Goal: Information Seeking & Learning: Understand process/instructions

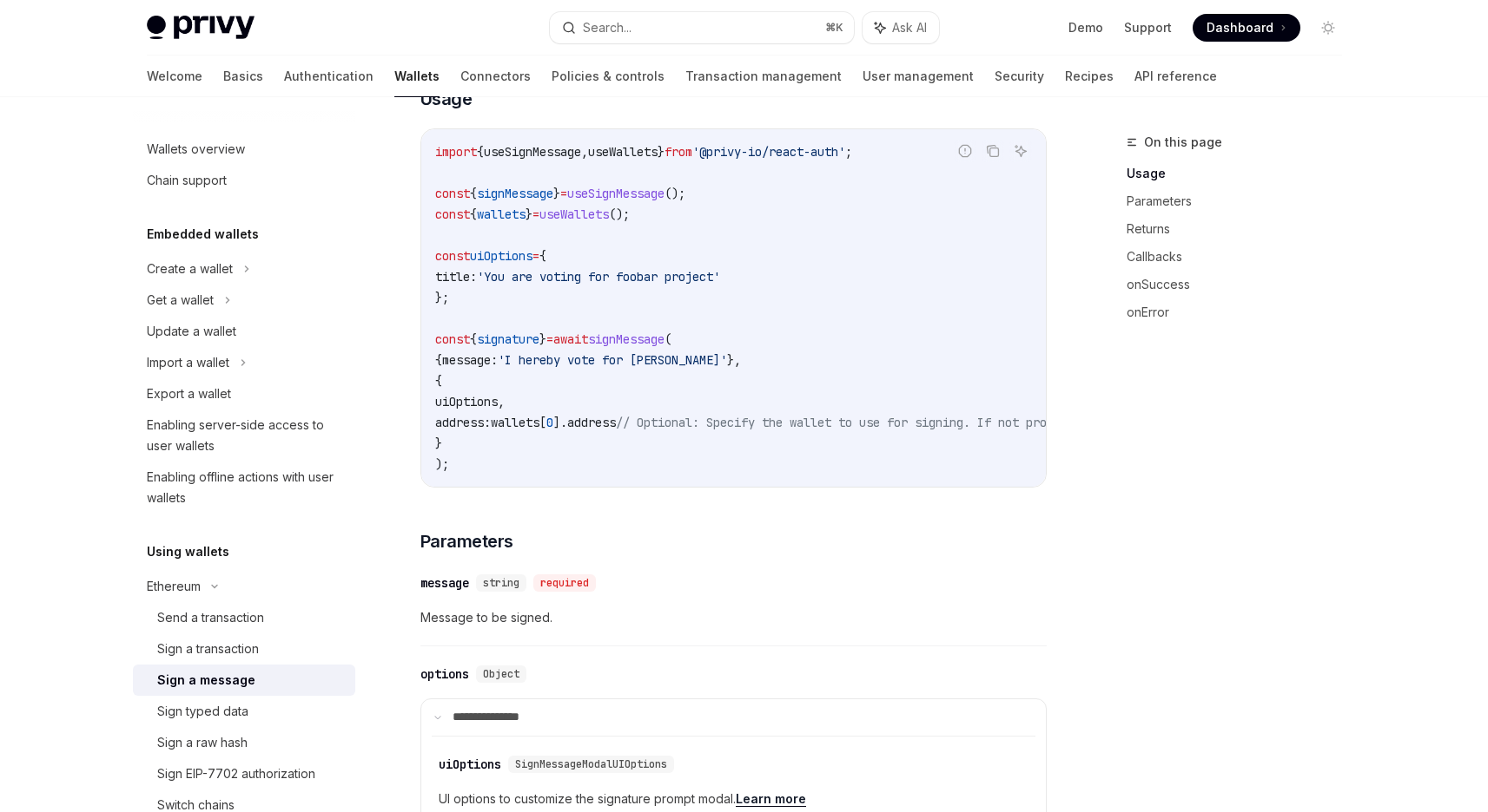
scroll to position [353, 0]
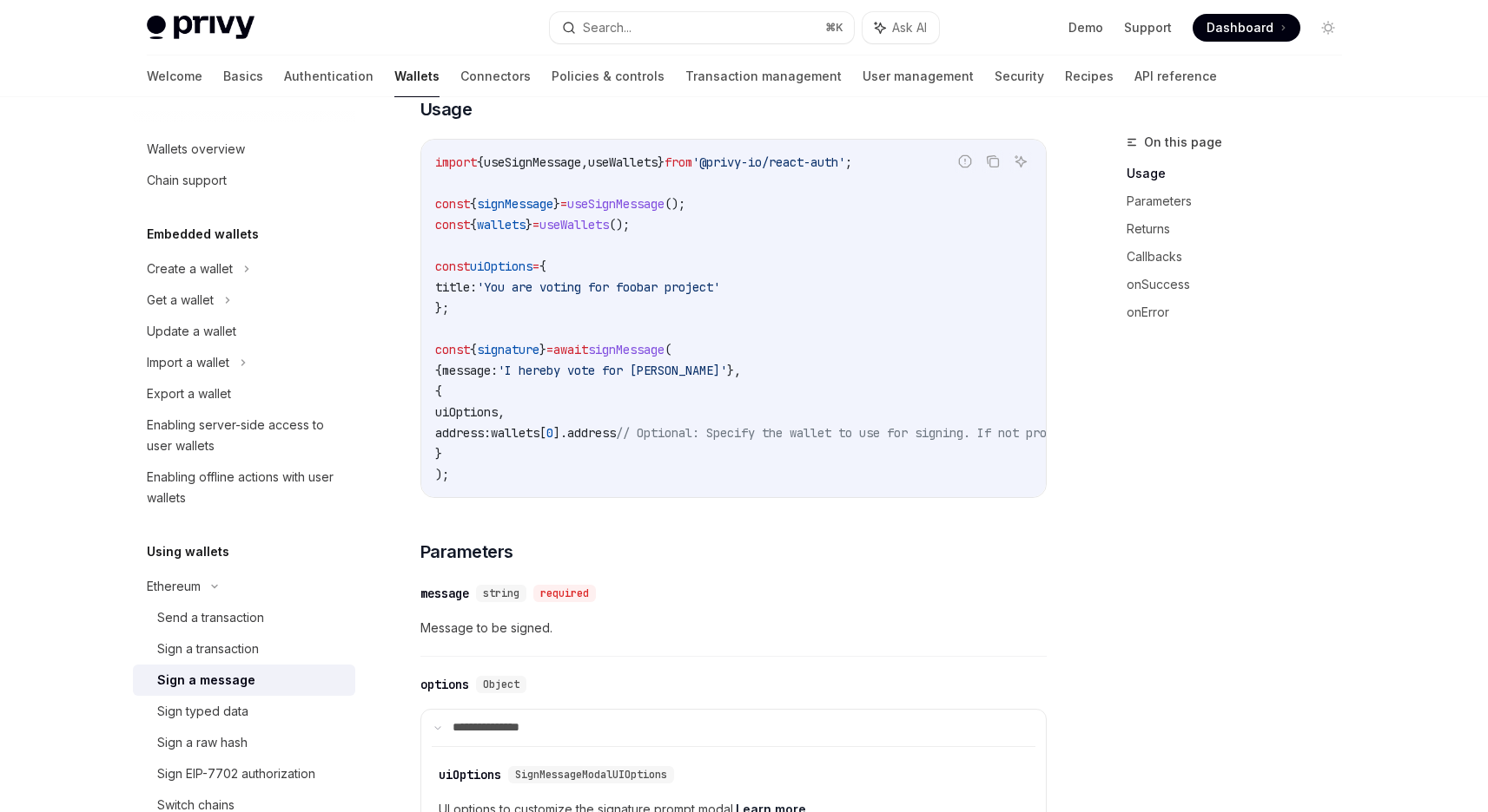
click at [497, 417] on span "uiOptions" at bounding box center [466, 412] width 63 height 16
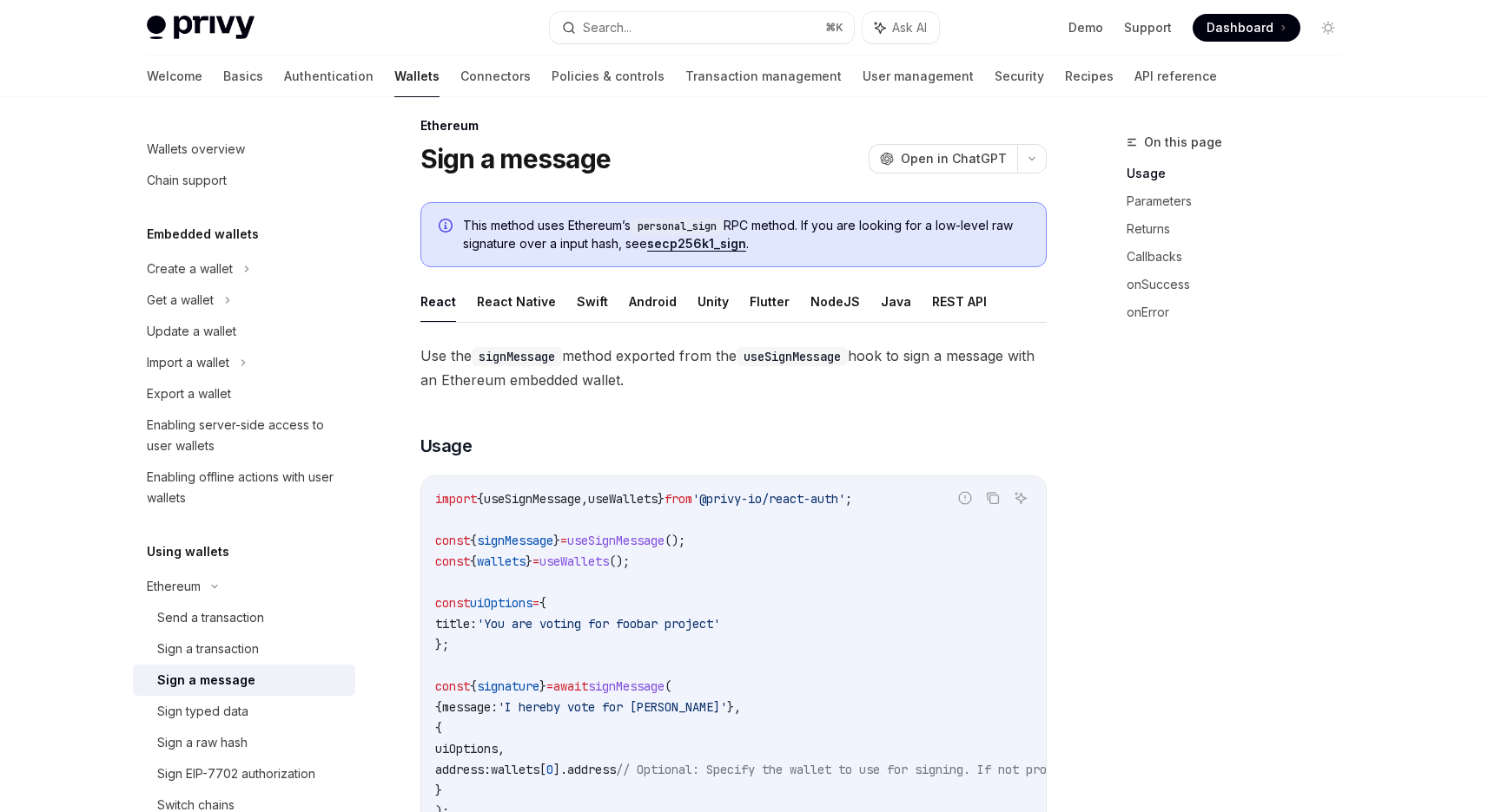
scroll to position [0, 0]
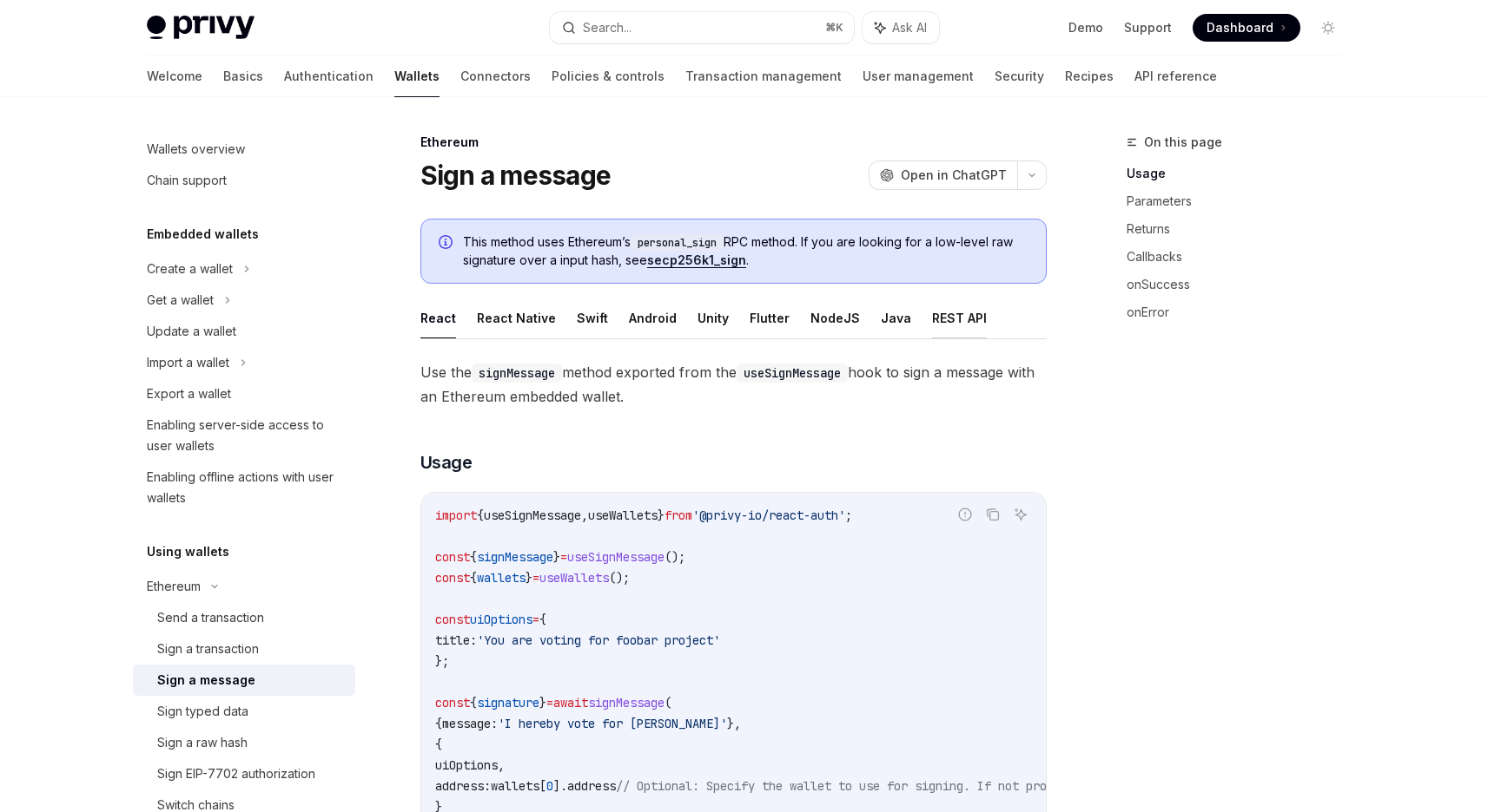
click at [948, 323] on button "REST API" at bounding box center [959, 318] width 54 height 41
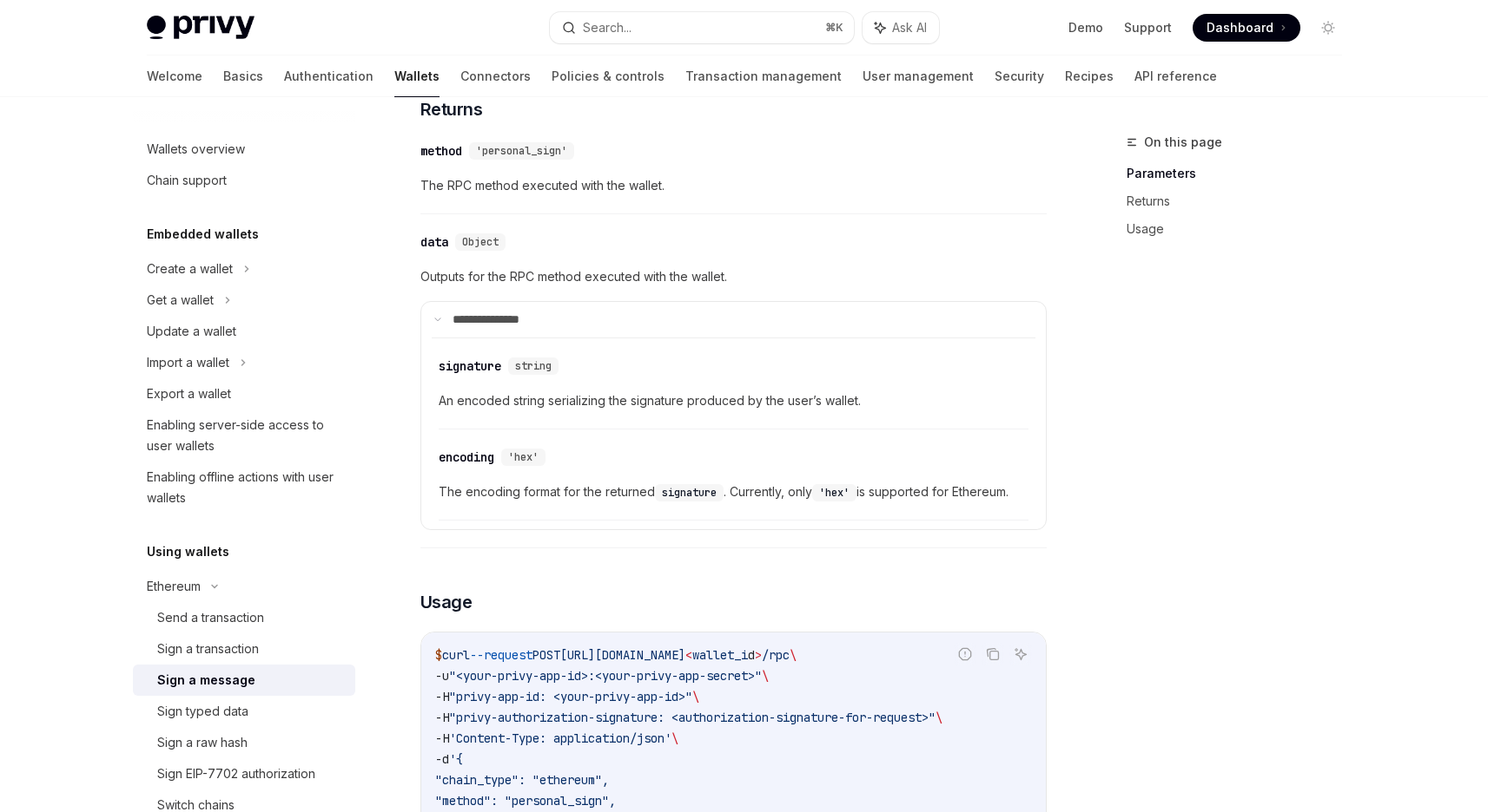
scroll to position [1145, 0]
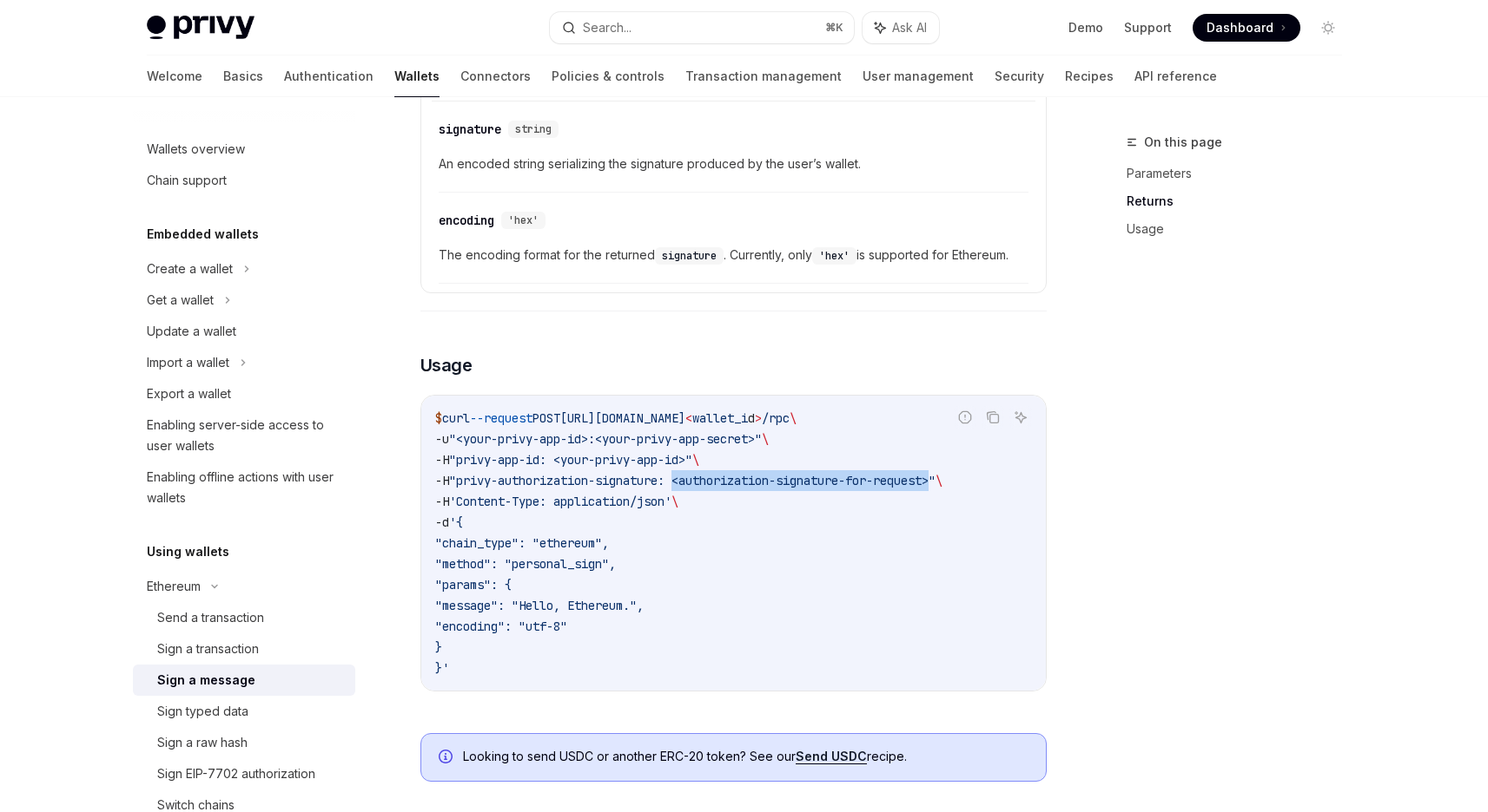
drag, startPoint x: 691, startPoint y: 484, endPoint x: 959, endPoint y: 484, distance: 268.0
click at [935, 484] on span ""privy-authorization-signature: <authorization-signature-for-request>"" at bounding box center [692, 480] width 486 height 16
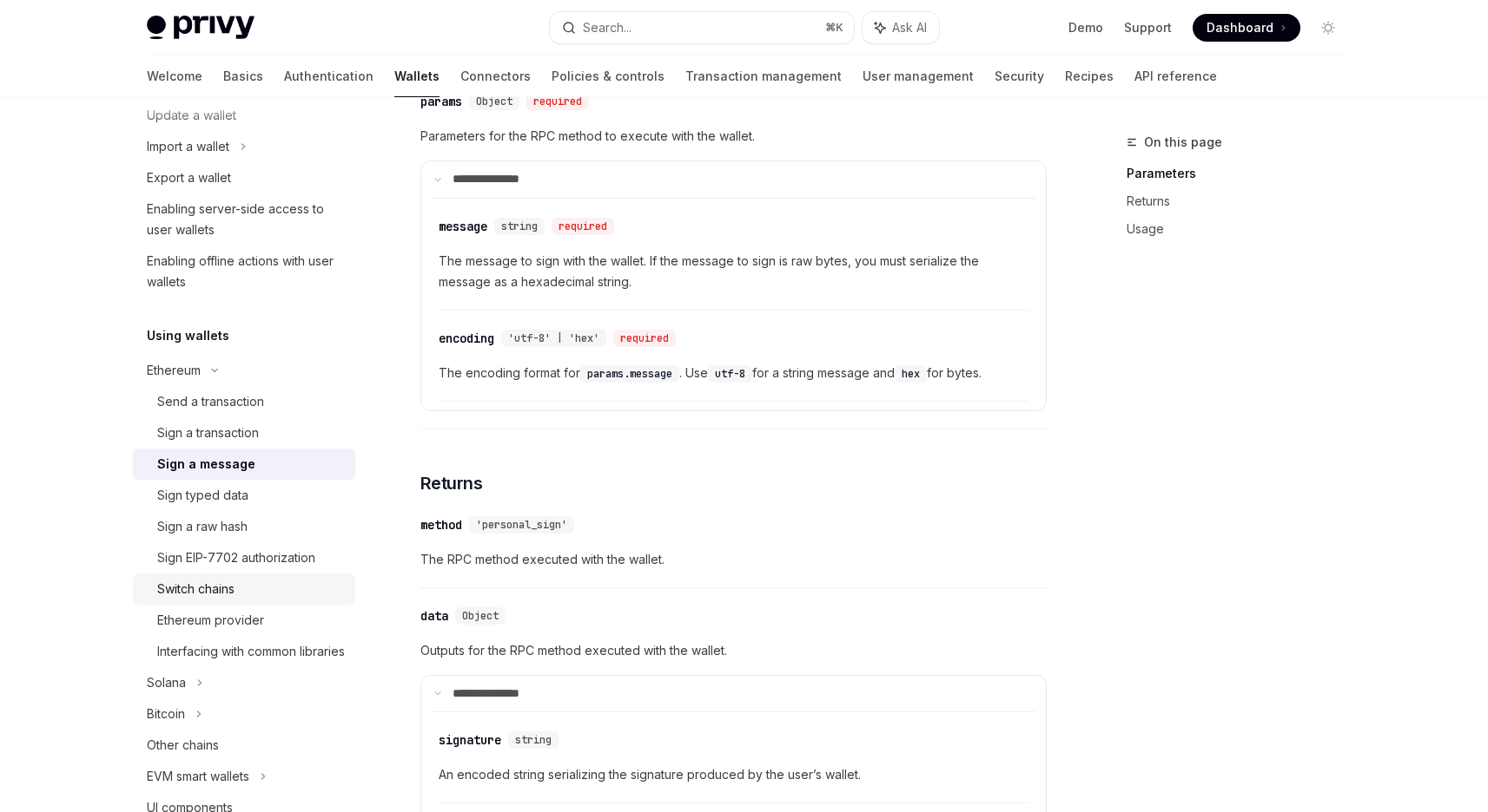
scroll to position [219, 0]
click at [249, 426] on div "Sign a transaction" at bounding box center [208, 429] width 101 height 21
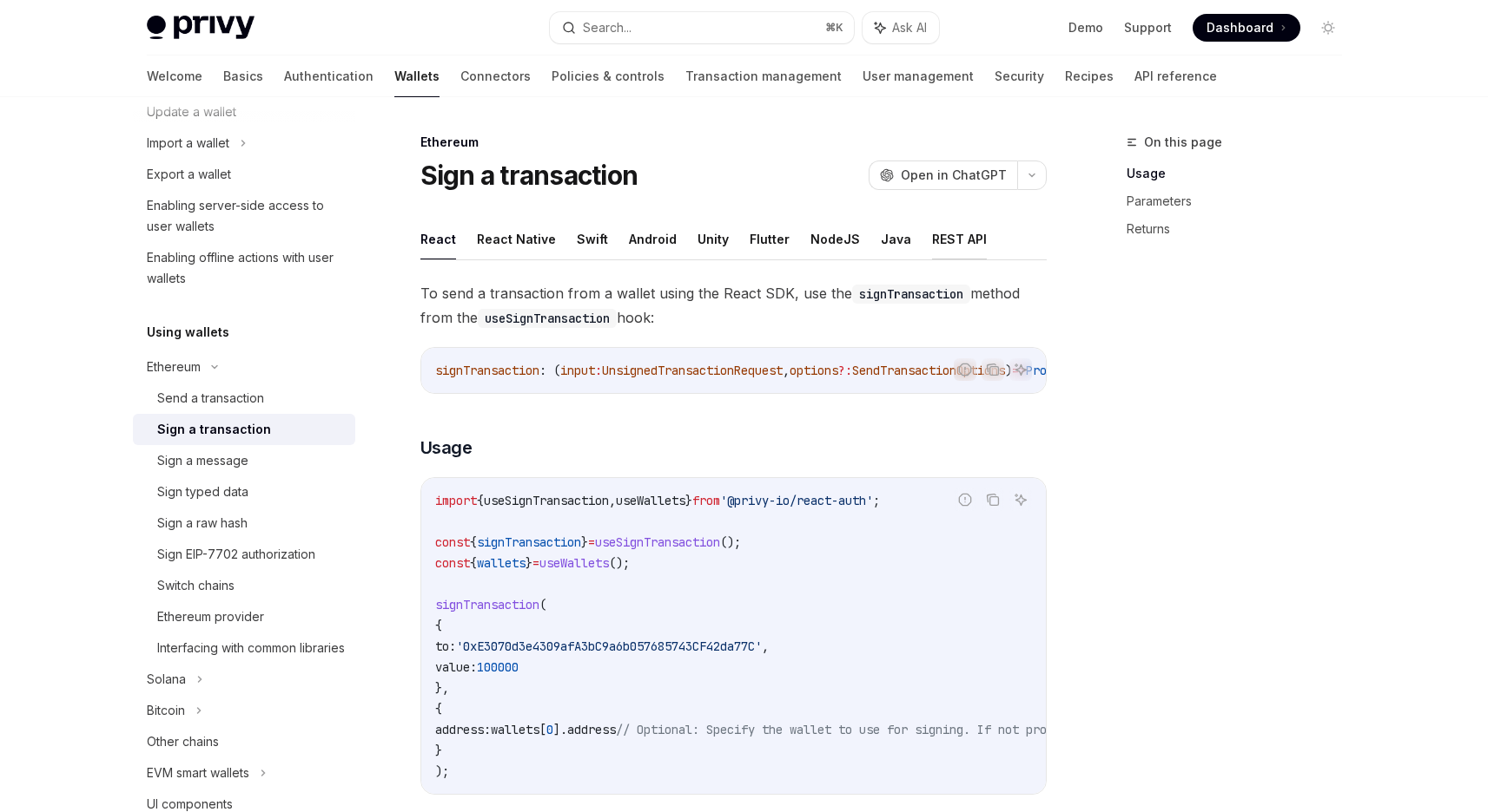
click at [939, 248] on button "REST API" at bounding box center [959, 239] width 54 height 41
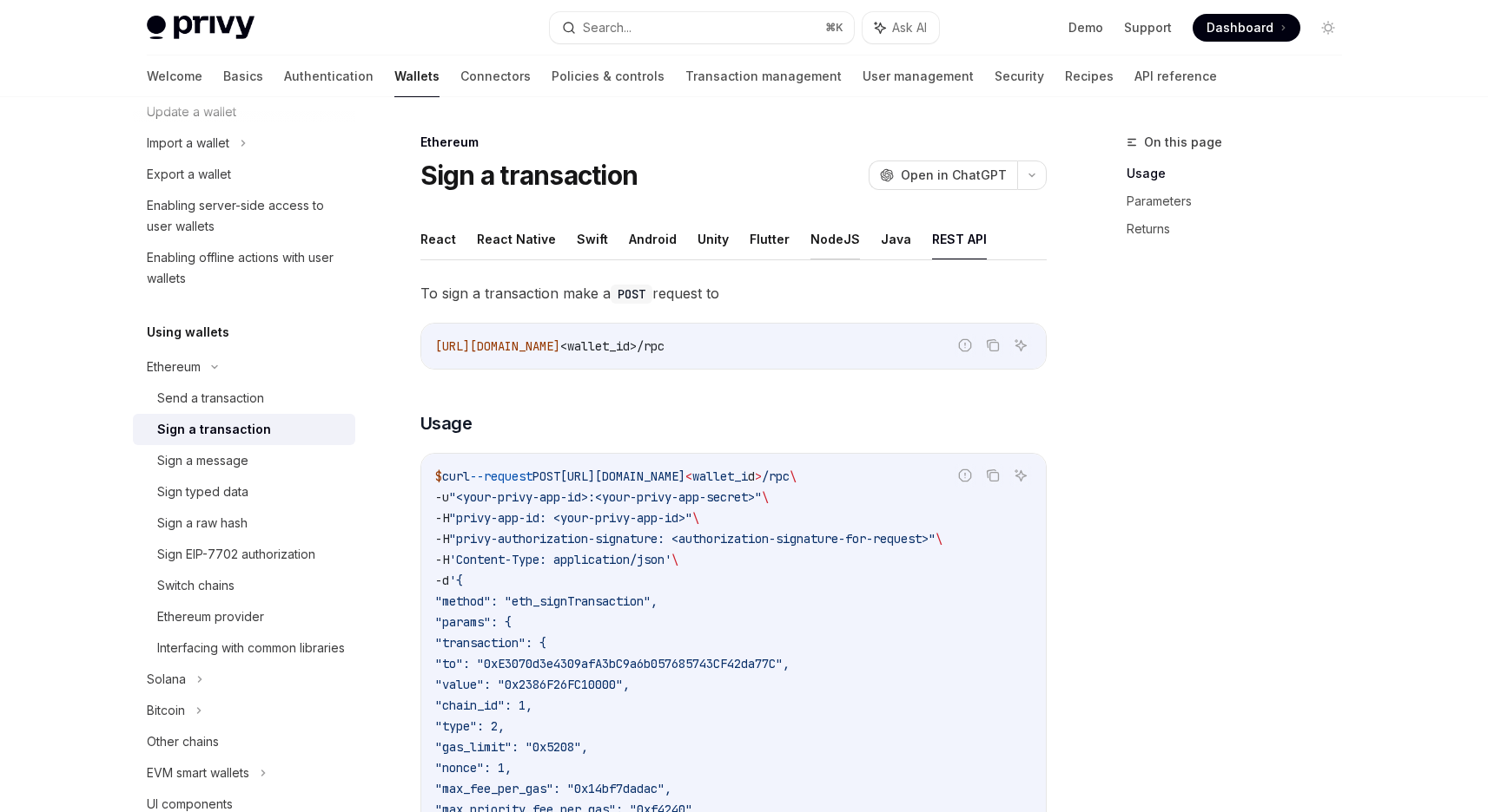
click at [811, 233] on button "NodeJS" at bounding box center [835, 239] width 50 height 41
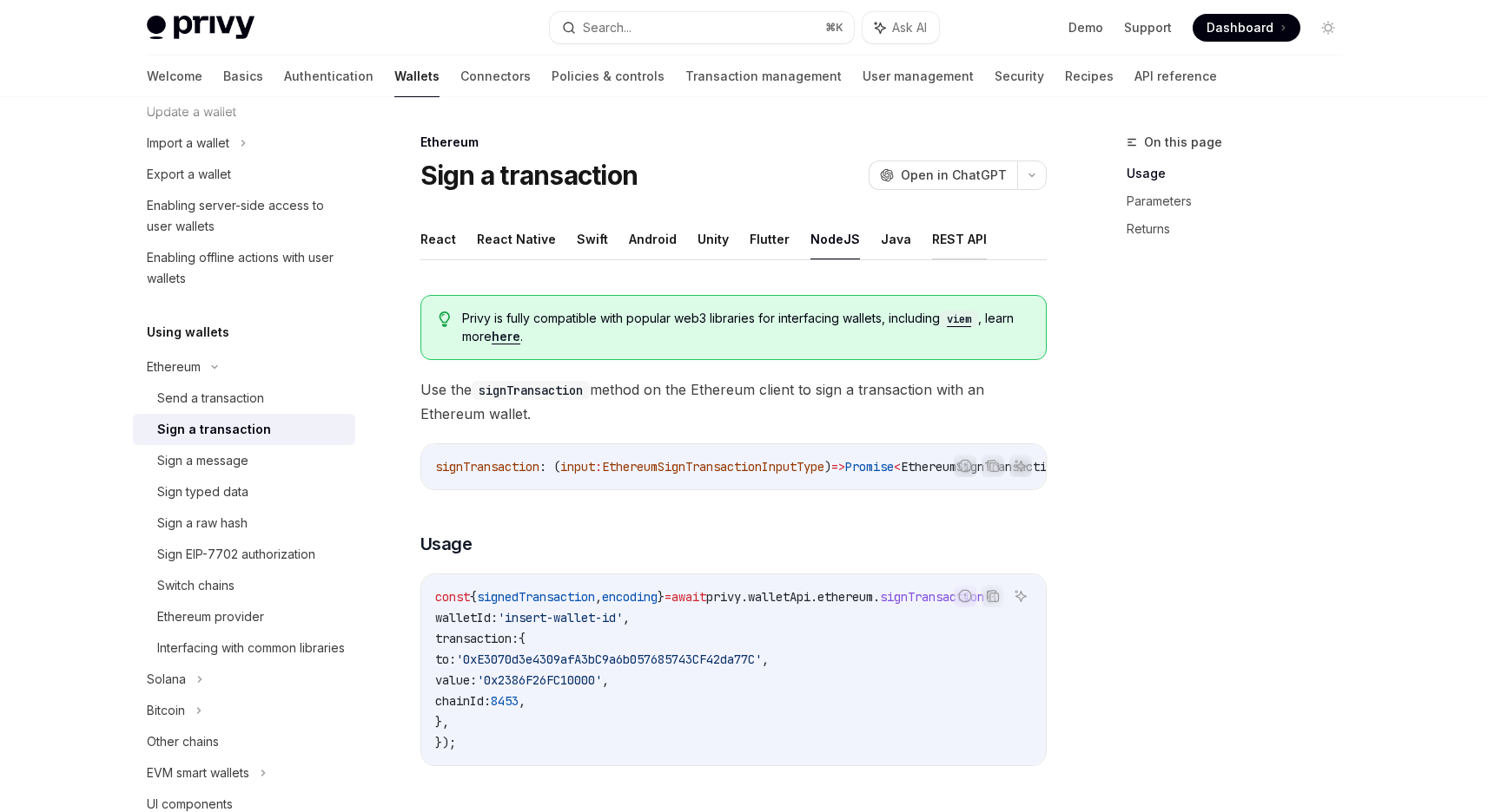
click at [944, 233] on button "REST API" at bounding box center [959, 239] width 54 height 41
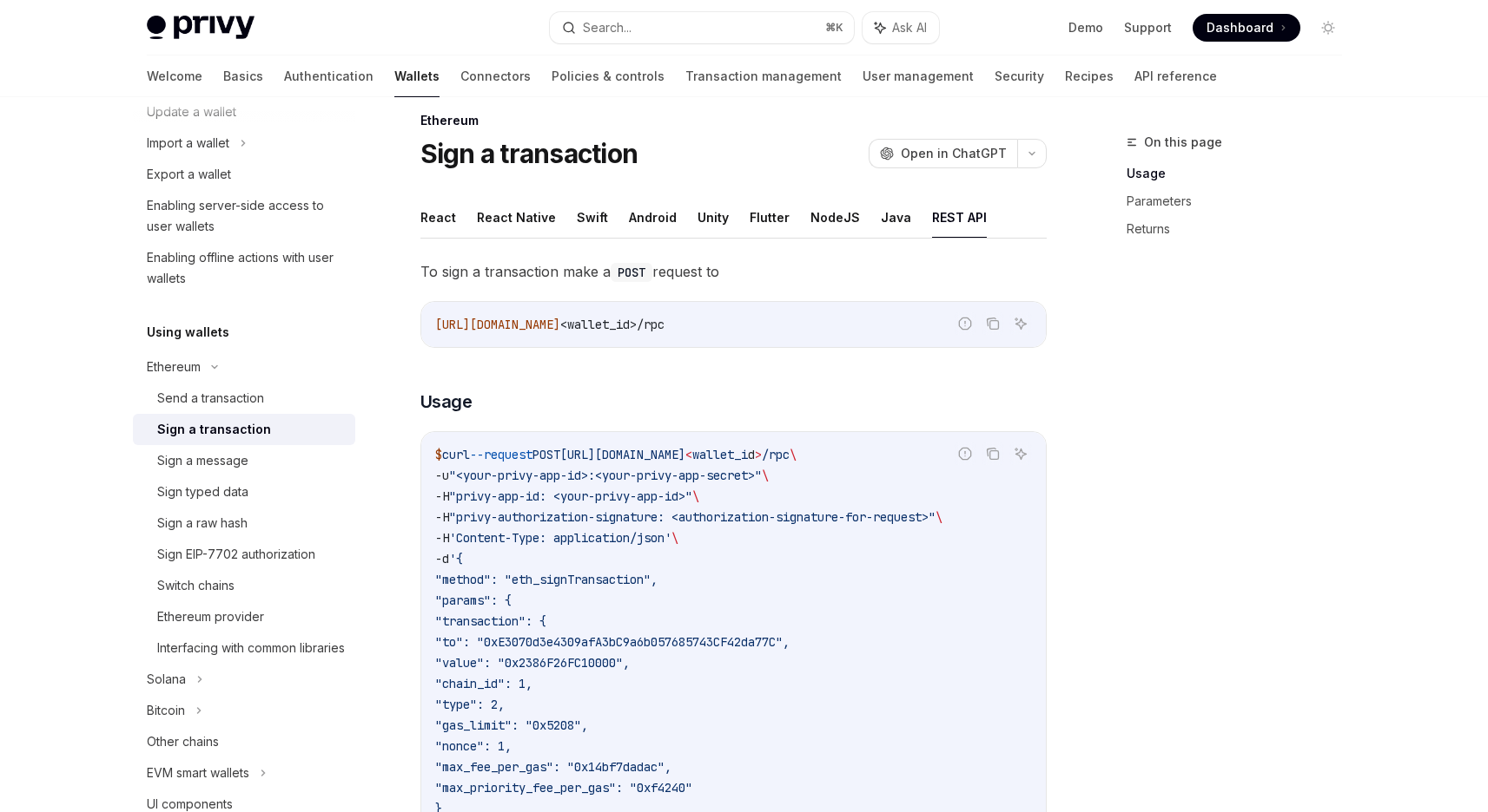
scroll to position [257, 0]
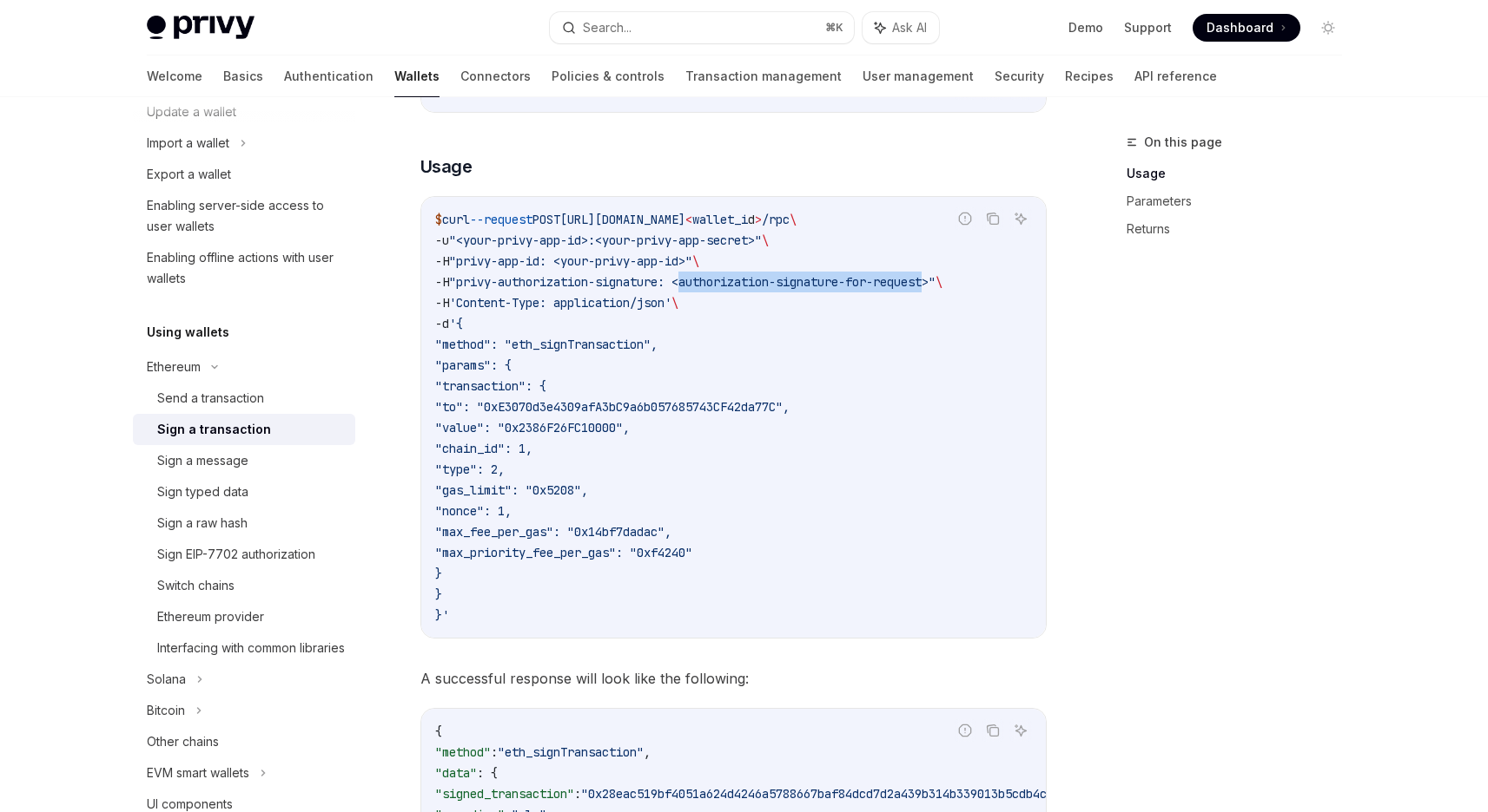
drag, startPoint x: 698, startPoint y: 281, endPoint x: 954, endPoint y: 275, distance: 256.1
click at [935, 275] on span ""privy-authorization-signature: <authorization-signature-for-request>"" at bounding box center [692, 281] width 486 height 16
copy span "authorization-signature-for-request"
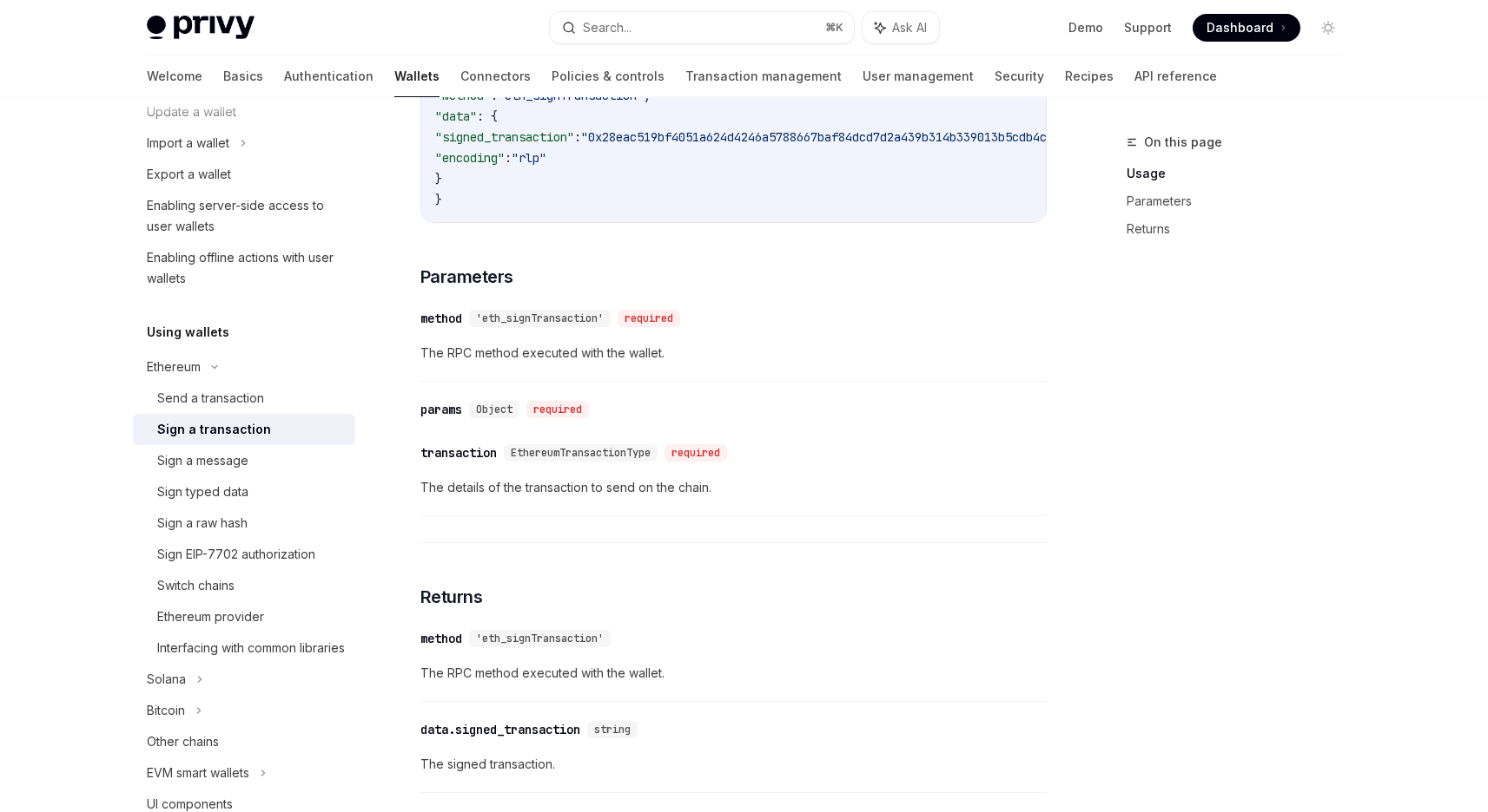
scroll to position [917, 0]
click at [302, 456] on div "Sign a message" at bounding box center [251, 460] width 188 height 21
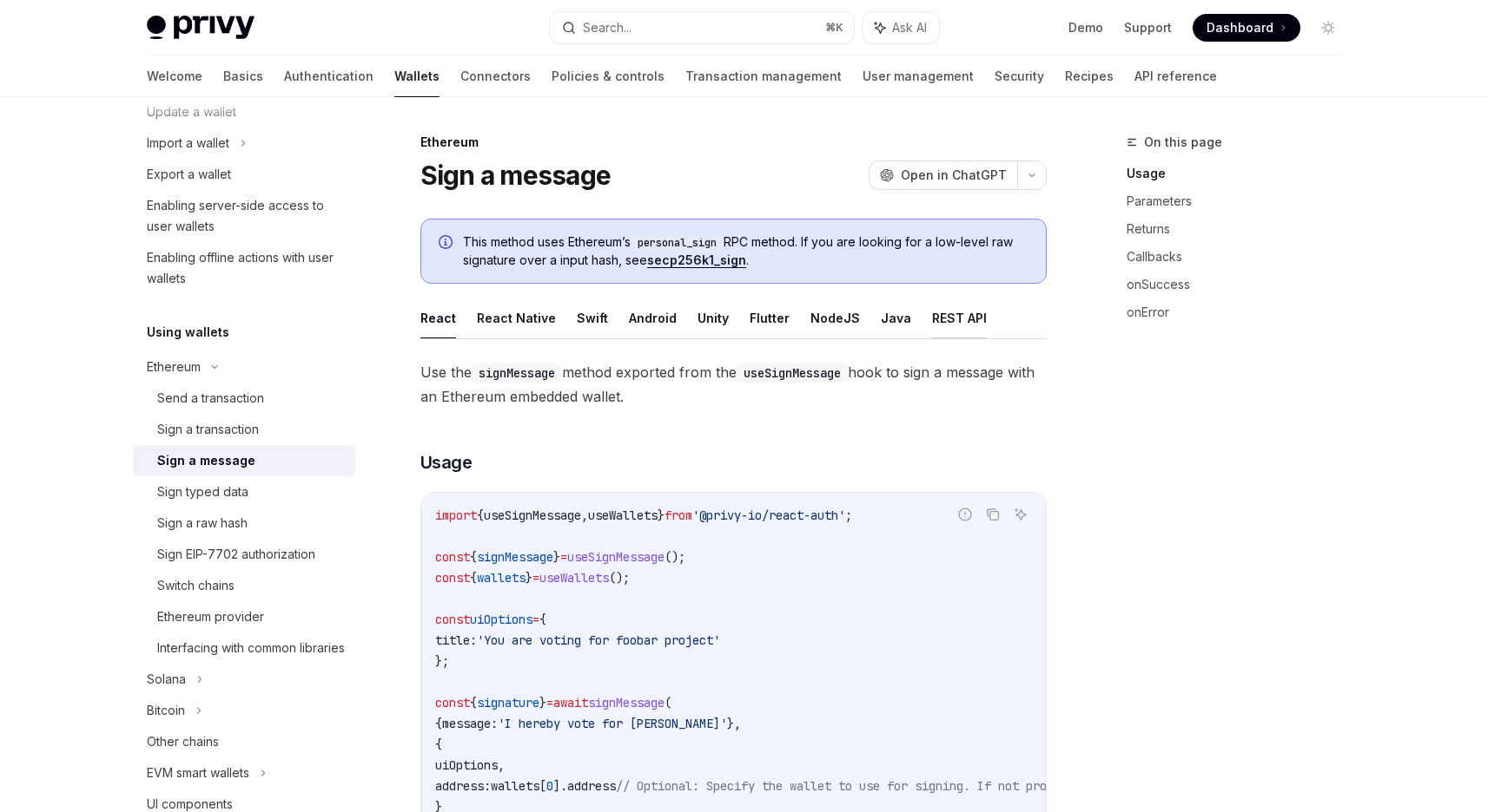
click at [952, 310] on button "REST API" at bounding box center [959, 318] width 54 height 41
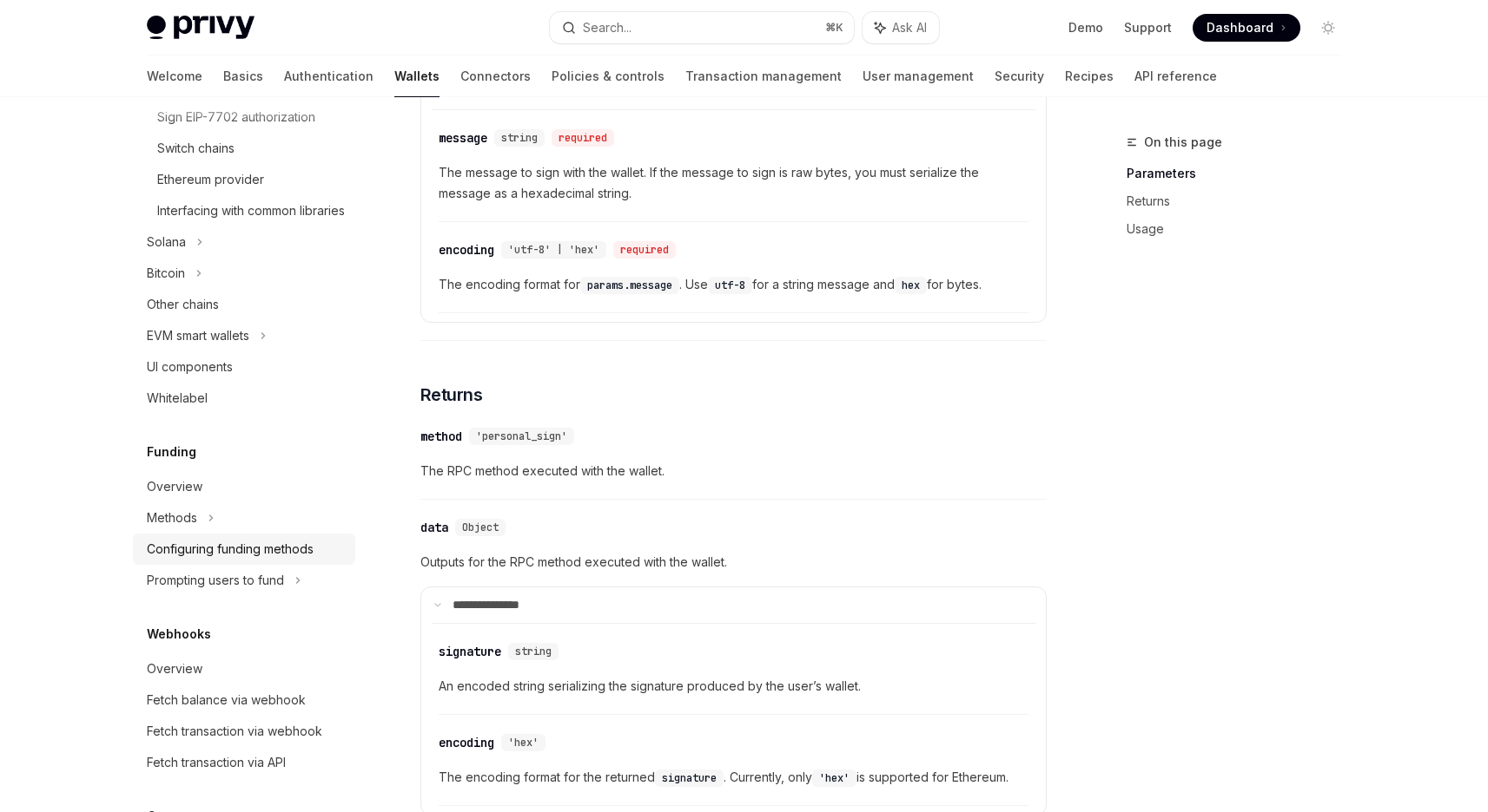
scroll to position [55, 0]
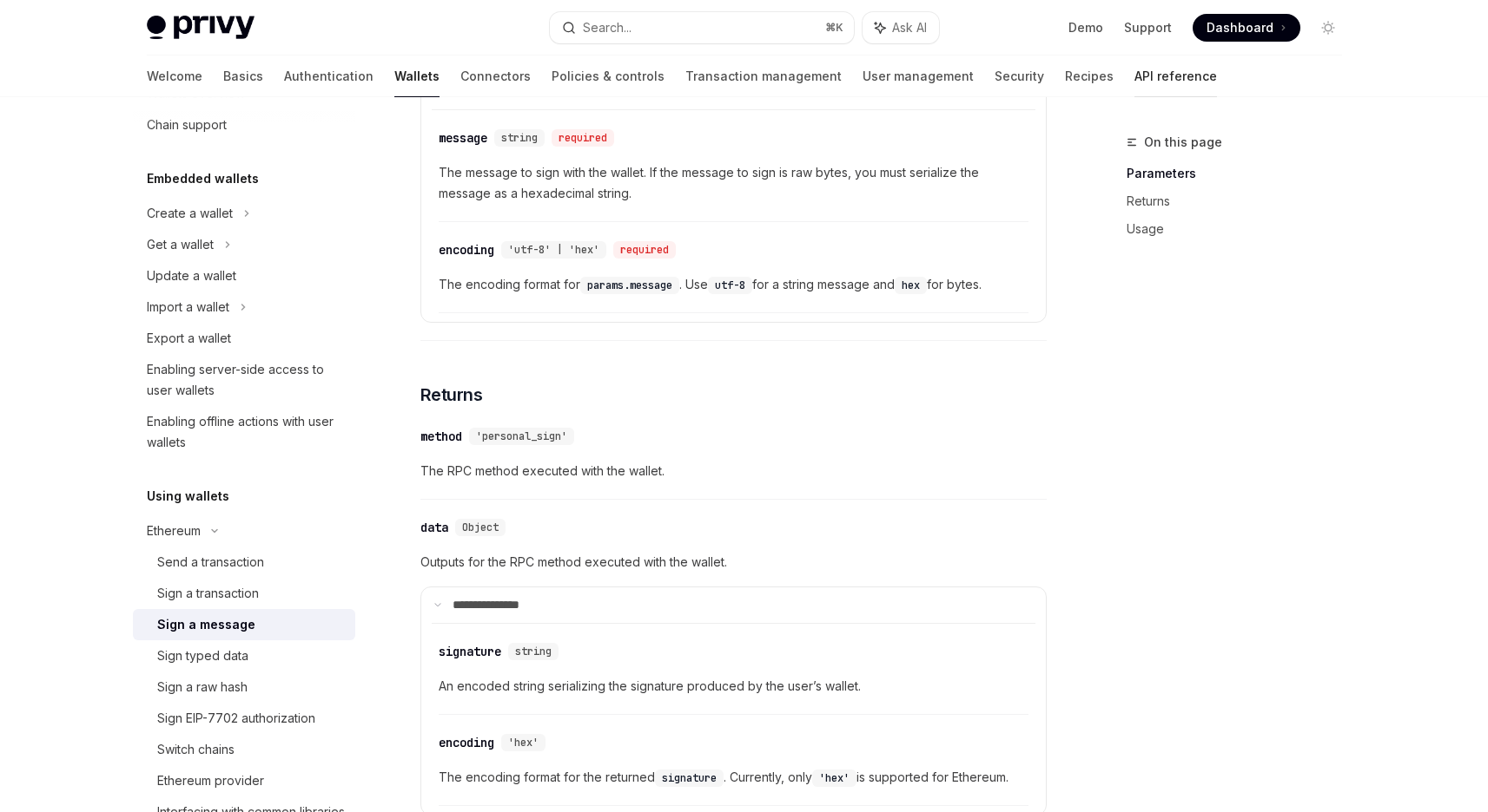
click at [1134, 77] on link "API reference" at bounding box center [1176, 76] width 83 height 41
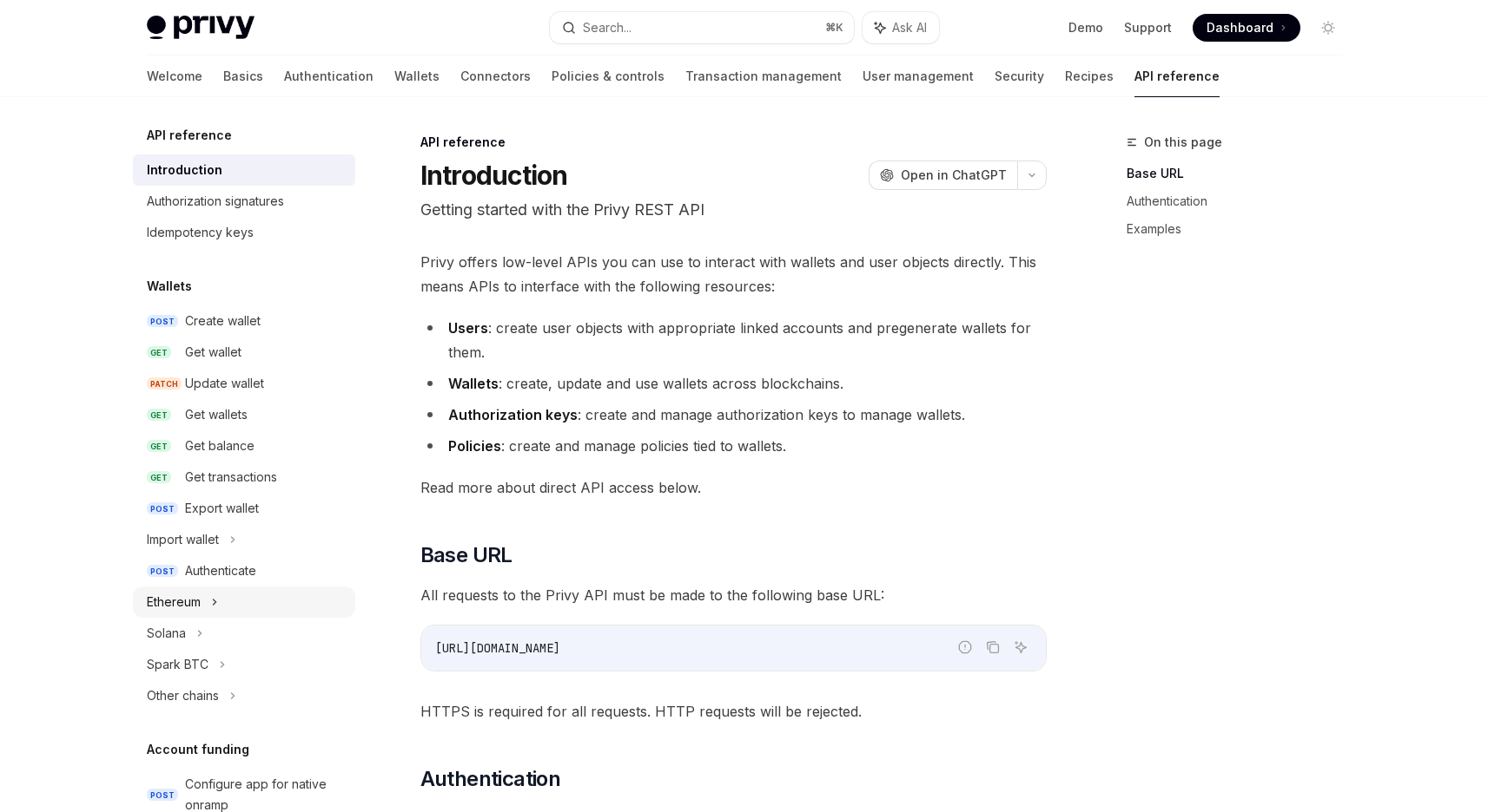
click at [244, 599] on div "Ethereum" at bounding box center [244, 602] width 222 height 31
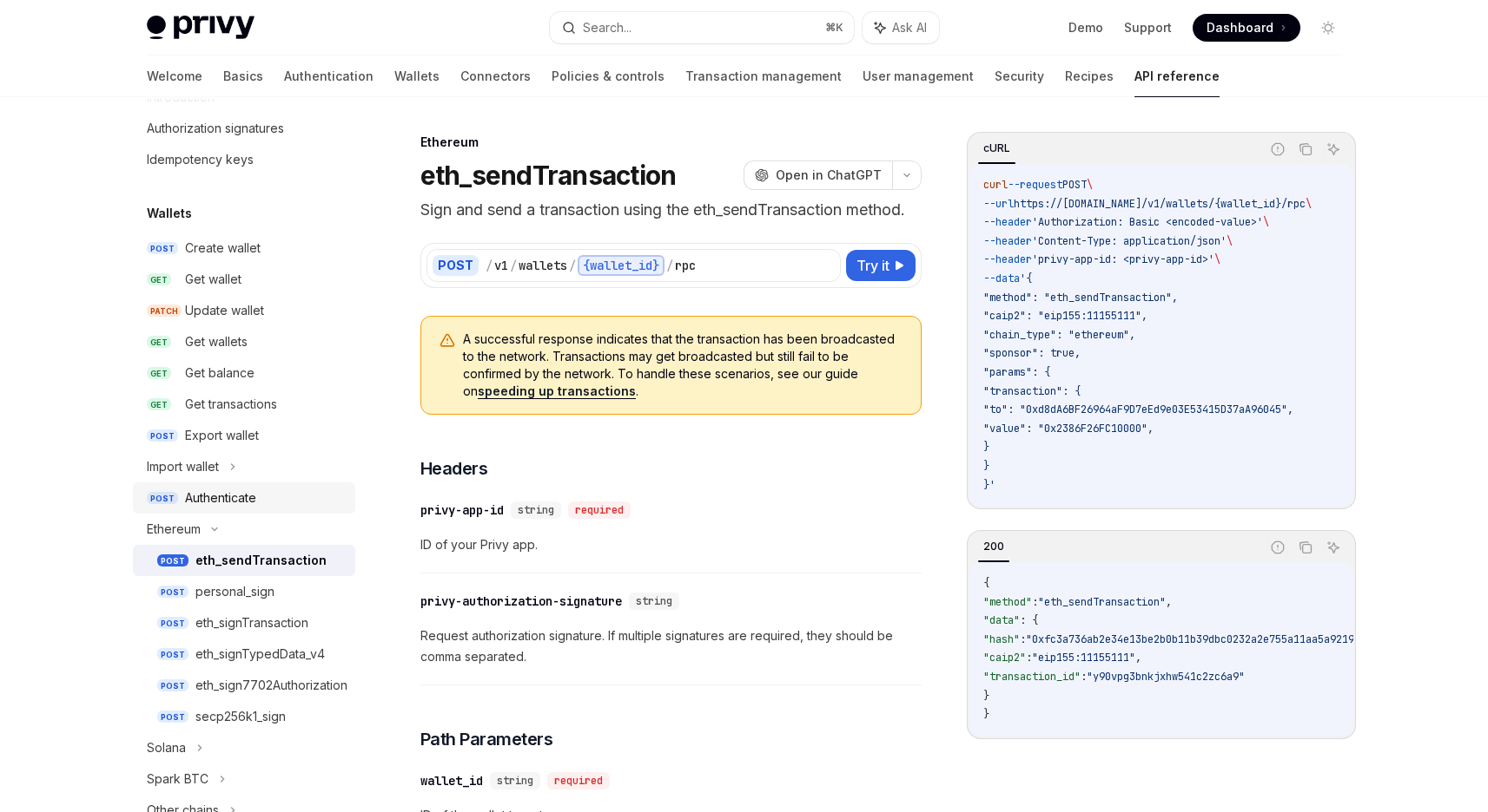
scroll to position [98, 0]
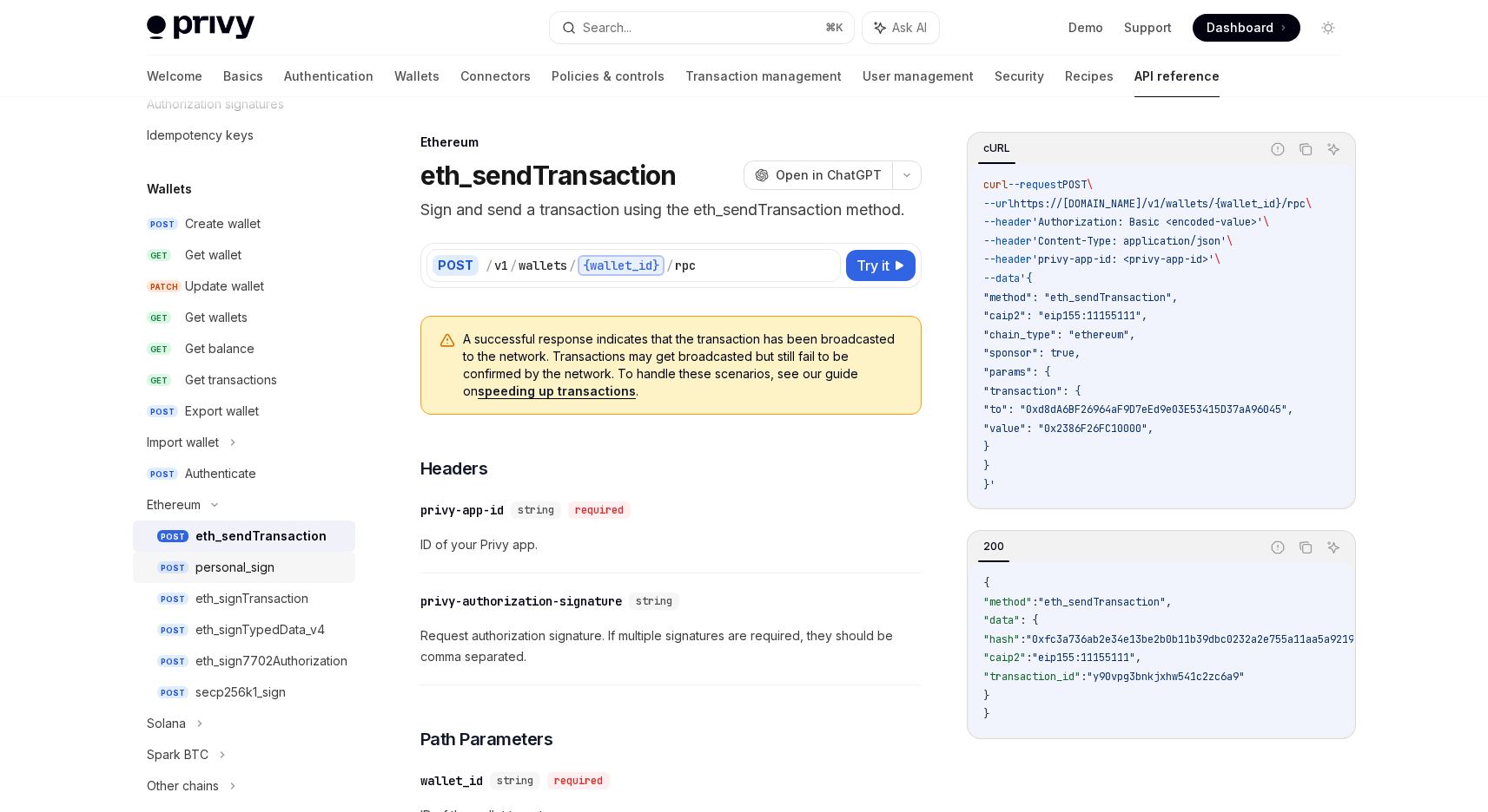
click at [284, 567] on div "personal_sign" at bounding box center [269, 567] width 149 height 21
type textarea "*"
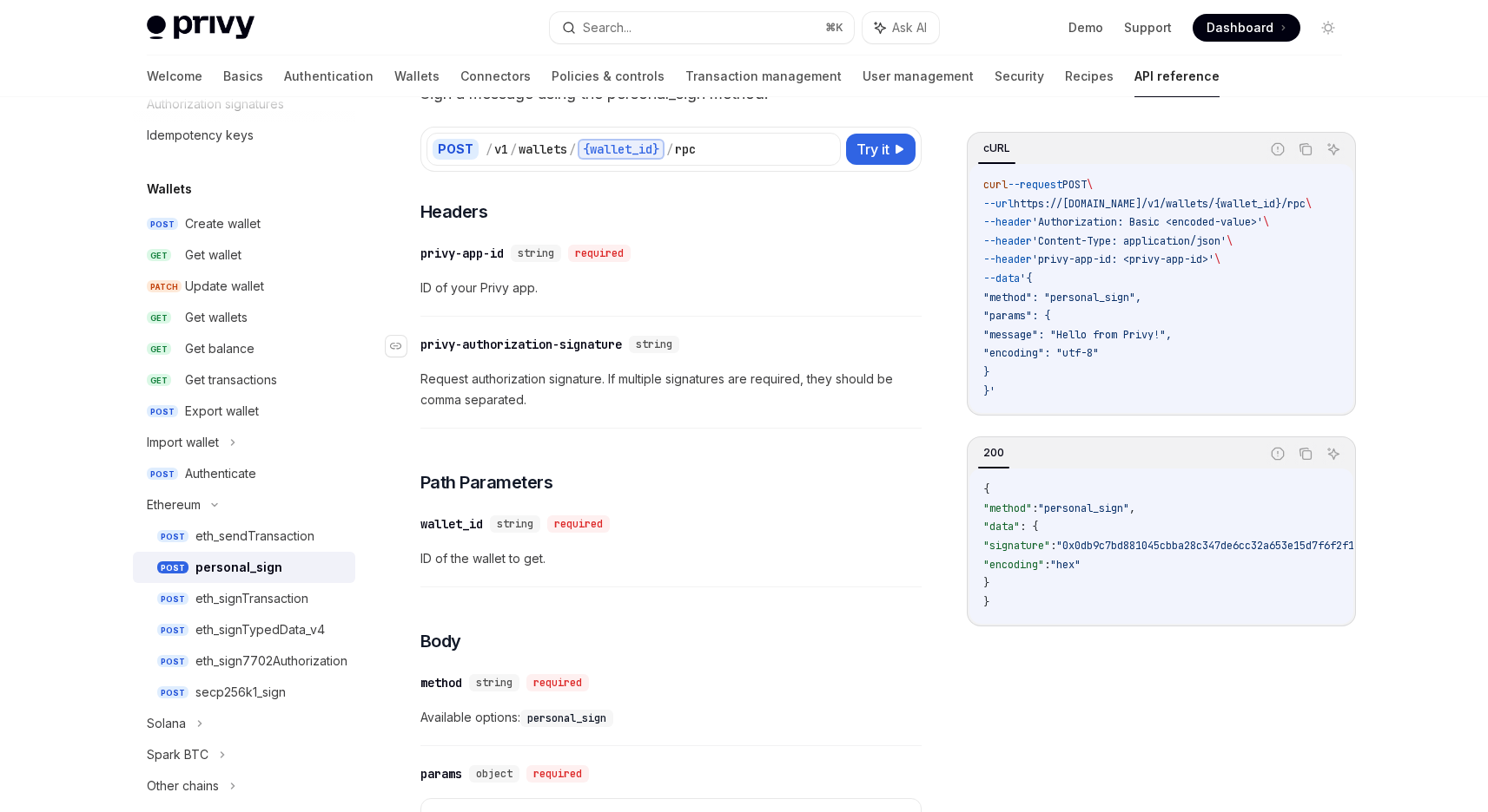
scroll to position [80, 0]
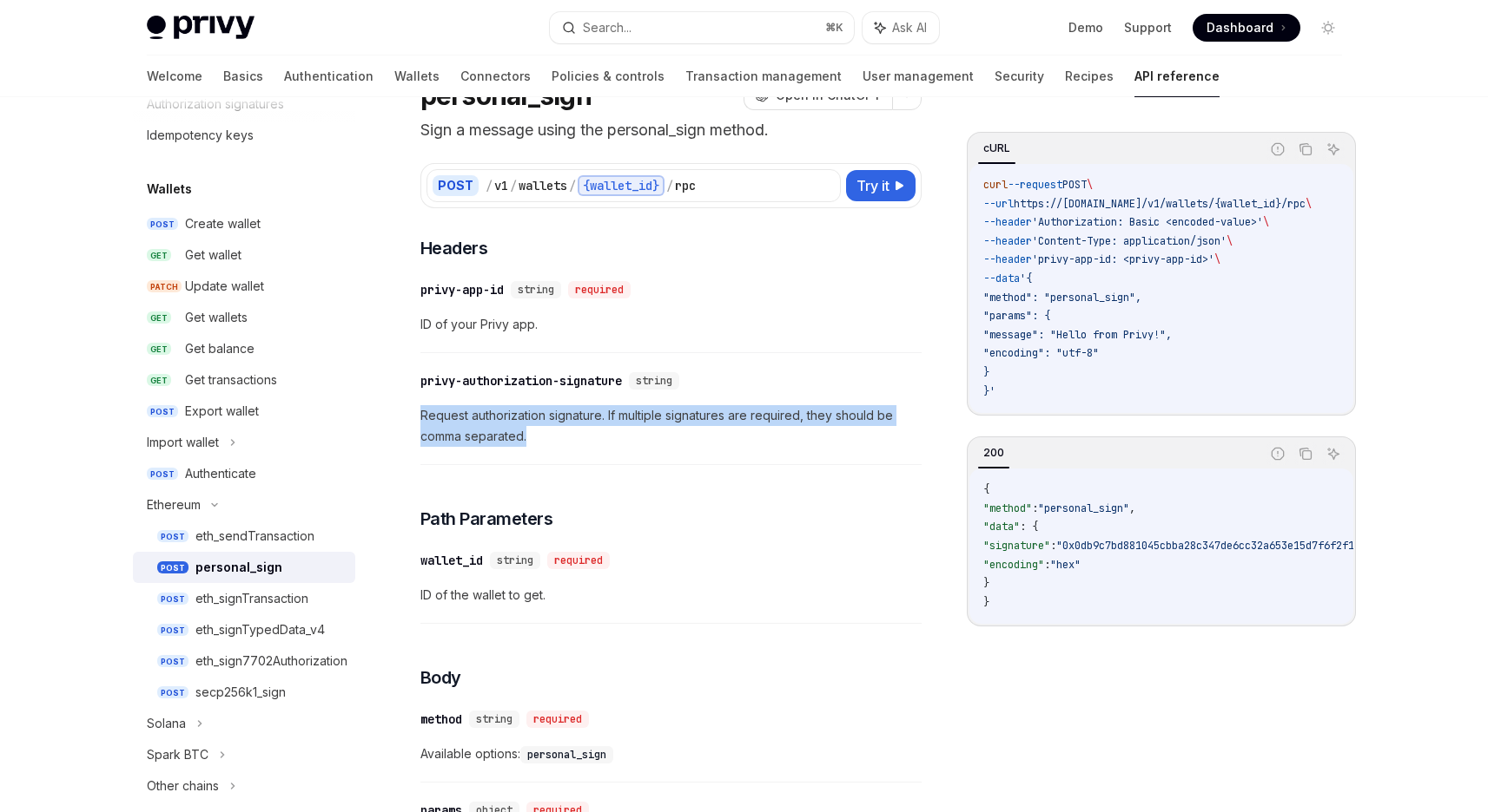
drag, startPoint x: 535, startPoint y: 437, endPoint x: 419, endPoint y: 421, distance: 117.1
click at [420, 421] on span "Request authorization signature. If multiple signatures are required, they shou…" at bounding box center [671, 426] width 501 height 41
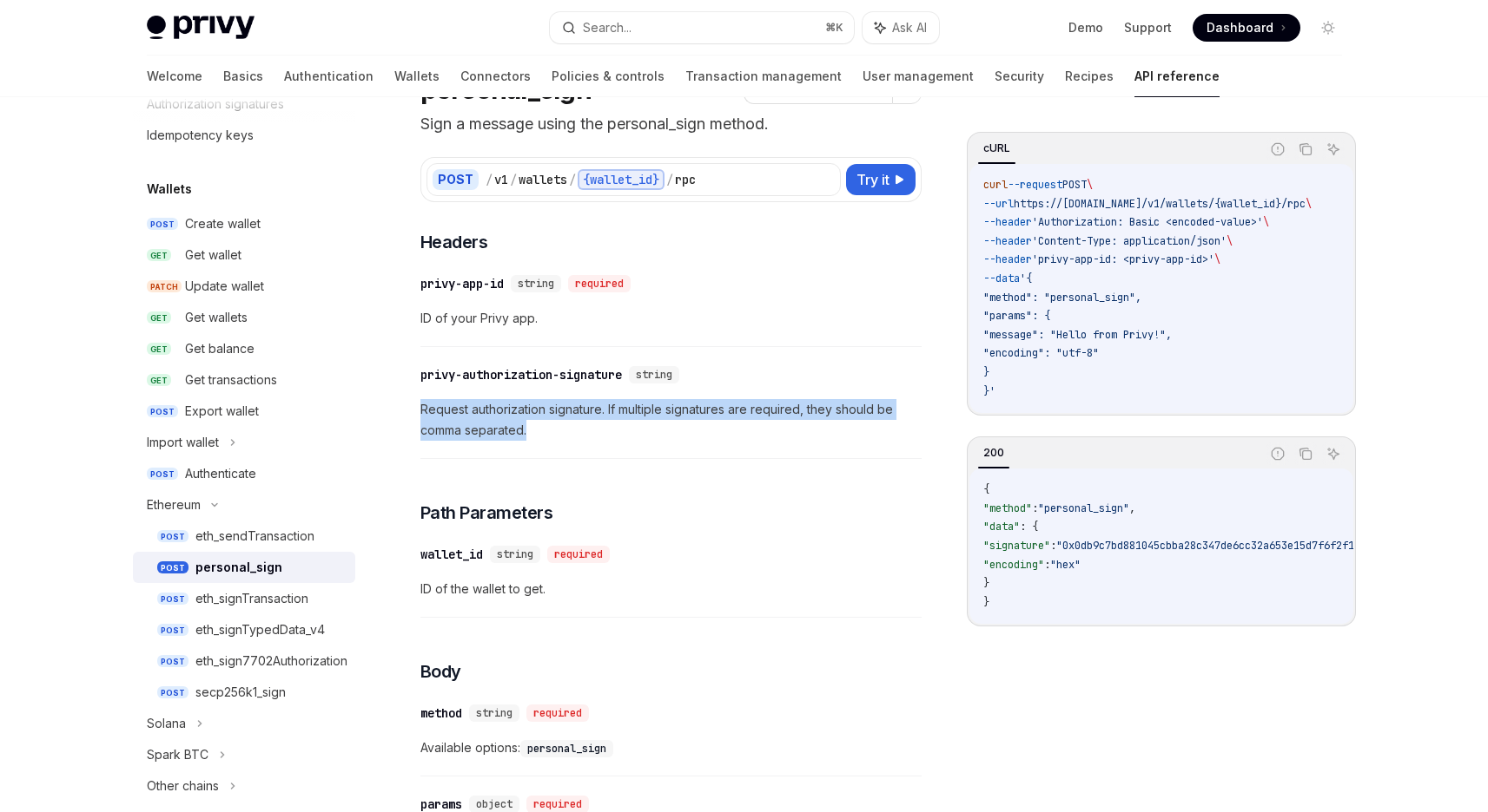
scroll to position [87, 0]
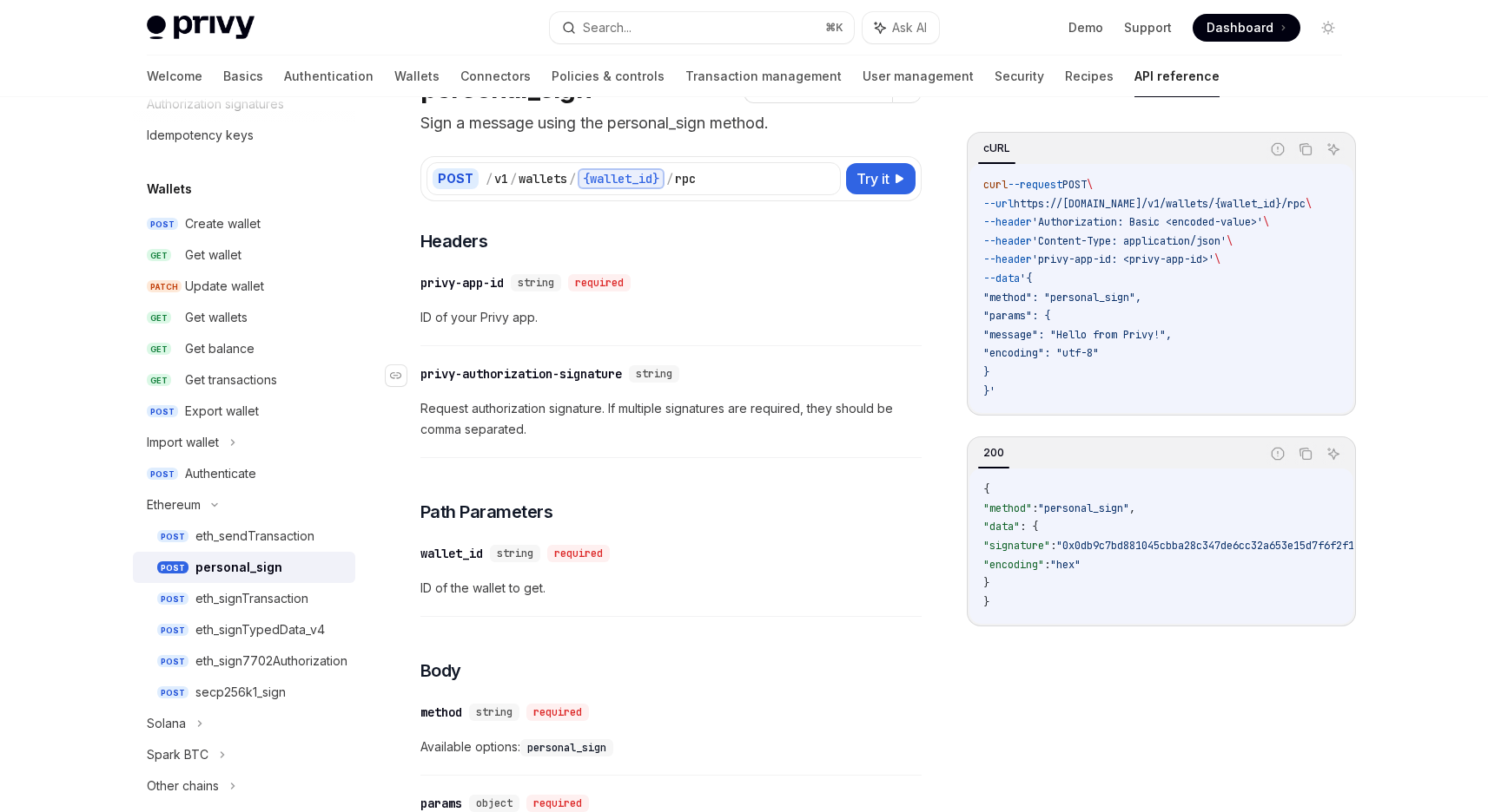
click at [527, 373] on div "privy-authorization-signature" at bounding box center [521, 374] width 202 height 18
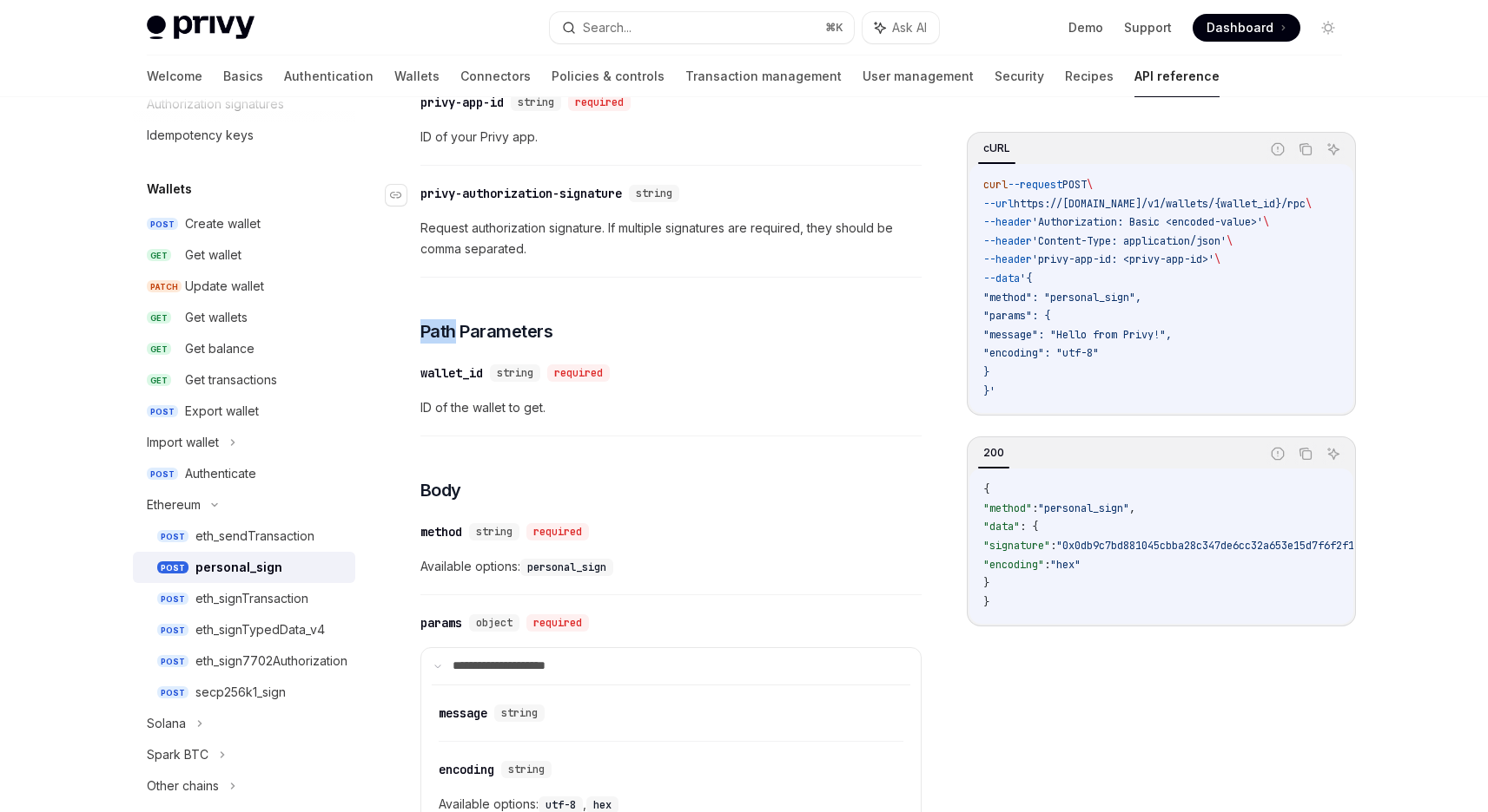
click at [527, 373] on div "**********" at bounding box center [671, 667] width 501 height 1236
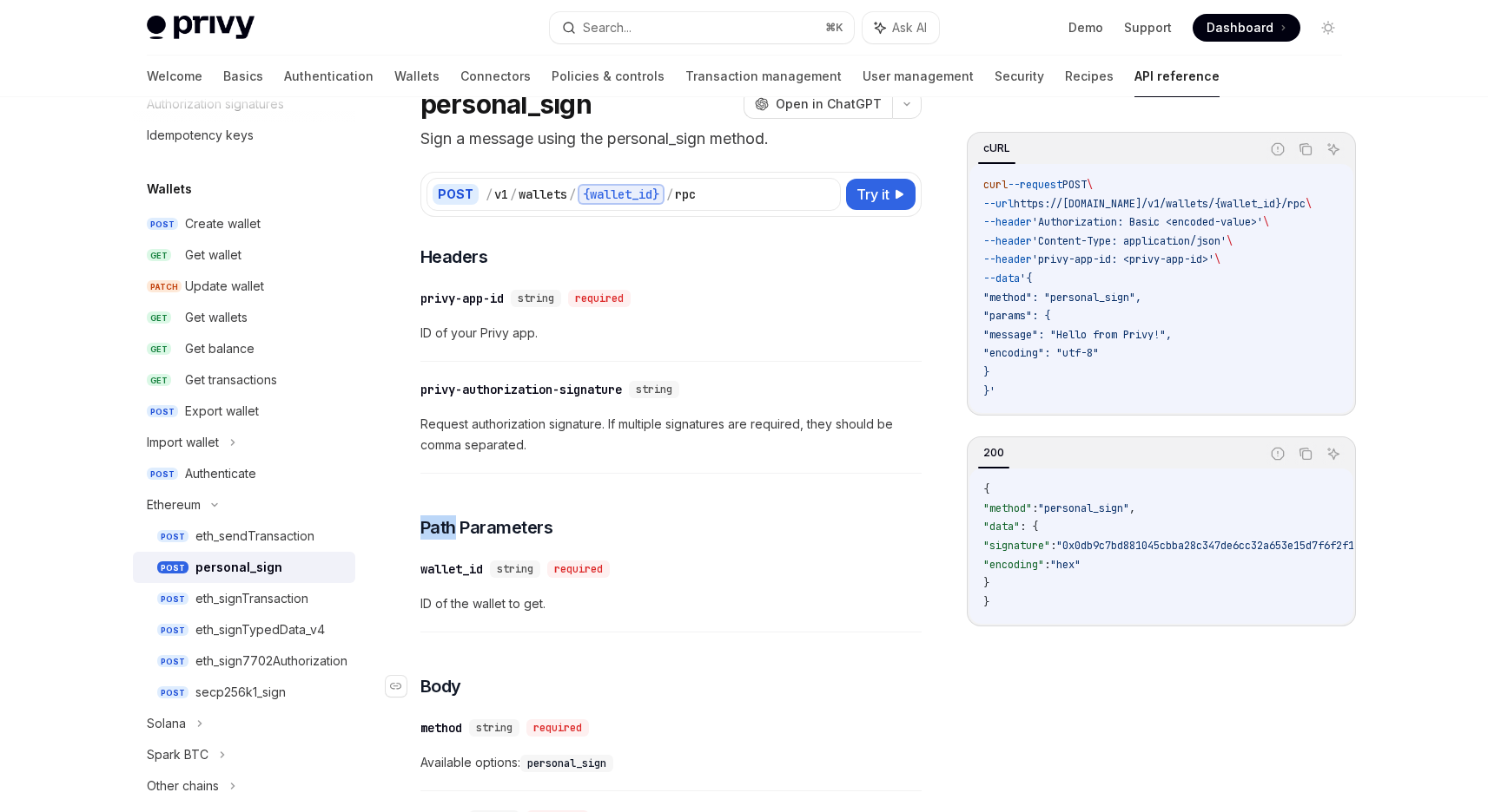
scroll to position [64, 0]
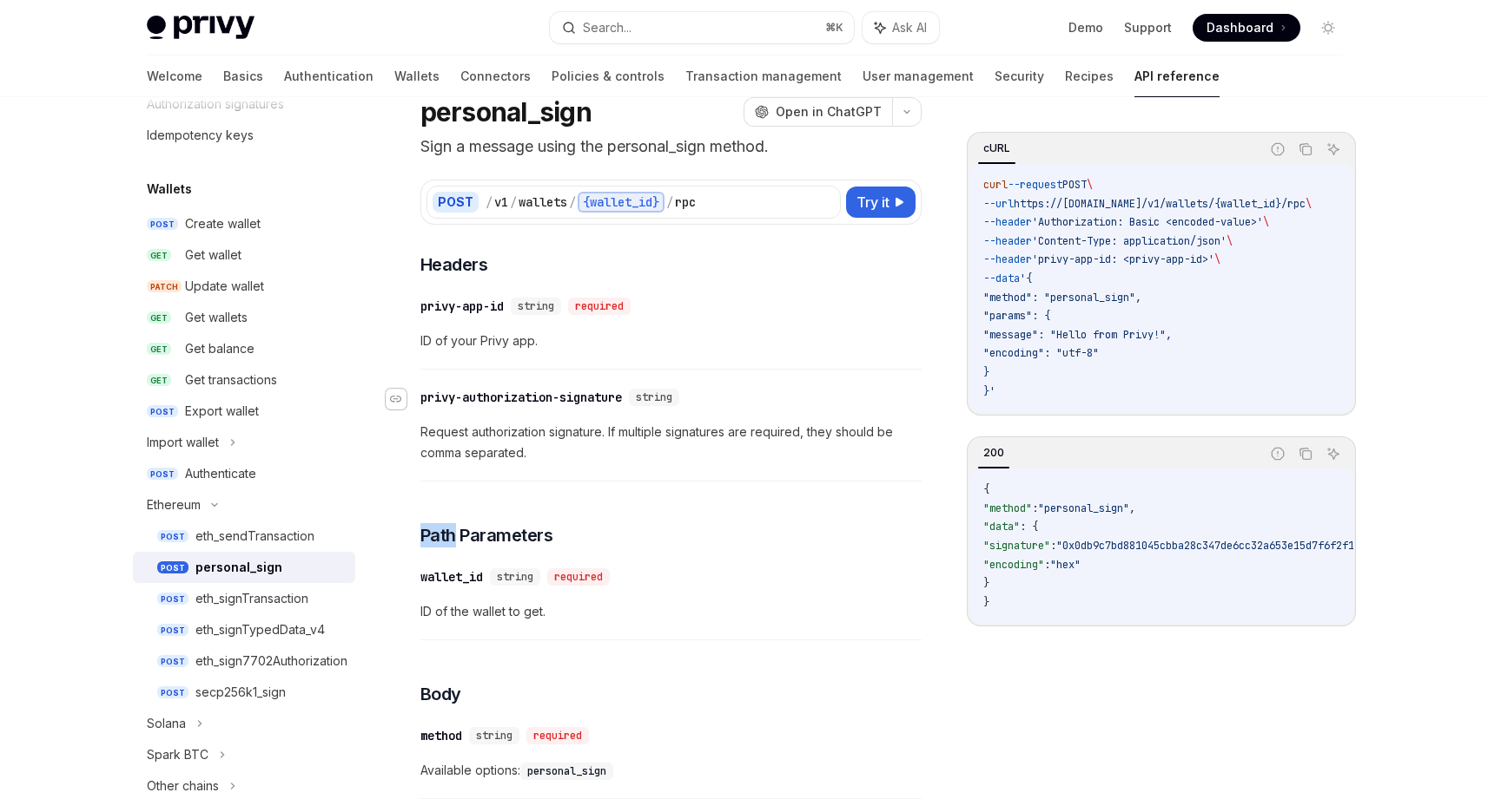
click at [401, 398] on icon "Navigate to header" at bounding box center [396, 398] width 12 height 7
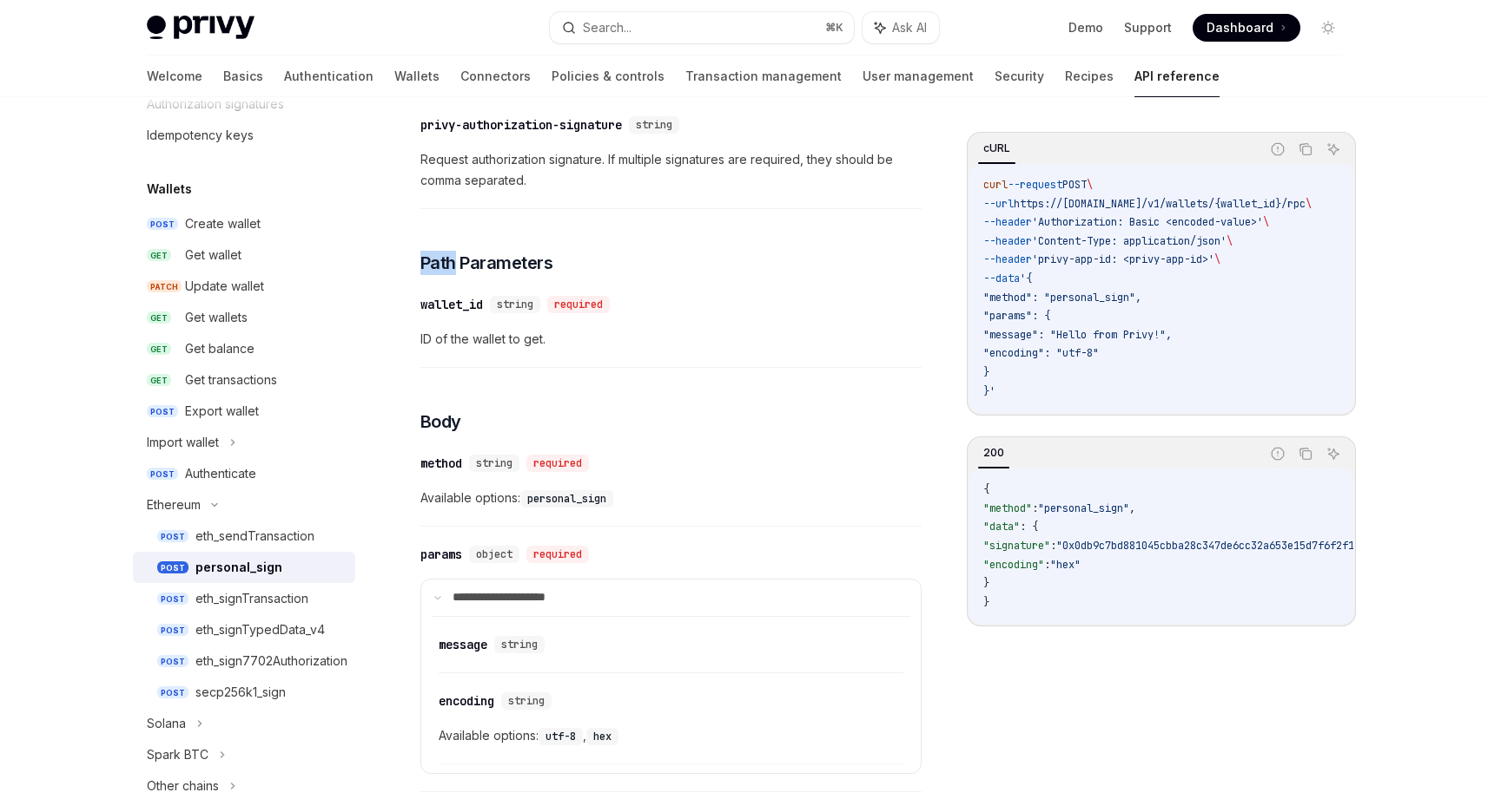
scroll to position [169, 0]
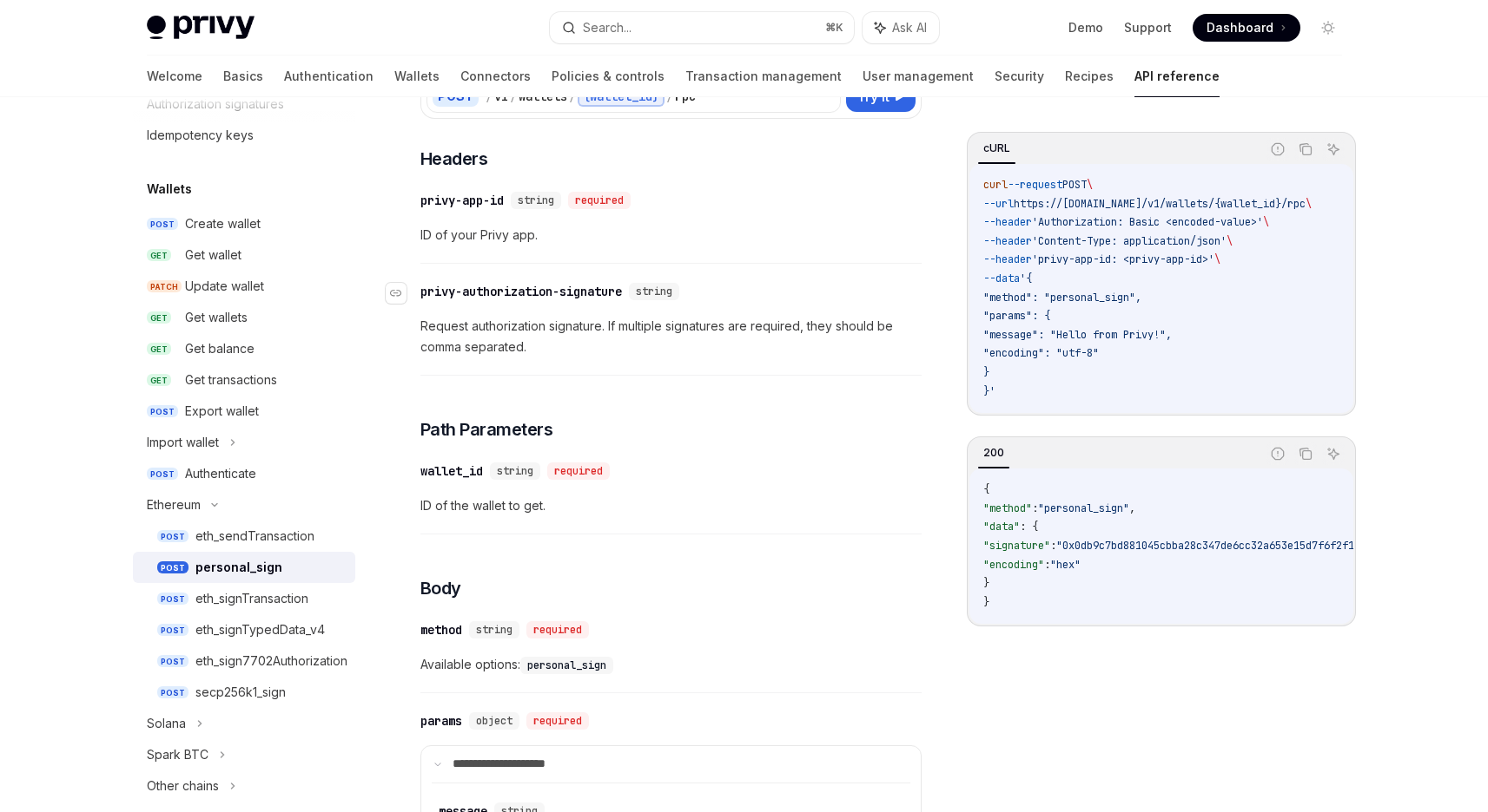
click at [567, 297] on div "privy-authorization-signature" at bounding box center [521, 292] width 202 height 18
click at [493, 325] on span "Request authorization signature. If multiple signatures are required, they shou…" at bounding box center [671, 337] width 501 height 41
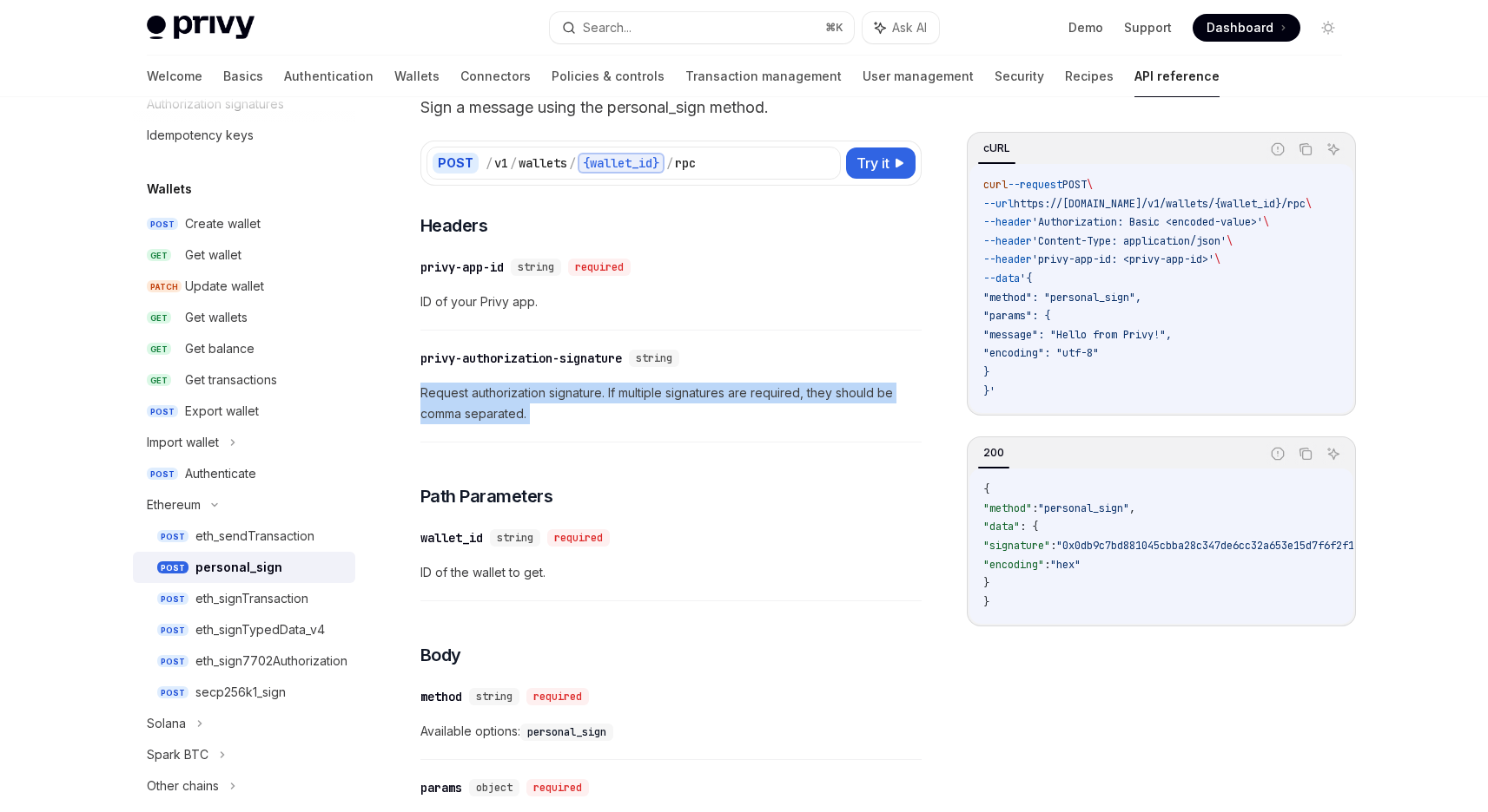
scroll to position [0, 0]
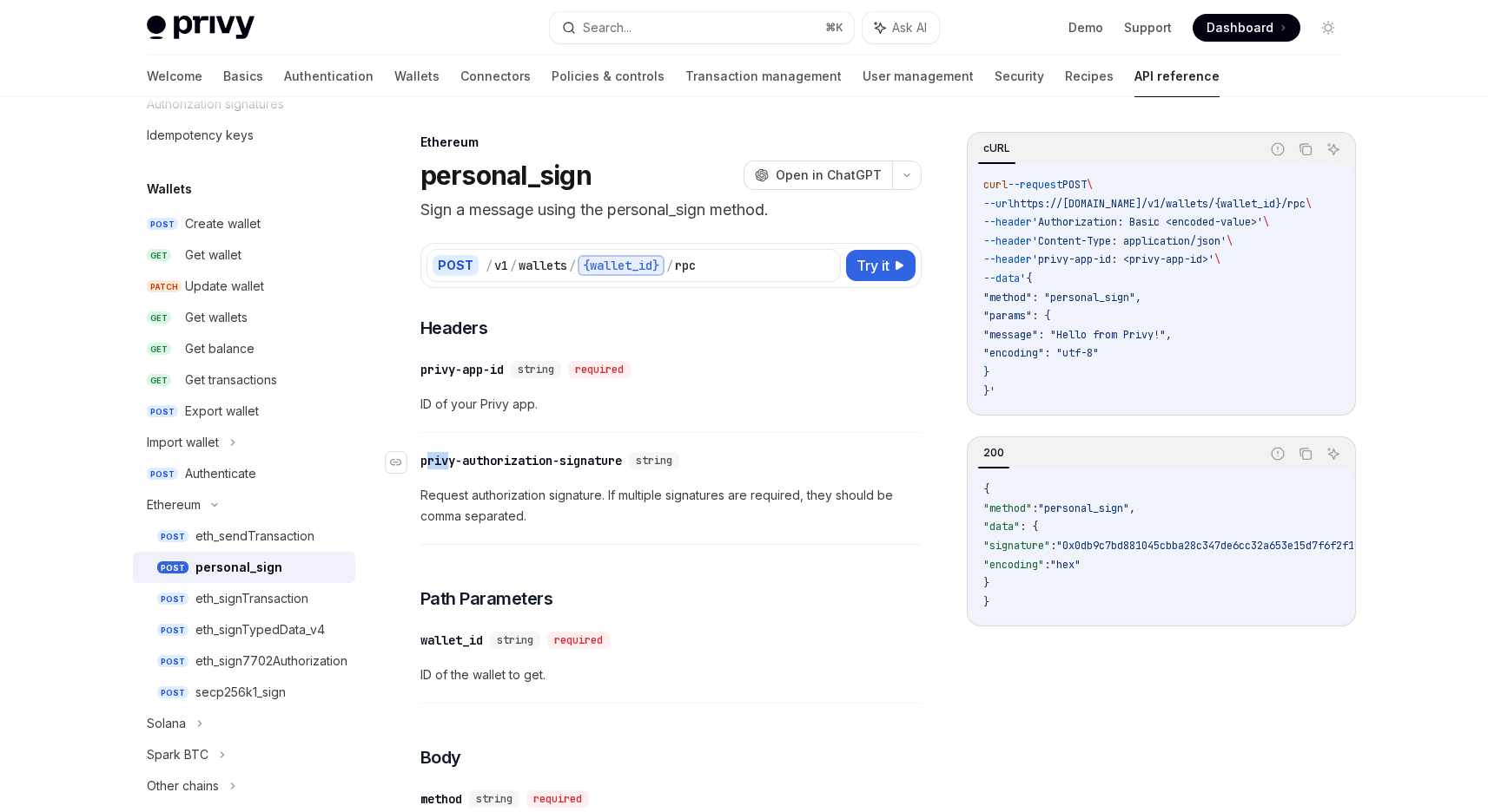
drag, startPoint x: 426, startPoint y: 459, endPoint x: 452, endPoint y: 459, distance: 26.0
click at [452, 459] on div "privy-authorization-signature" at bounding box center [521, 460] width 202 height 18
drag, startPoint x: 421, startPoint y: 463, endPoint x: 630, endPoint y: 462, distance: 209.0
click at [622, 462] on div "privy-authorization-signature" at bounding box center [521, 460] width 202 height 18
copy div "privy-authorization-signature"
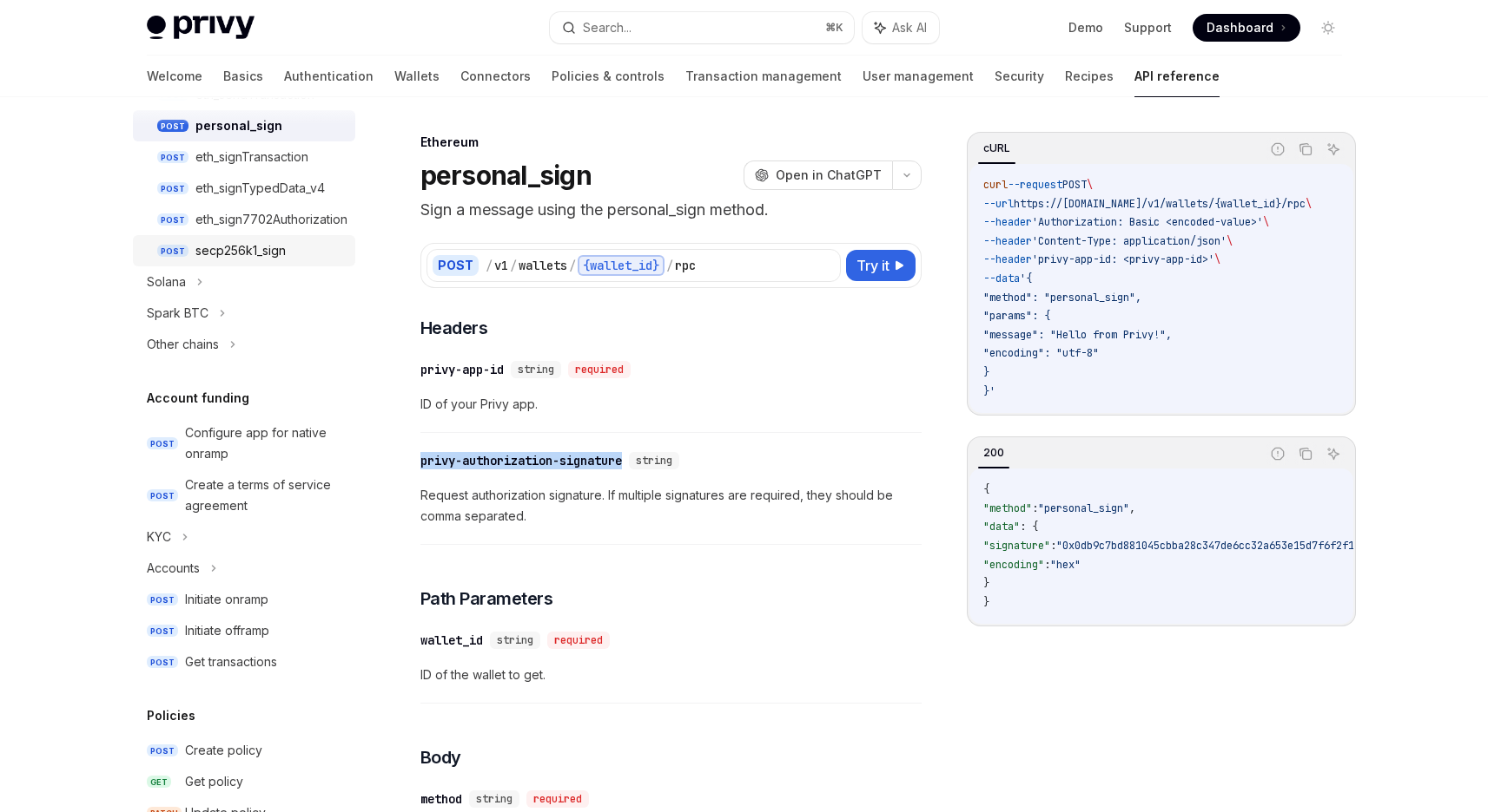
scroll to position [539, 0]
click at [620, 31] on div "Search..." at bounding box center [607, 28] width 49 height 21
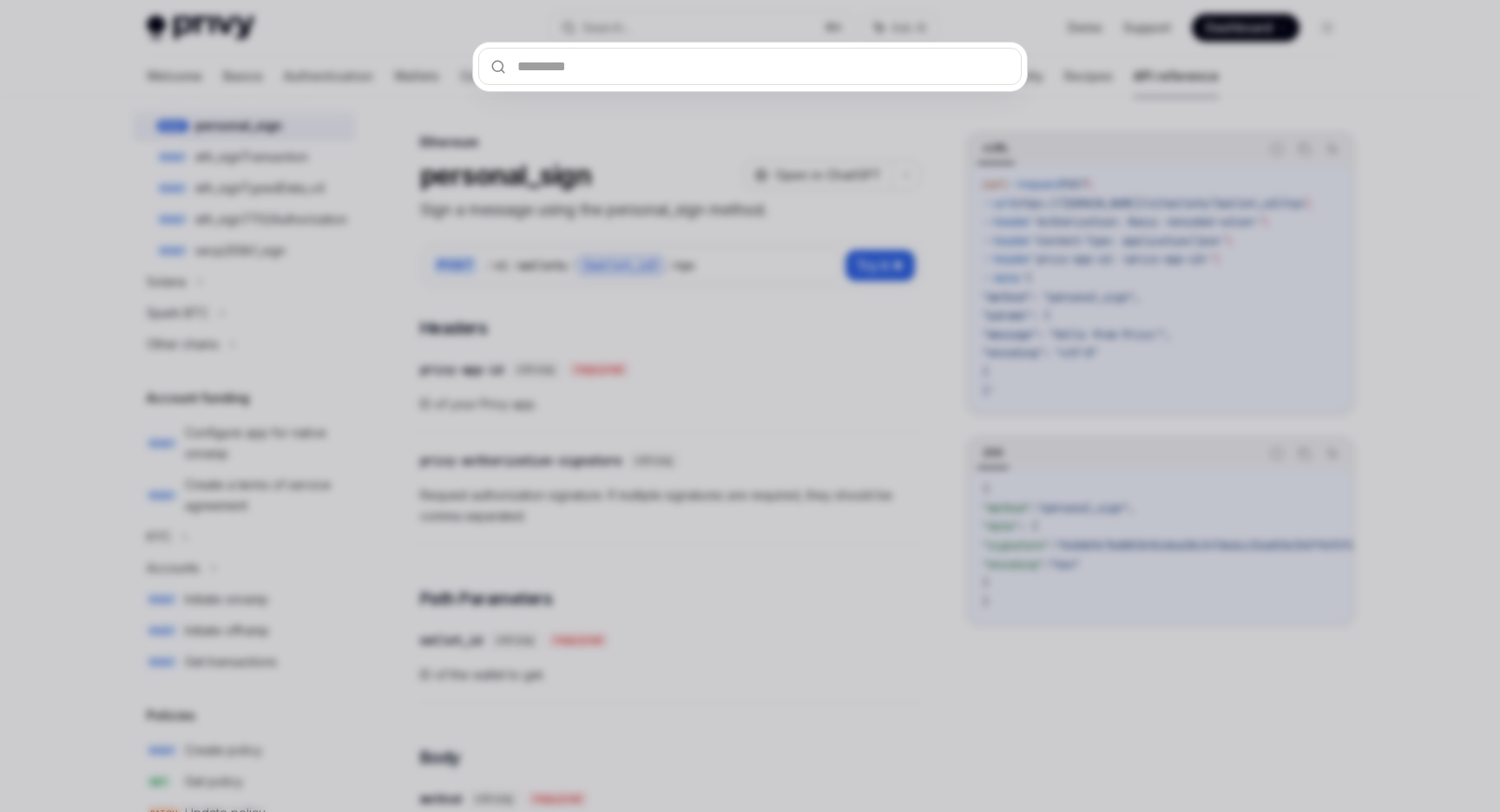
type input "**********"
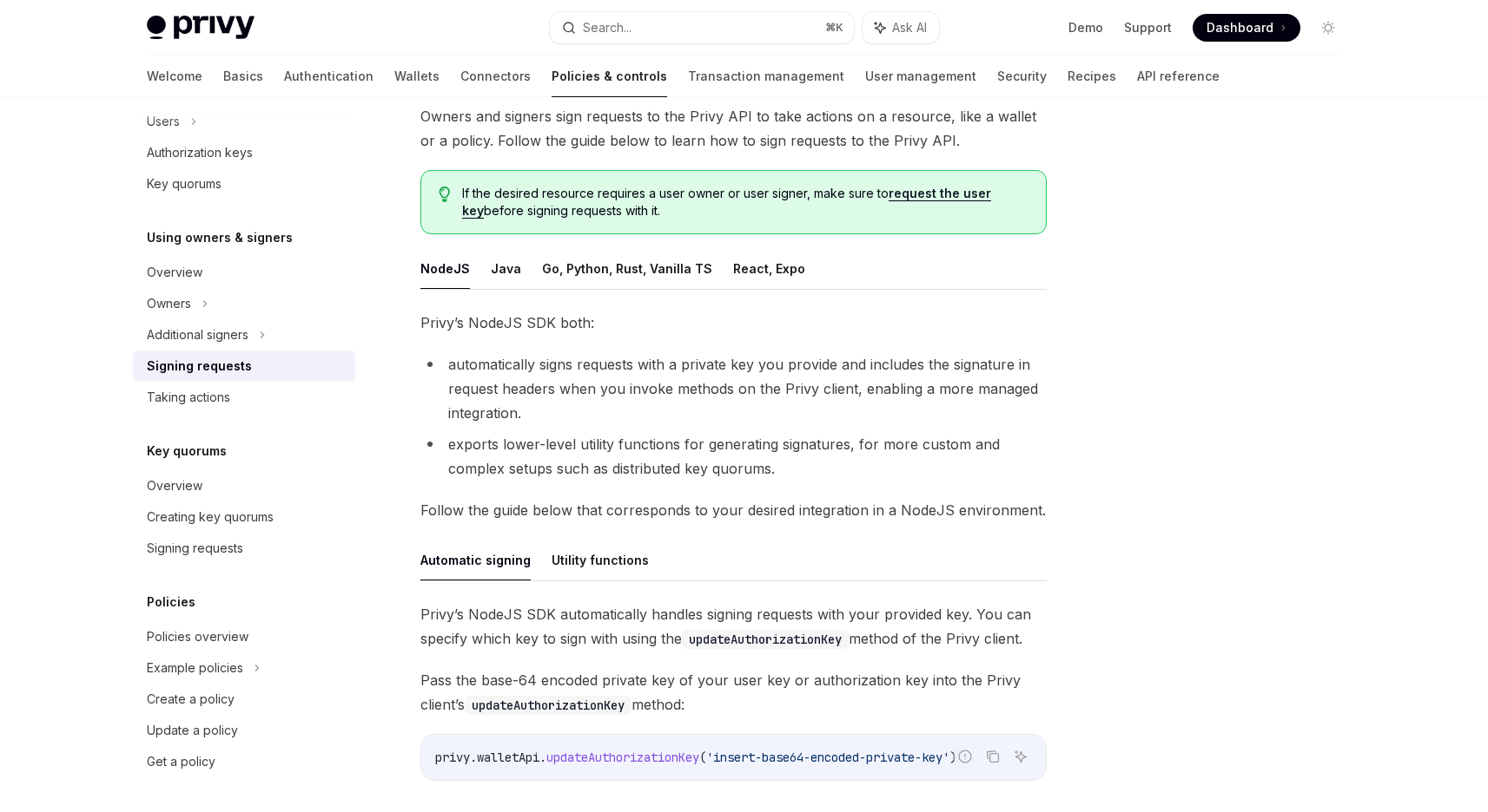
scroll to position [119, 0]
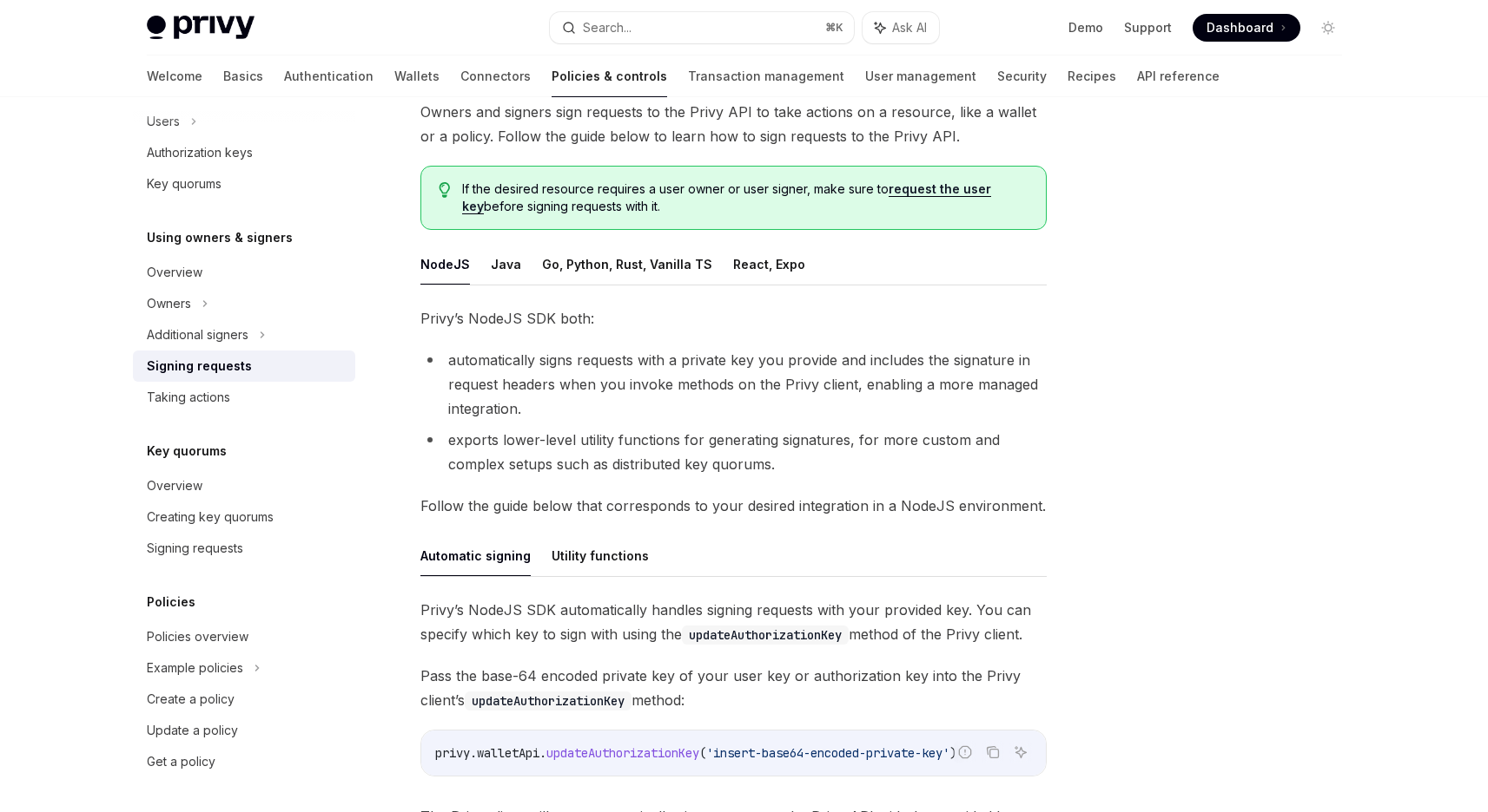
click at [617, 365] on li "automatically signs requests with a private key you provide and includes the si…" at bounding box center [733, 384] width 626 height 73
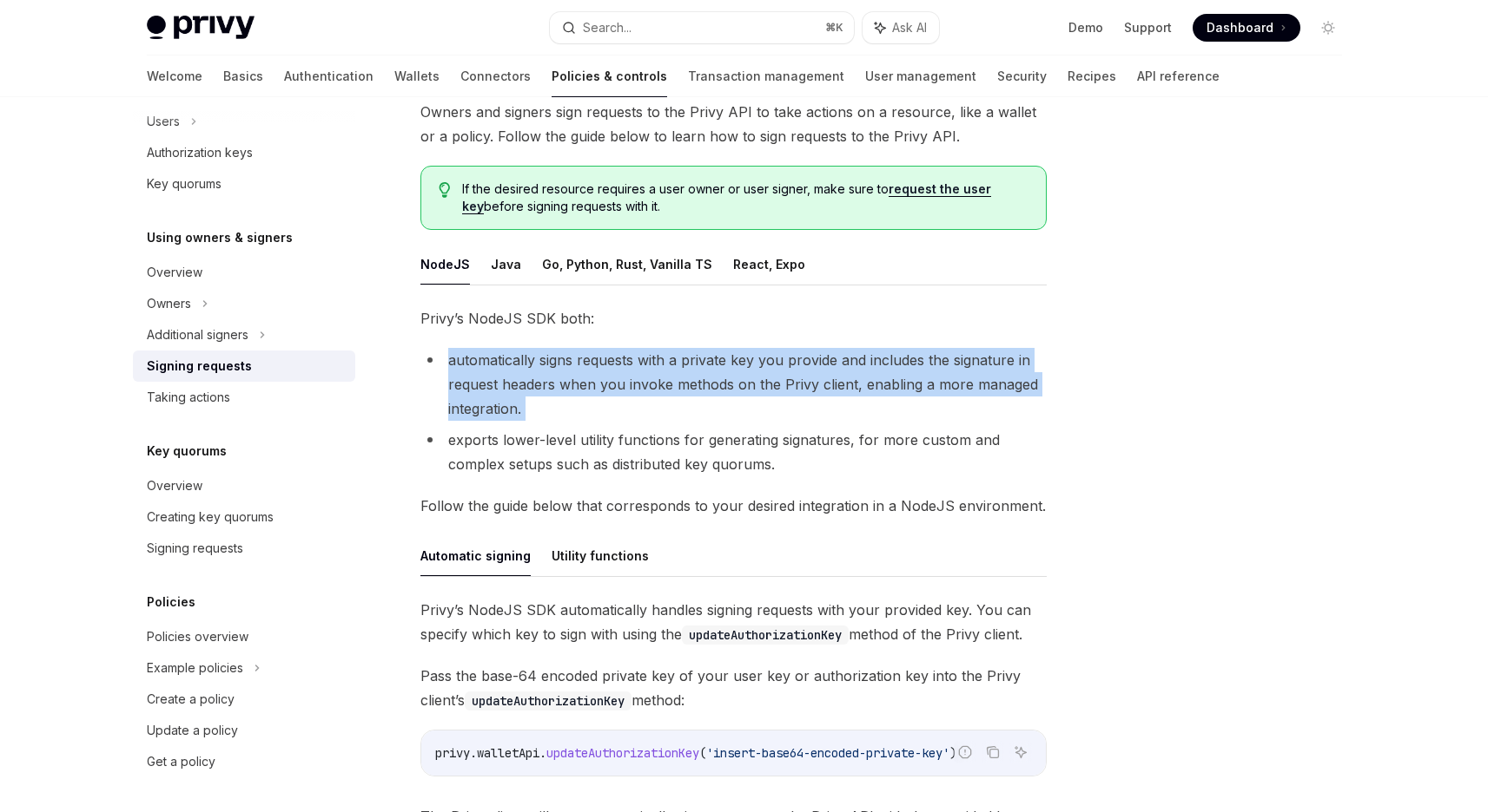
click at [617, 365] on li "automatically signs requests with a private key you provide and includes the si…" at bounding box center [733, 384] width 626 height 73
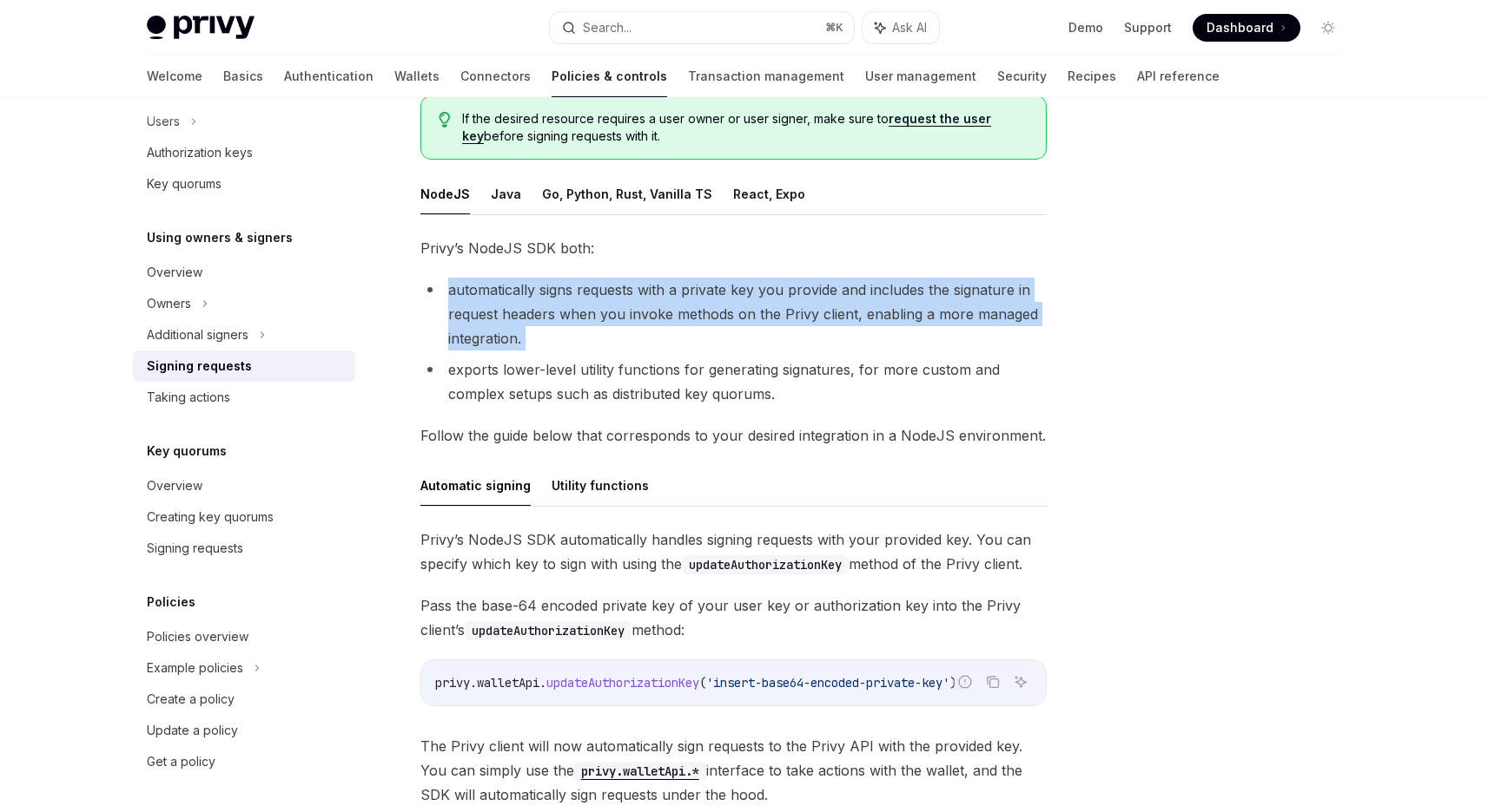
scroll to position [197, 0]
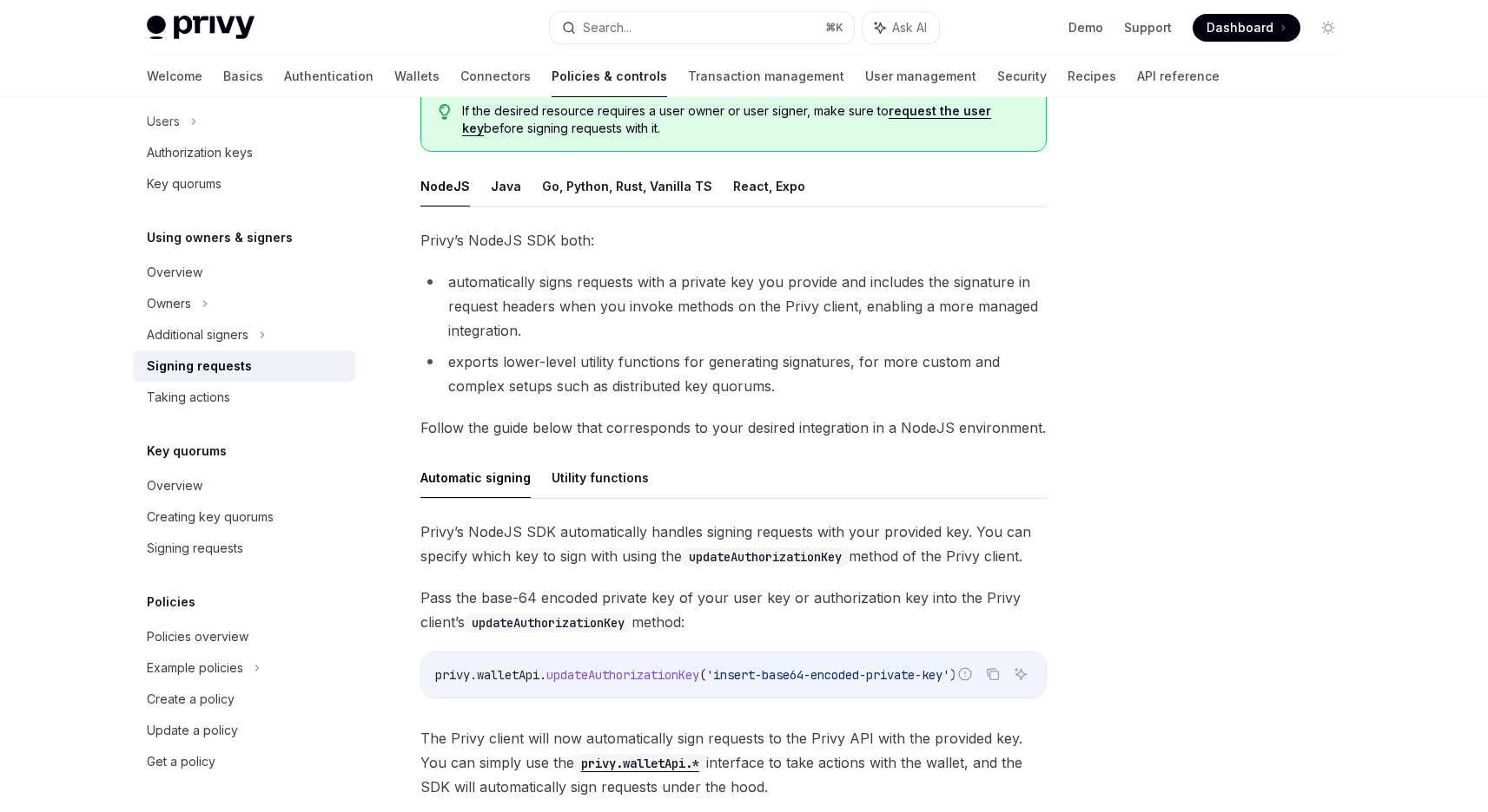
click at [603, 431] on span "Follow the guide below that corresponds to your desired integration in a NodeJS…" at bounding box center [733, 428] width 626 height 24
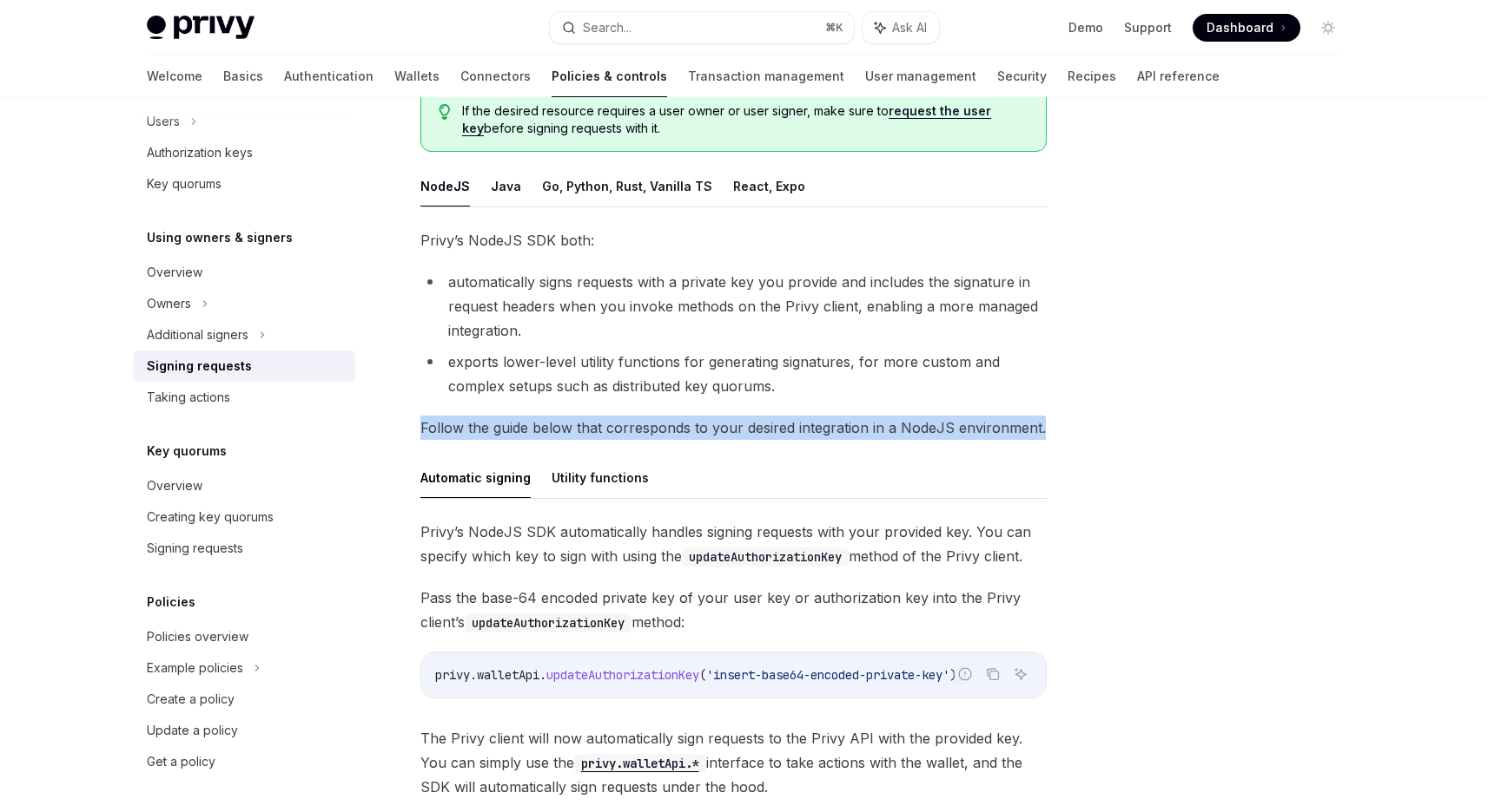
click at [603, 431] on span "Follow the guide below that corresponds to your desired integration in a NodeJS…" at bounding box center [733, 428] width 626 height 24
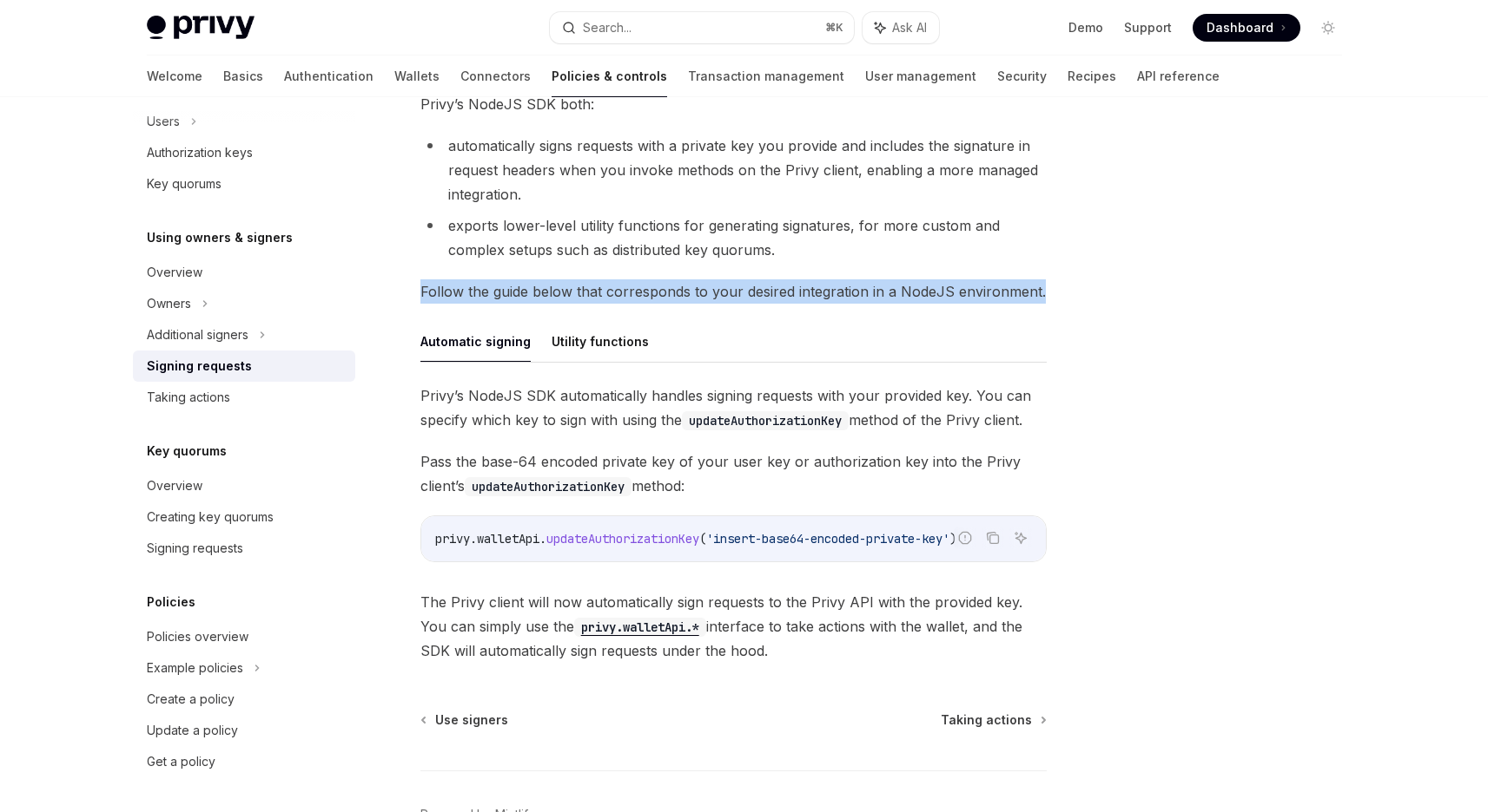
scroll to position [108, 0]
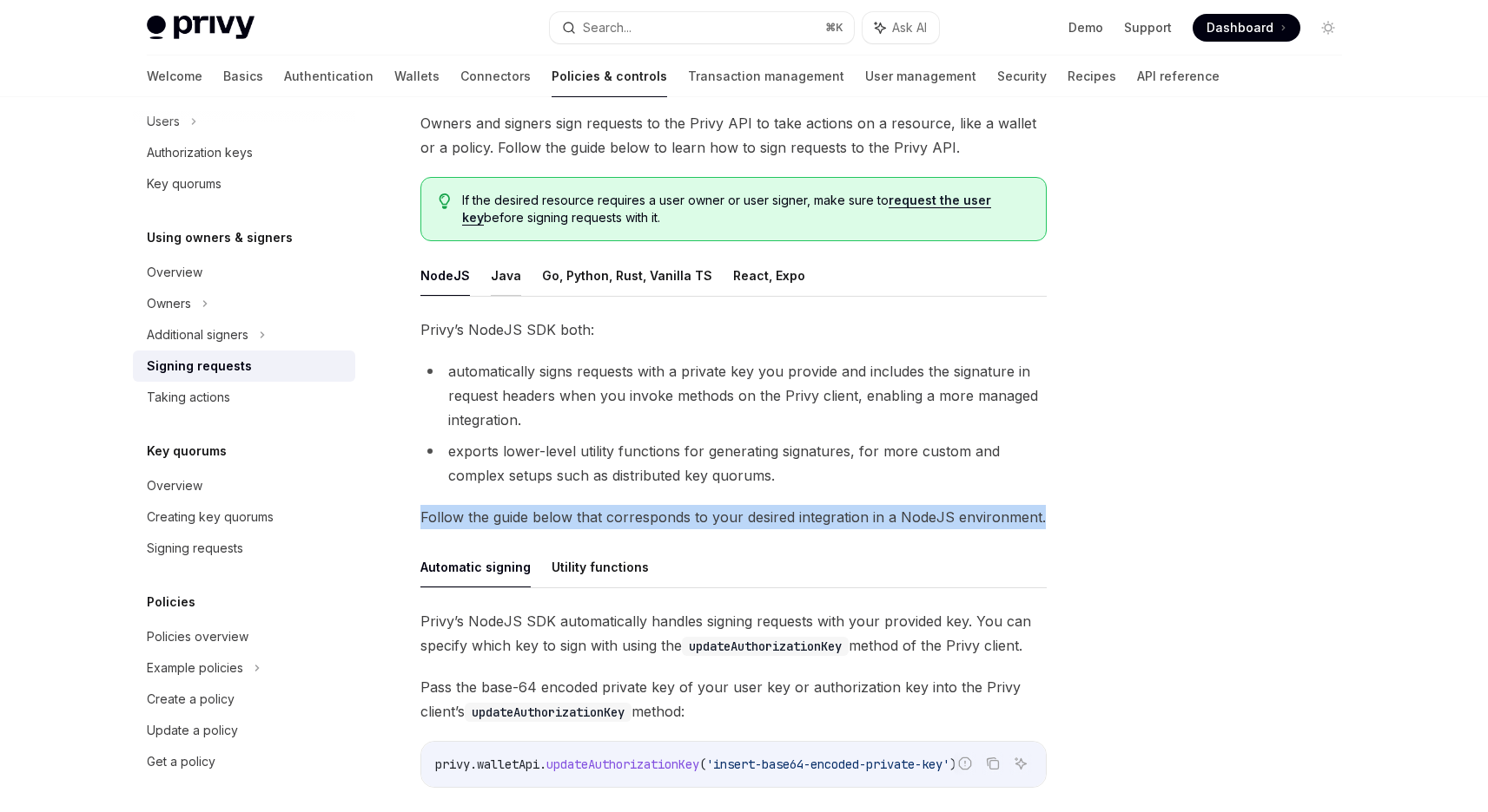
click at [498, 284] on button "Java" at bounding box center [506, 276] width 30 height 41
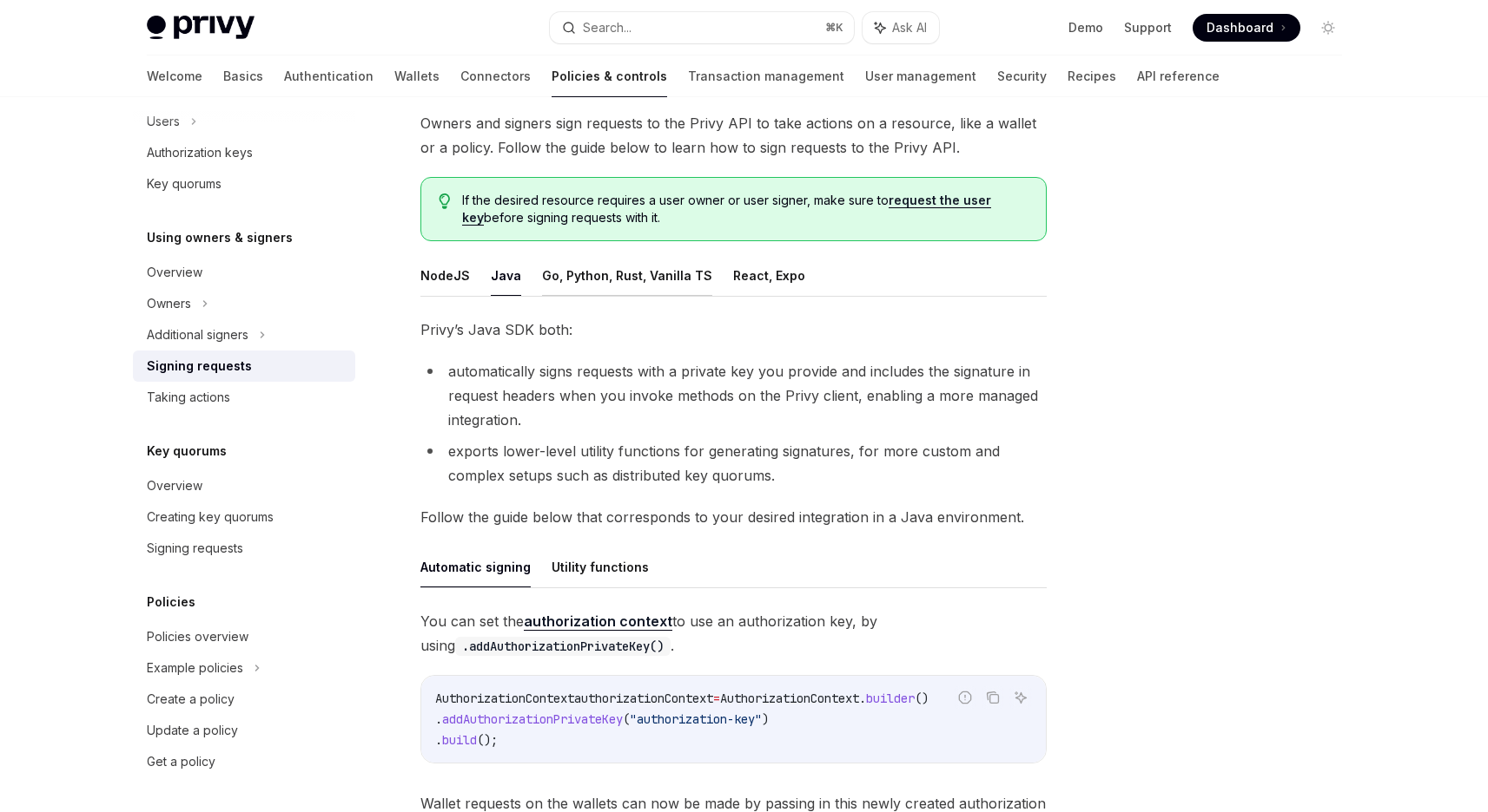
click at [616, 283] on button "Go, Python, Rust, Vanilla TS" at bounding box center [627, 276] width 170 height 41
type textarea "*"
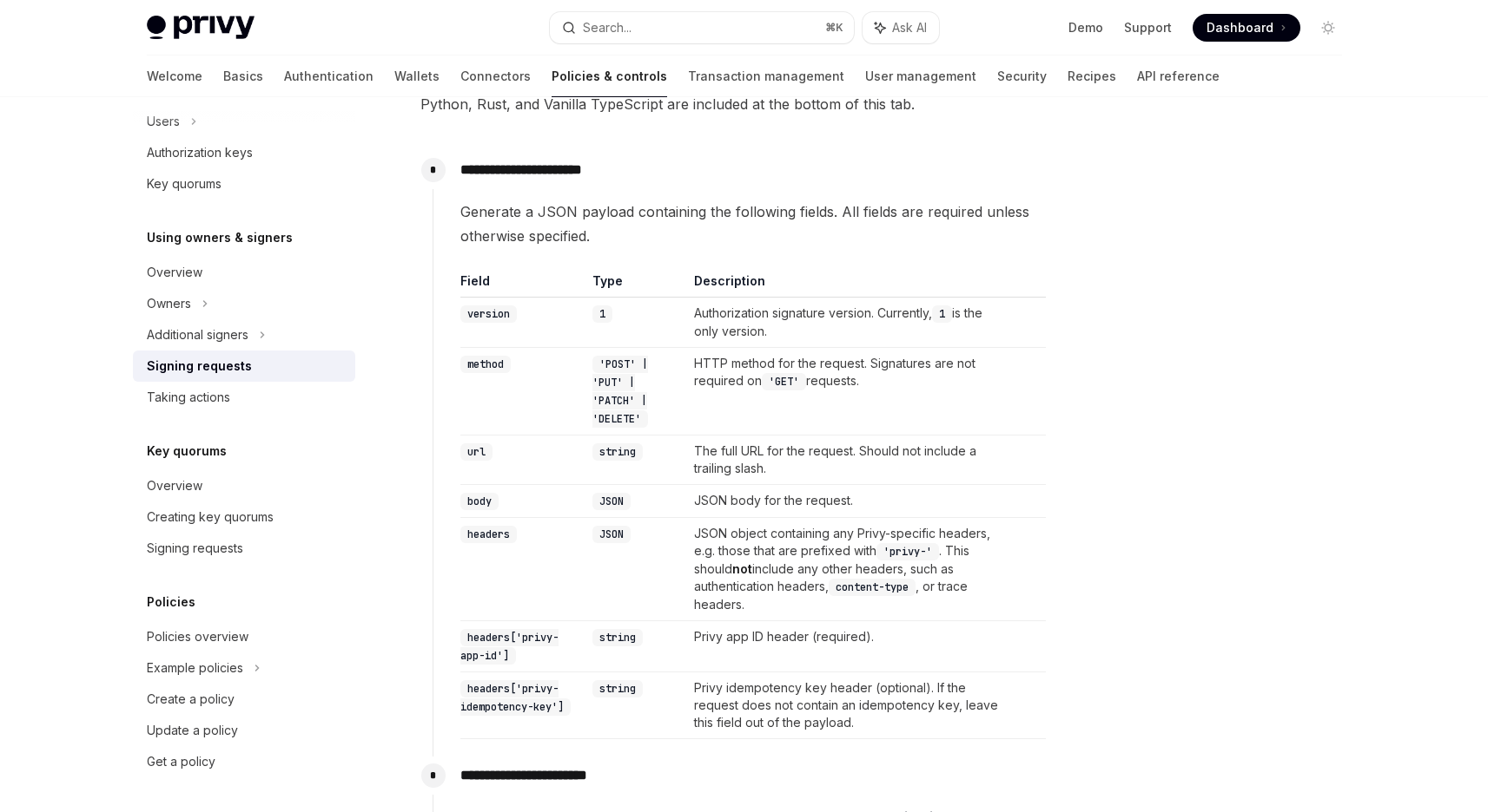
scroll to position [455, 0]
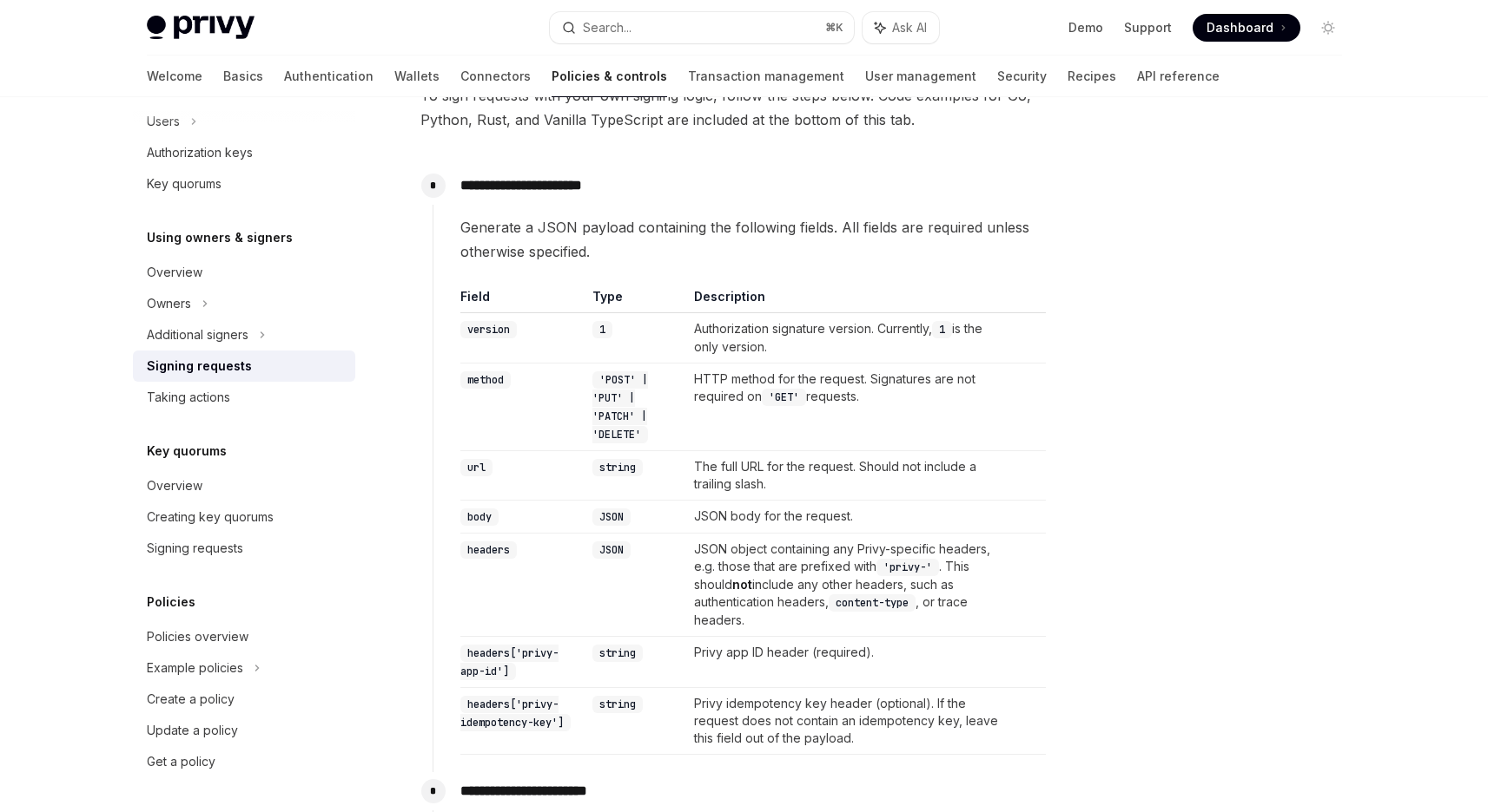
click at [754, 230] on span "Generate a JSON payload containing the following fields. All fields are require…" at bounding box center [753, 240] width 585 height 49
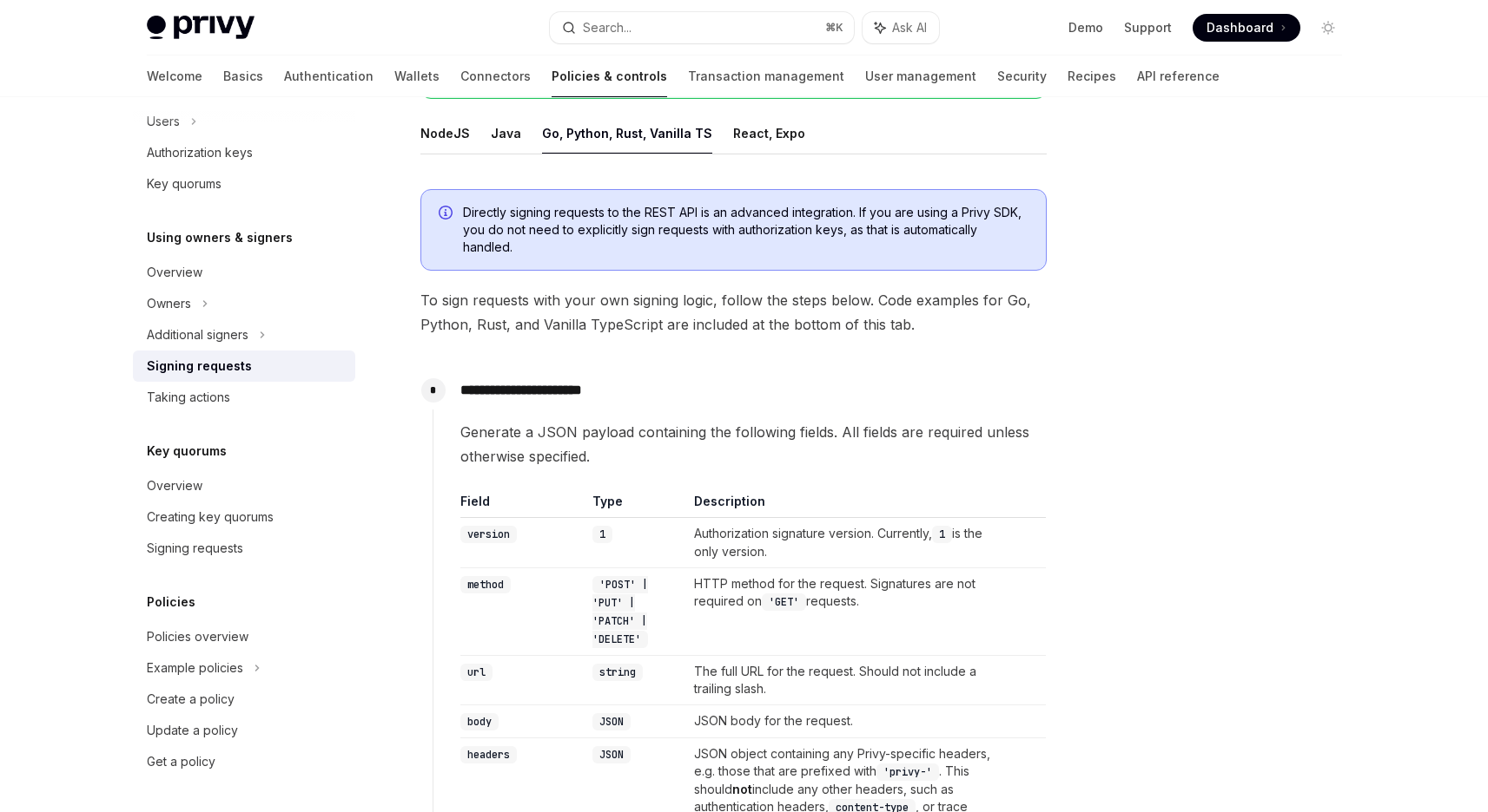
scroll to position [247, 0]
click at [711, 233] on span "Directly signing requests to the REST API is an advanced integration. If you ar…" at bounding box center [745, 233] width 566 height 53
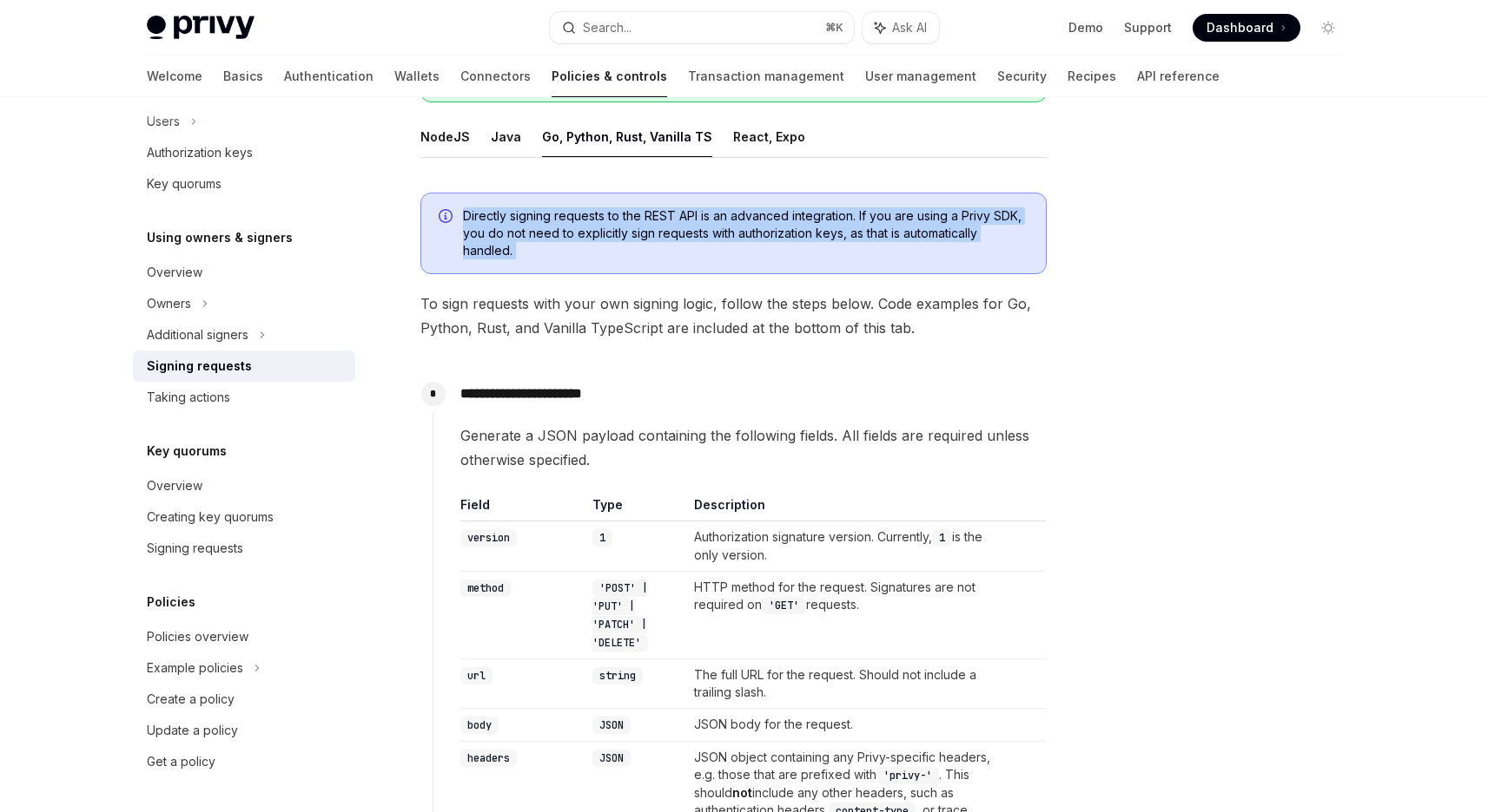
click at [711, 233] on span "Directly signing requests to the REST API is an advanced integration. If you ar…" at bounding box center [745, 233] width 566 height 53
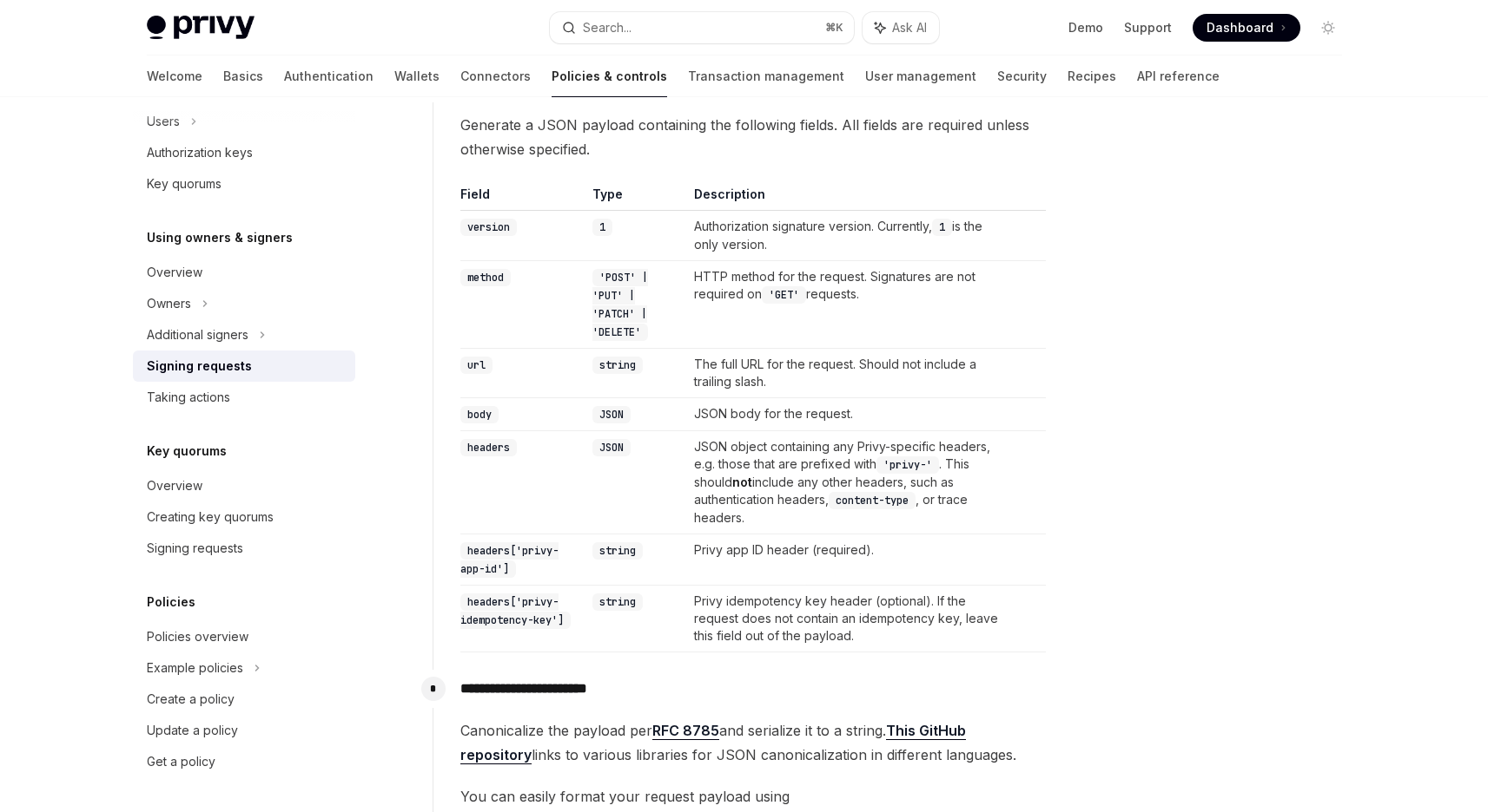
scroll to position [565, 0]
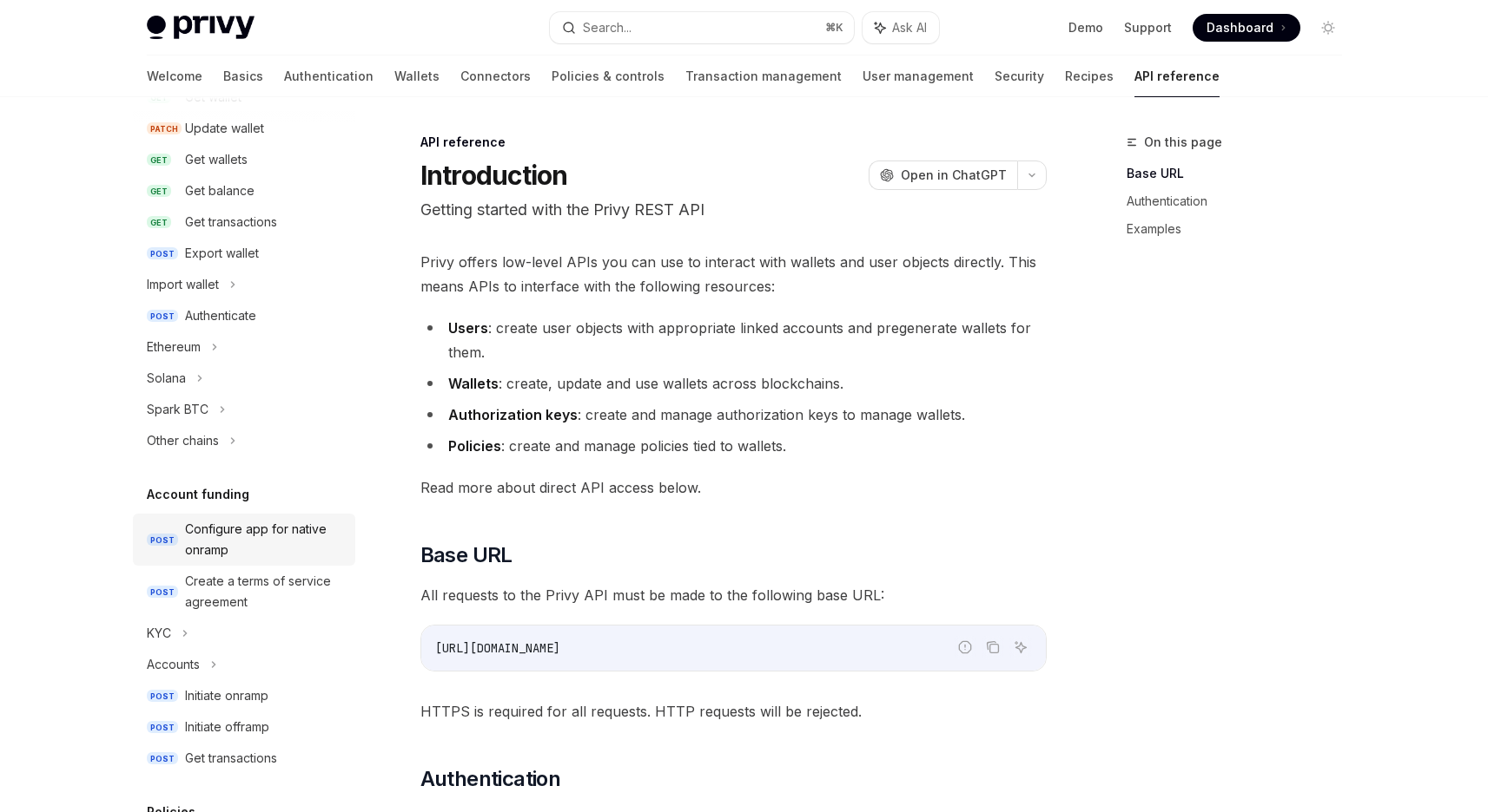
scroll to position [274, 0]
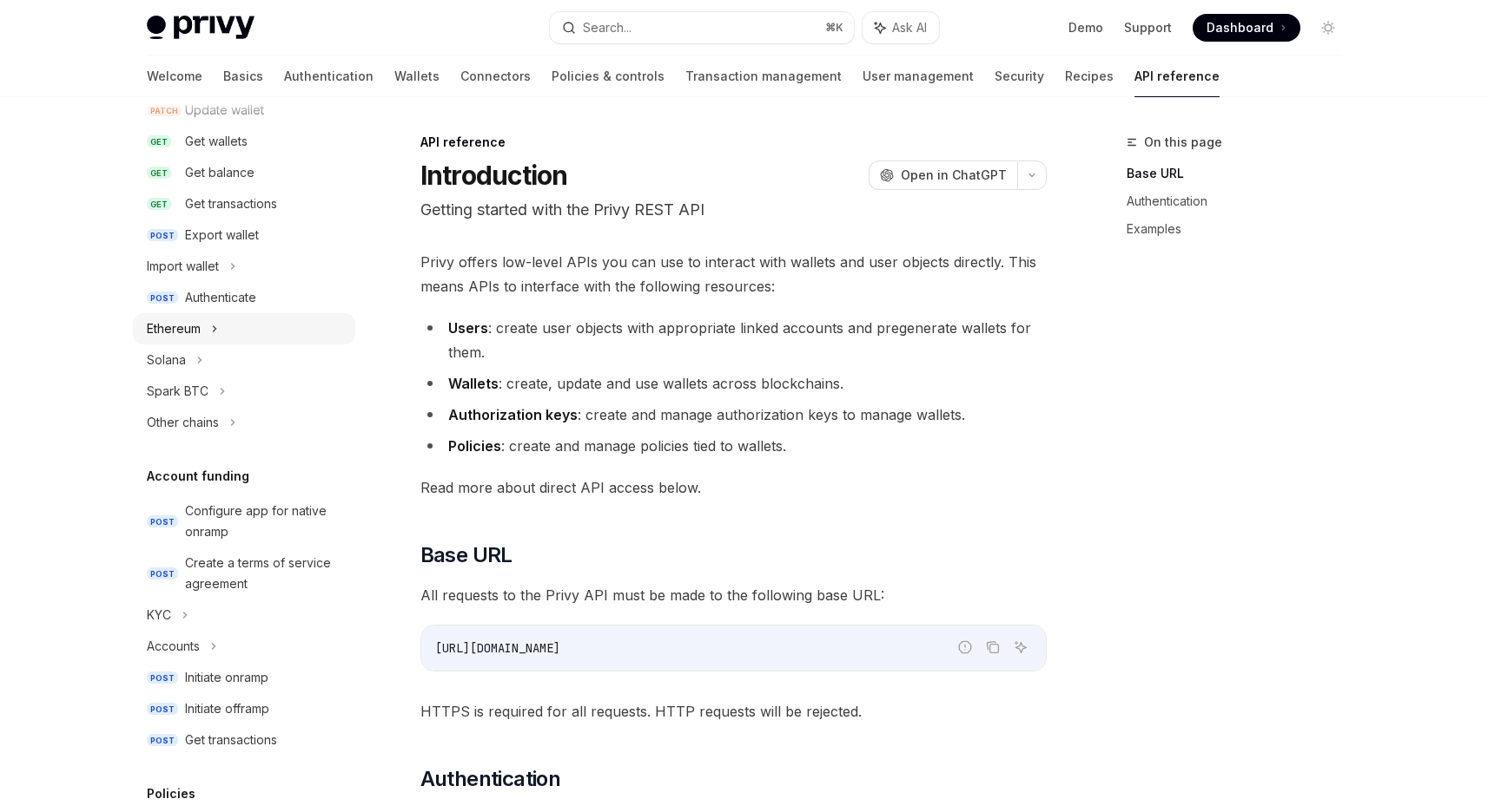
click at [241, 332] on div "Ethereum" at bounding box center [244, 328] width 222 height 31
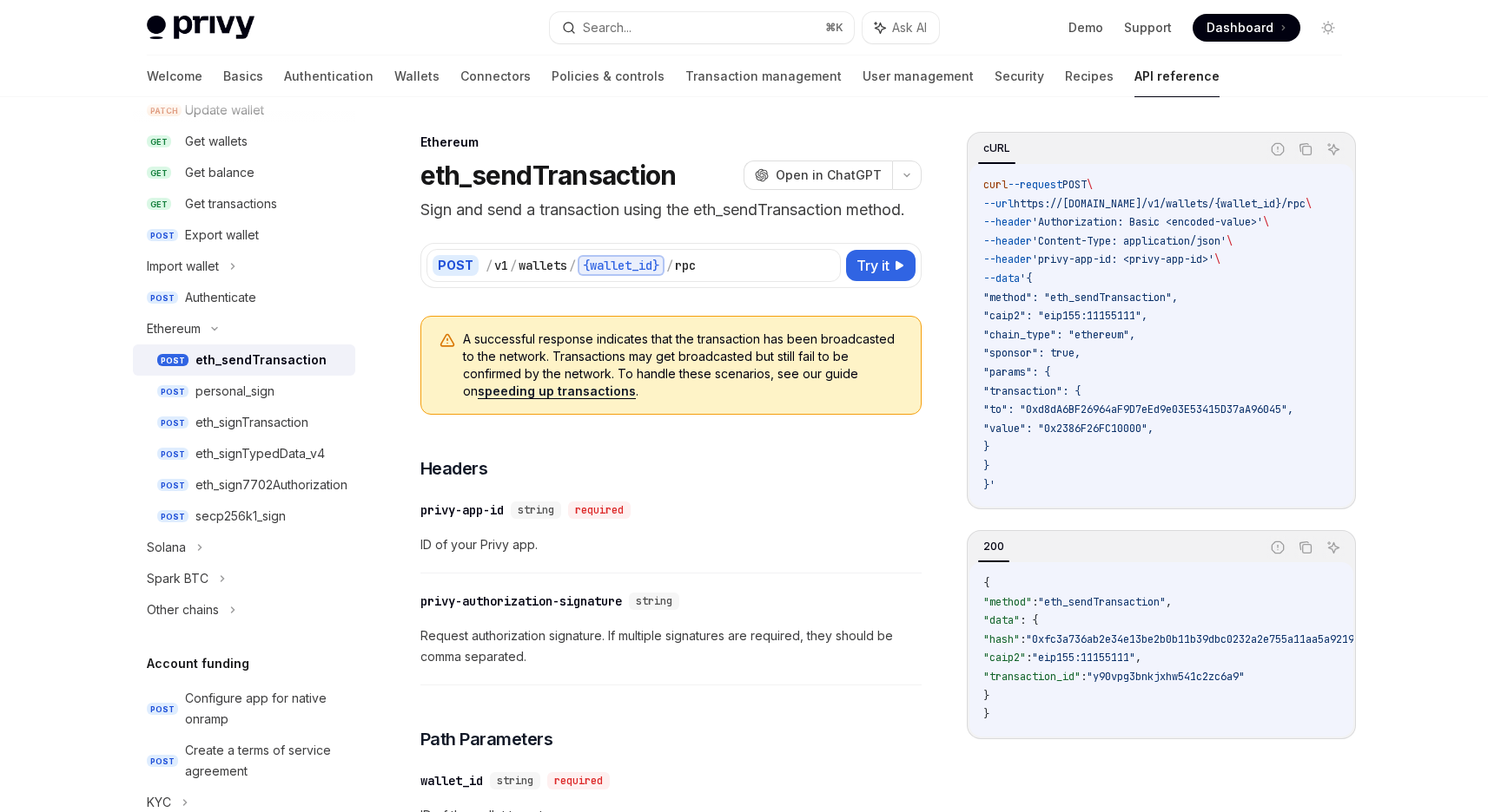
click at [263, 366] on div "eth_sendTransaction" at bounding box center [261, 360] width 131 height 21
click at [255, 390] on div "personal_sign" at bounding box center [235, 391] width 79 height 21
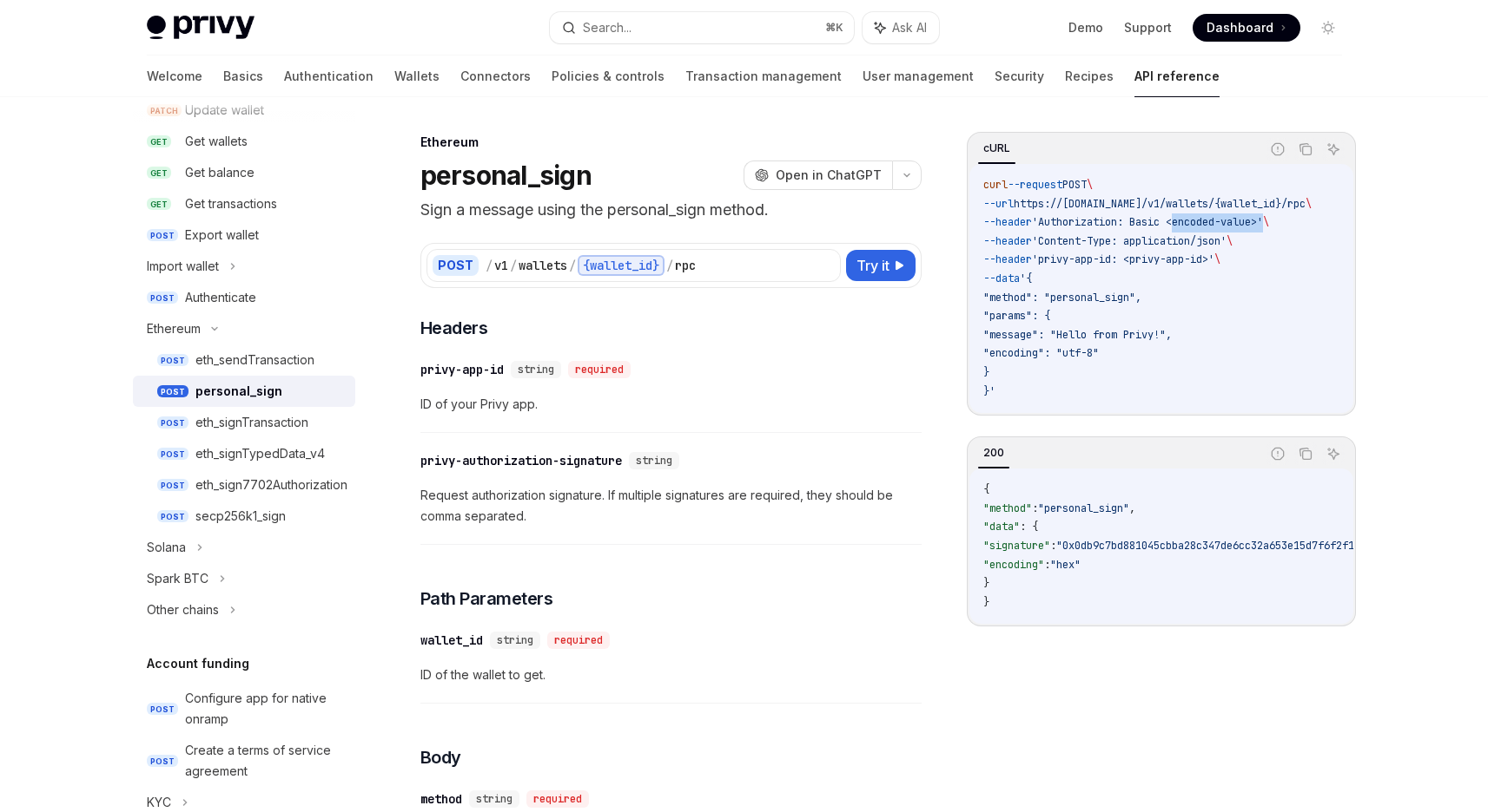
drag, startPoint x: 1190, startPoint y: 223, endPoint x: 1283, endPoint y: 223, distance: 93.0
click at [1263, 223] on span "'Authorization: Basic <encoded-value>'" at bounding box center [1147, 222] width 231 height 14
copy span "<encoded-value>"
click at [812, 175] on span "Open in ChatGPT" at bounding box center [828, 175] width 106 height 18
click at [898, 266] on icon at bounding box center [899, 265] width 10 height 10
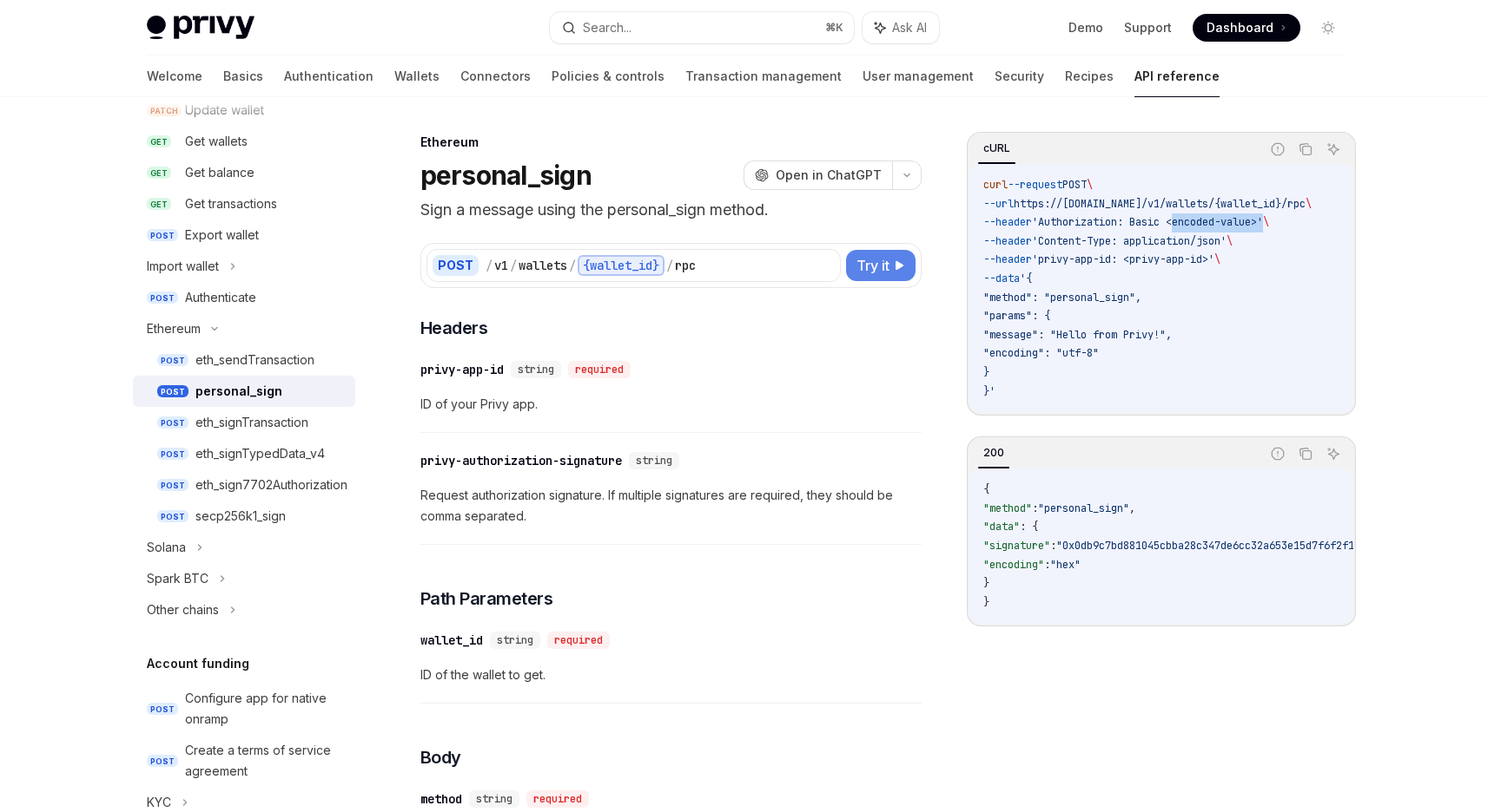
type textarea "*"
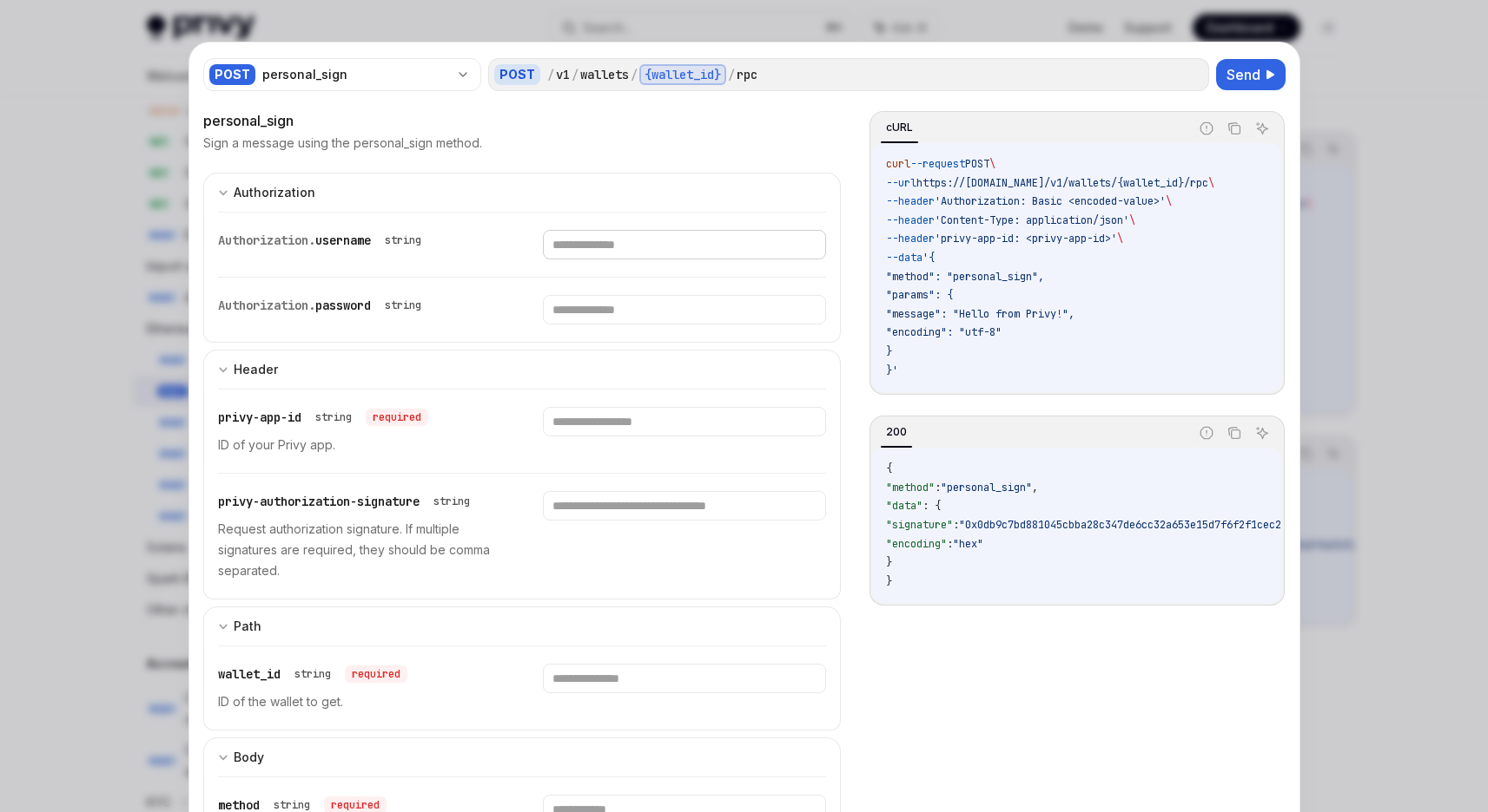
click at [592, 251] on input "text" at bounding box center [684, 244] width 283 height 29
click at [578, 421] on input "text" at bounding box center [684, 421] width 283 height 29
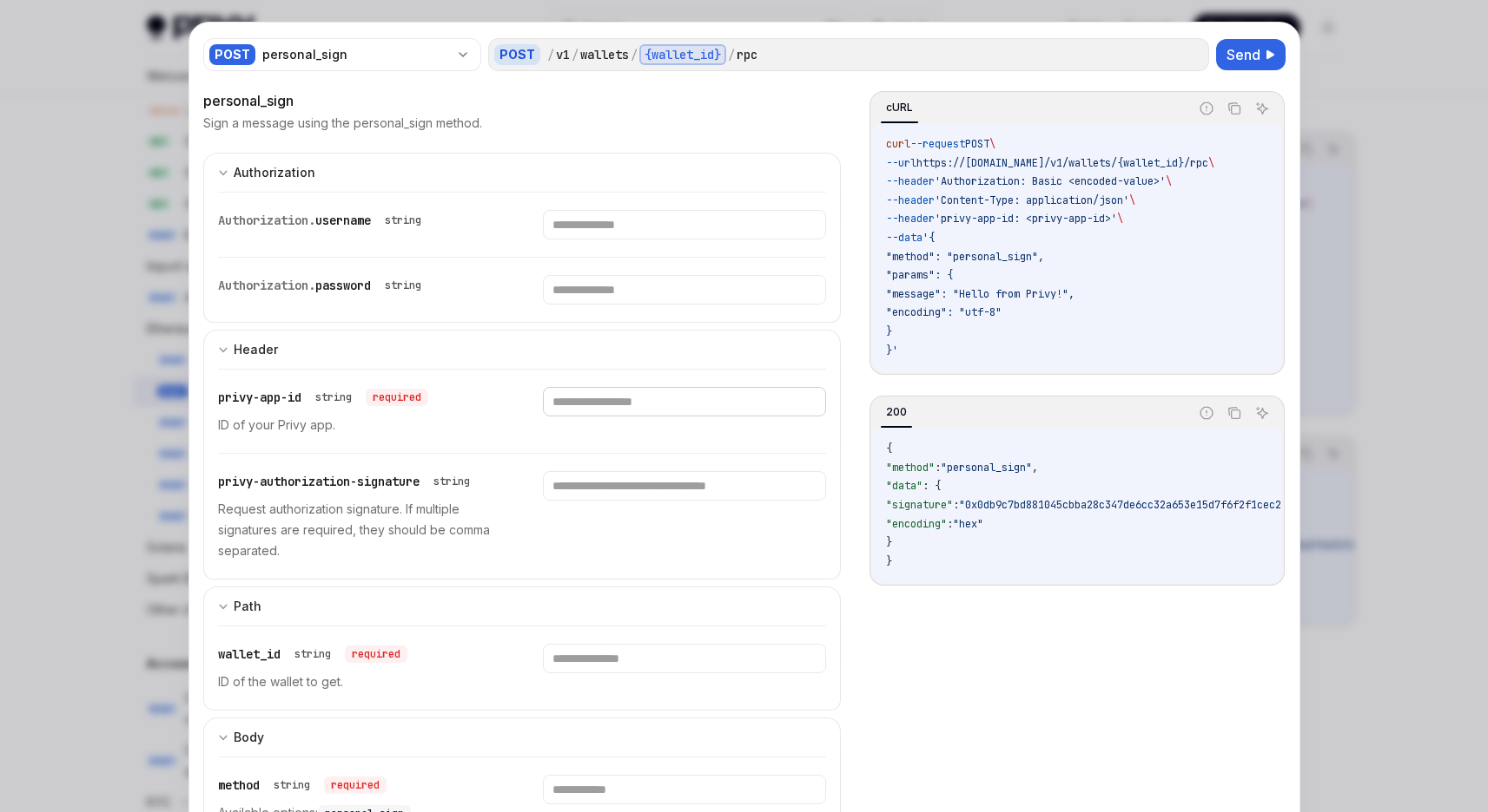
scroll to position [20, 0]
click at [685, 58] on div "{wallet_id}" at bounding box center [682, 54] width 87 height 21
click at [598, 402] on input "text" at bounding box center [684, 401] width 283 height 29
paste input "**********"
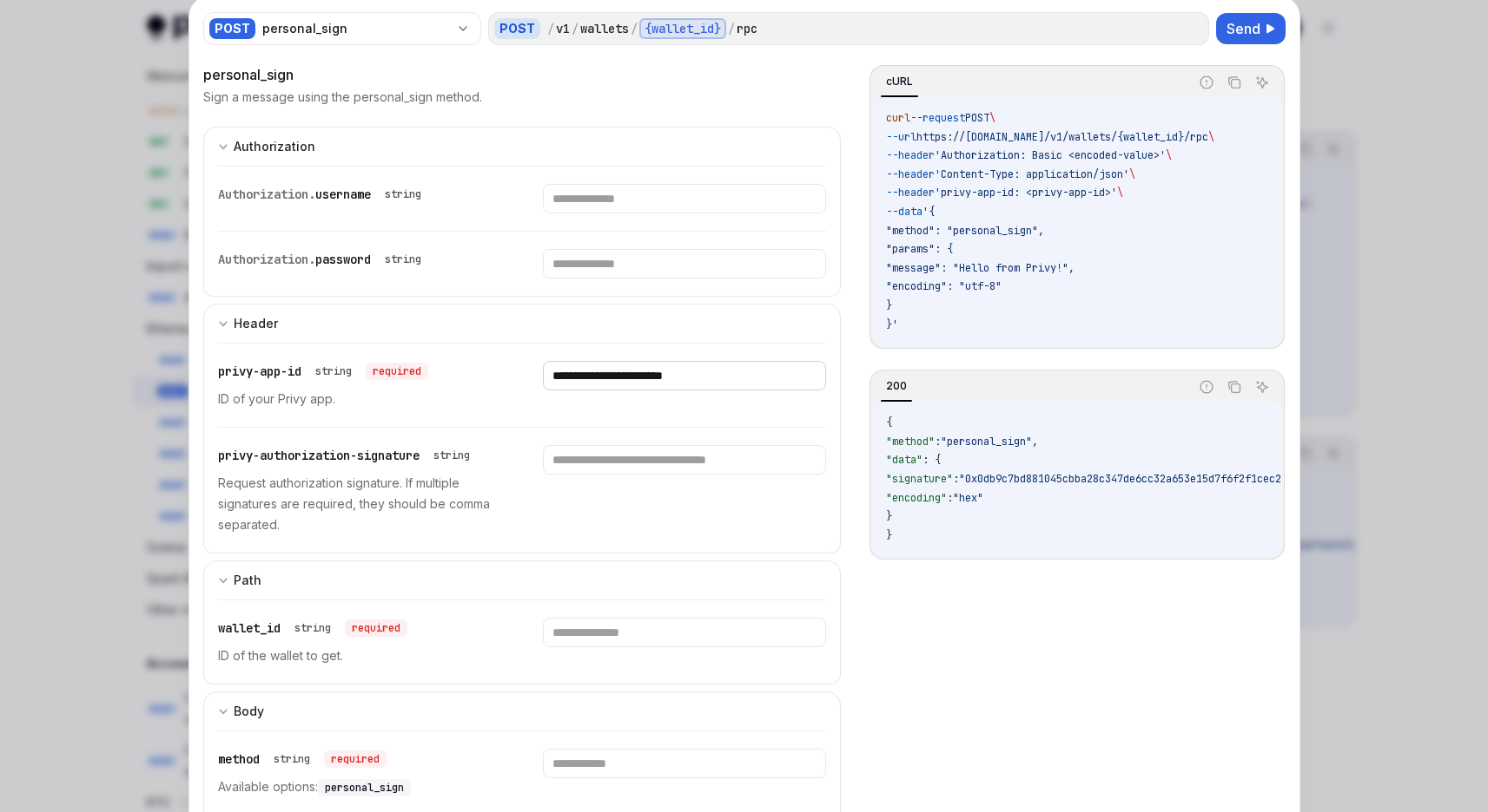
scroll to position [122, 0]
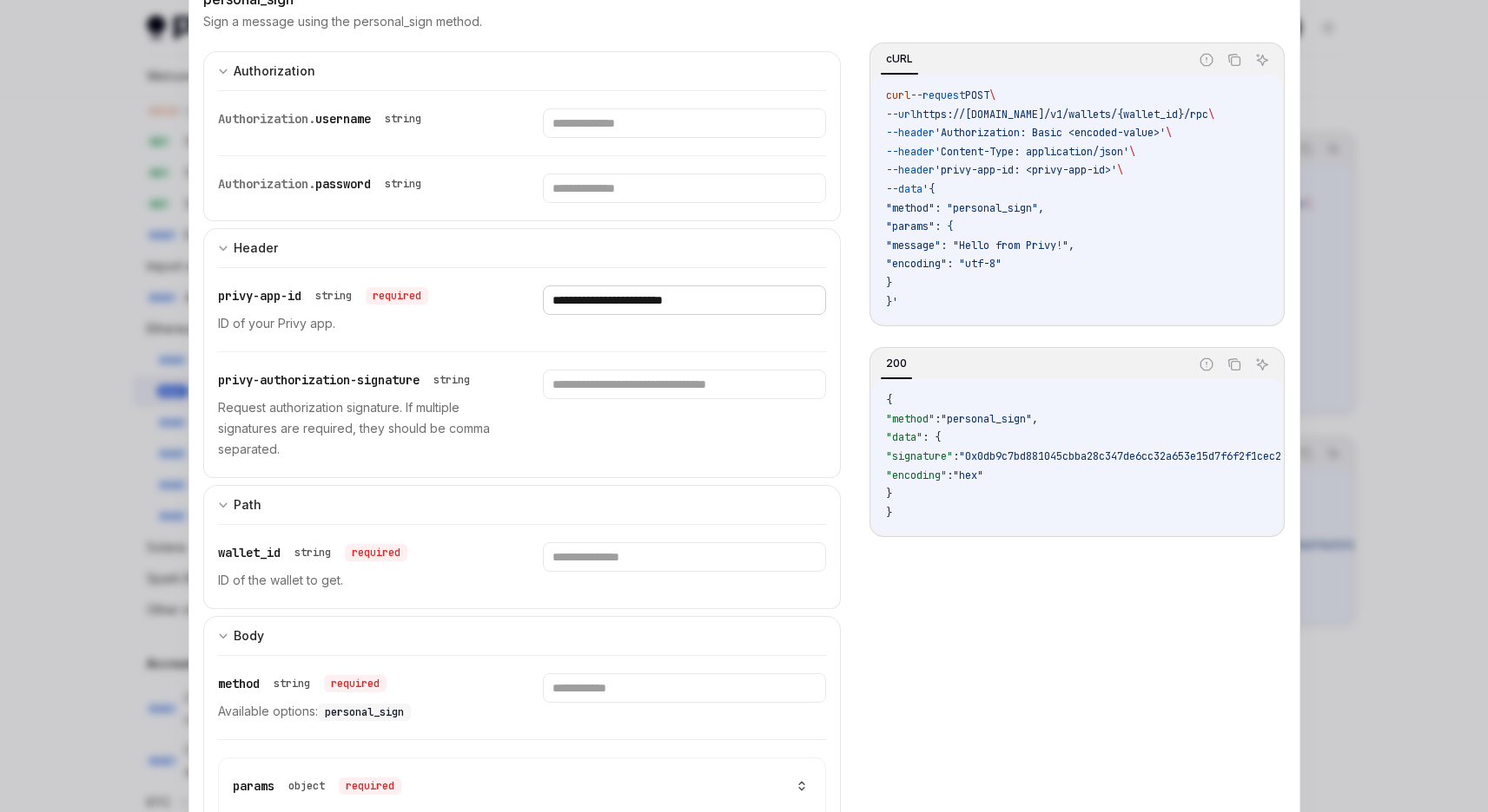
type input "**********"
click at [616, 558] on input "text" at bounding box center [684, 556] width 283 height 29
paste input "**********"
type input "**********"
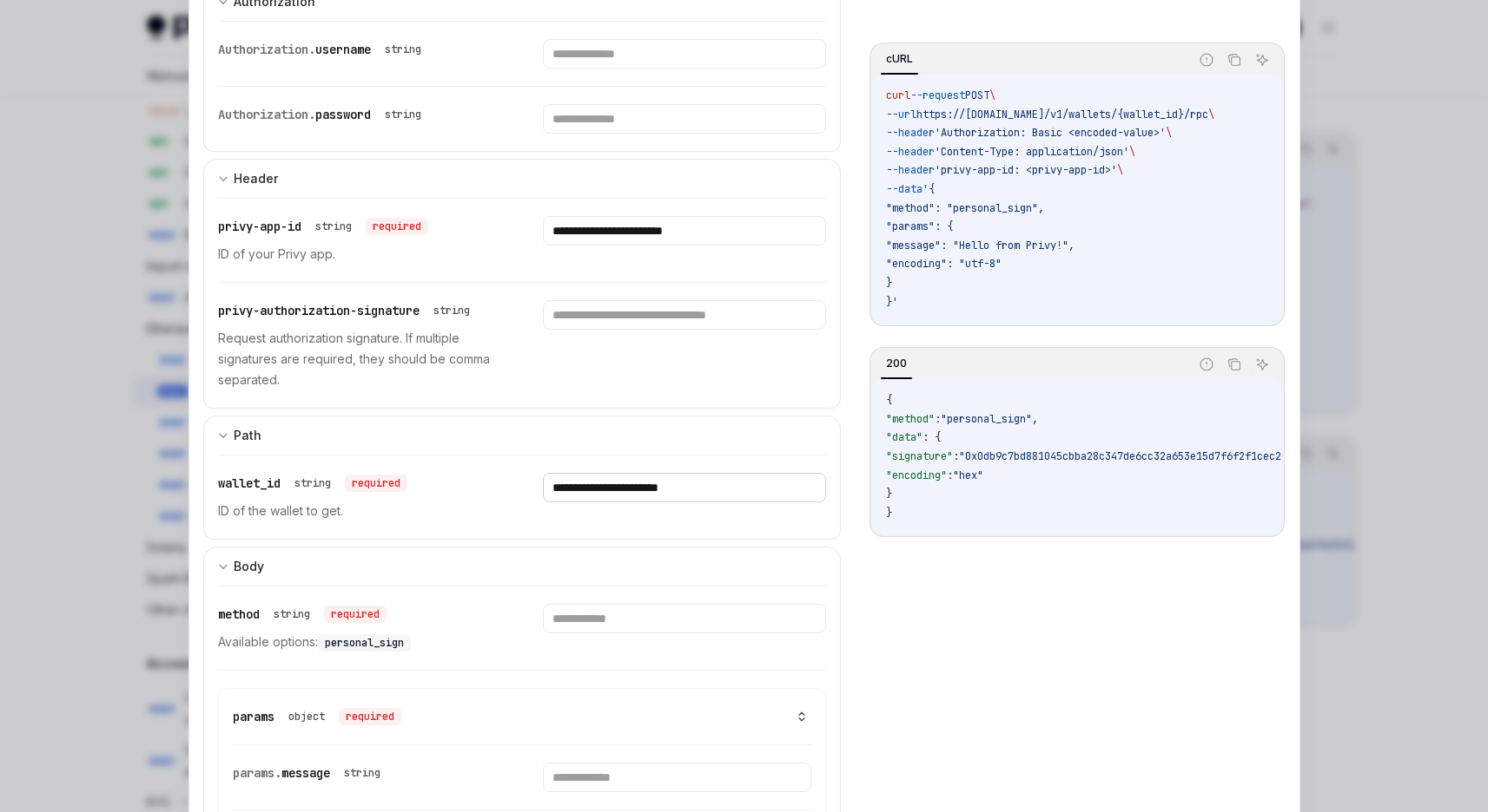
scroll to position [315, 0]
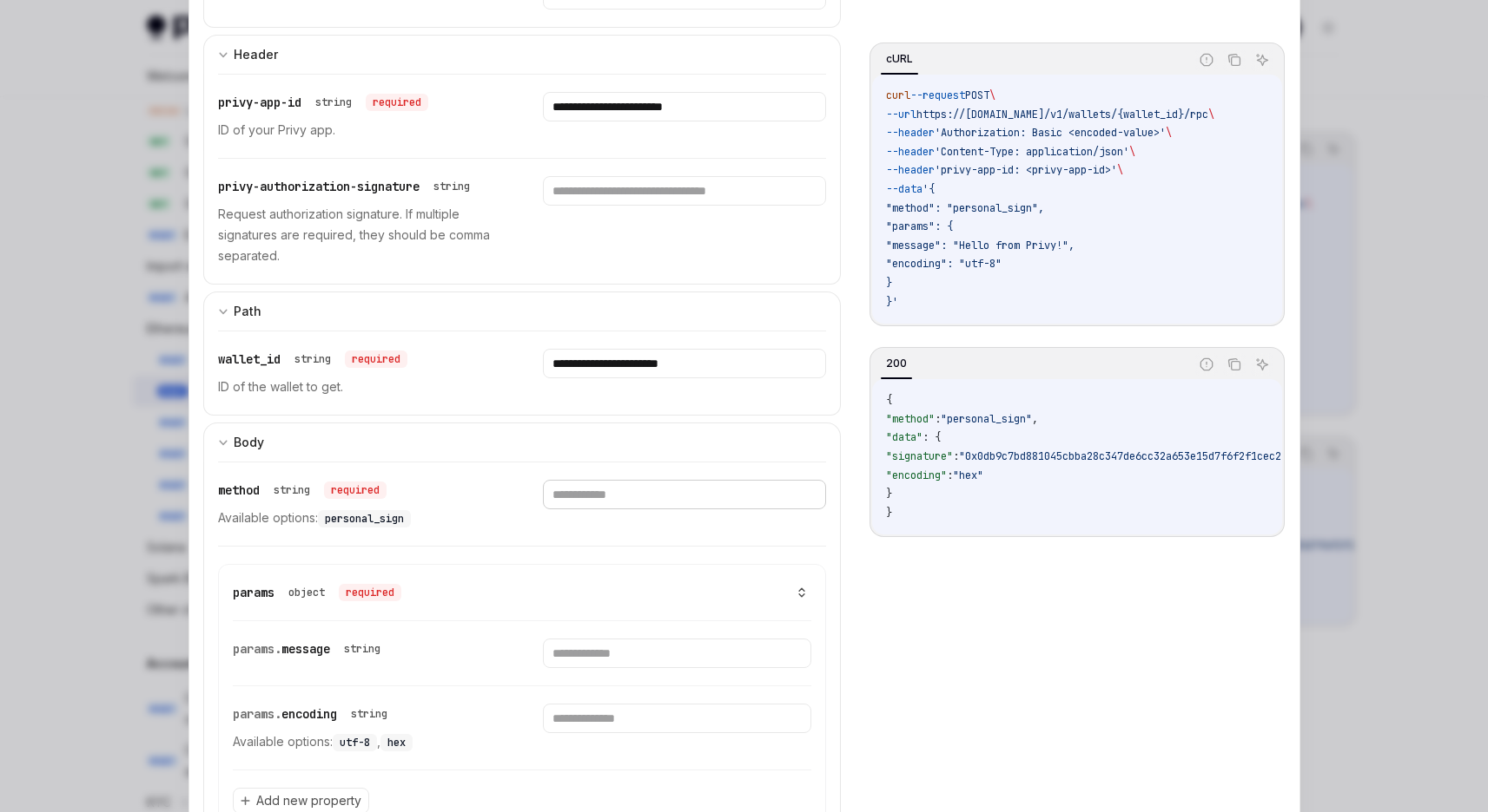
click at [595, 494] on input "text" at bounding box center [684, 494] width 283 height 29
paste input "**********"
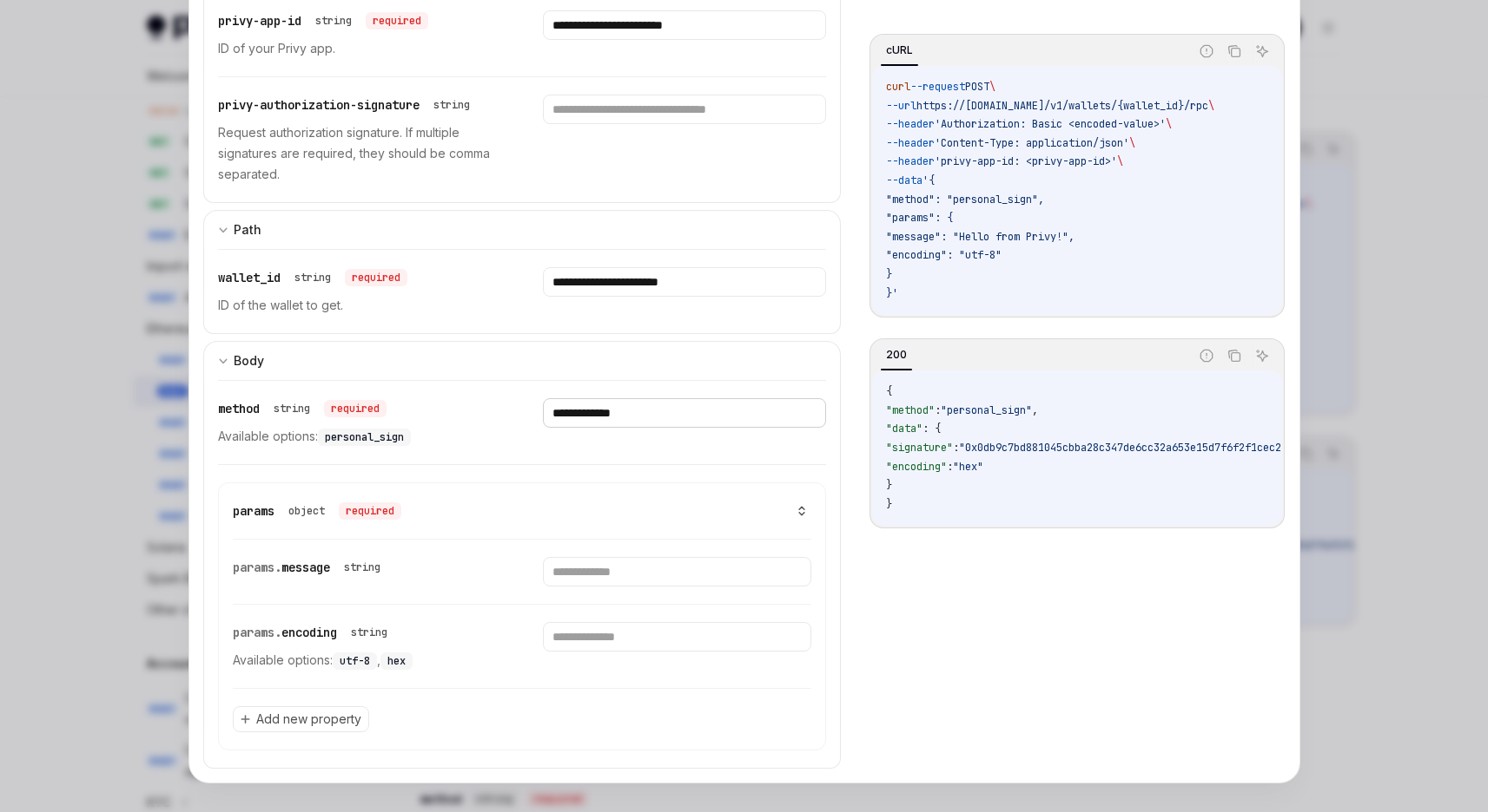
scroll to position [410, 0]
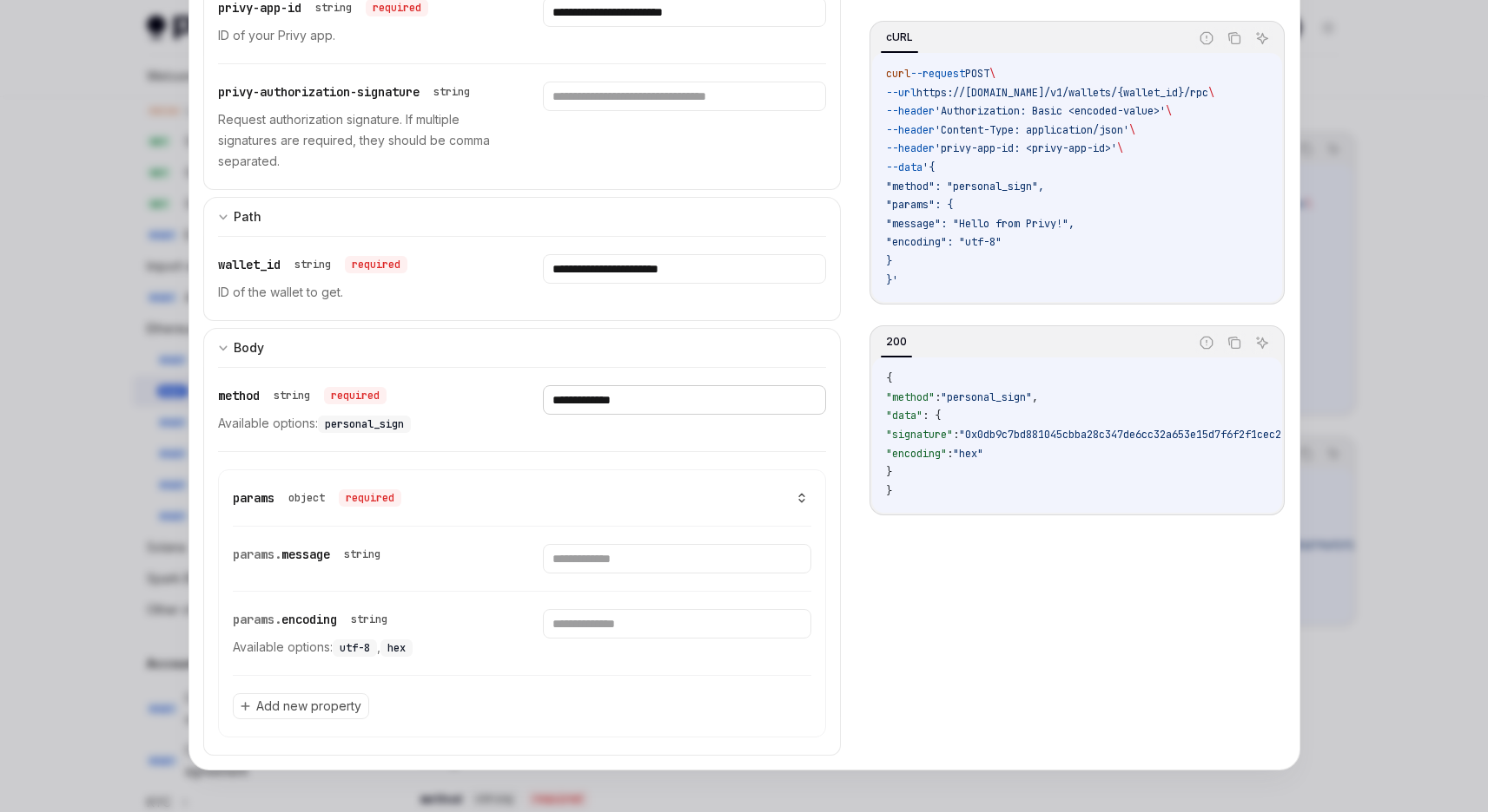
type input "**********"
click at [576, 564] on input "text" at bounding box center [676, 558] width 268 height 29
paste input "**********"
type input "**********"
drag, startPoint x: 339, startPoint y: 650, endPoint x: 367, endPoint y: 650, distance: 28.0
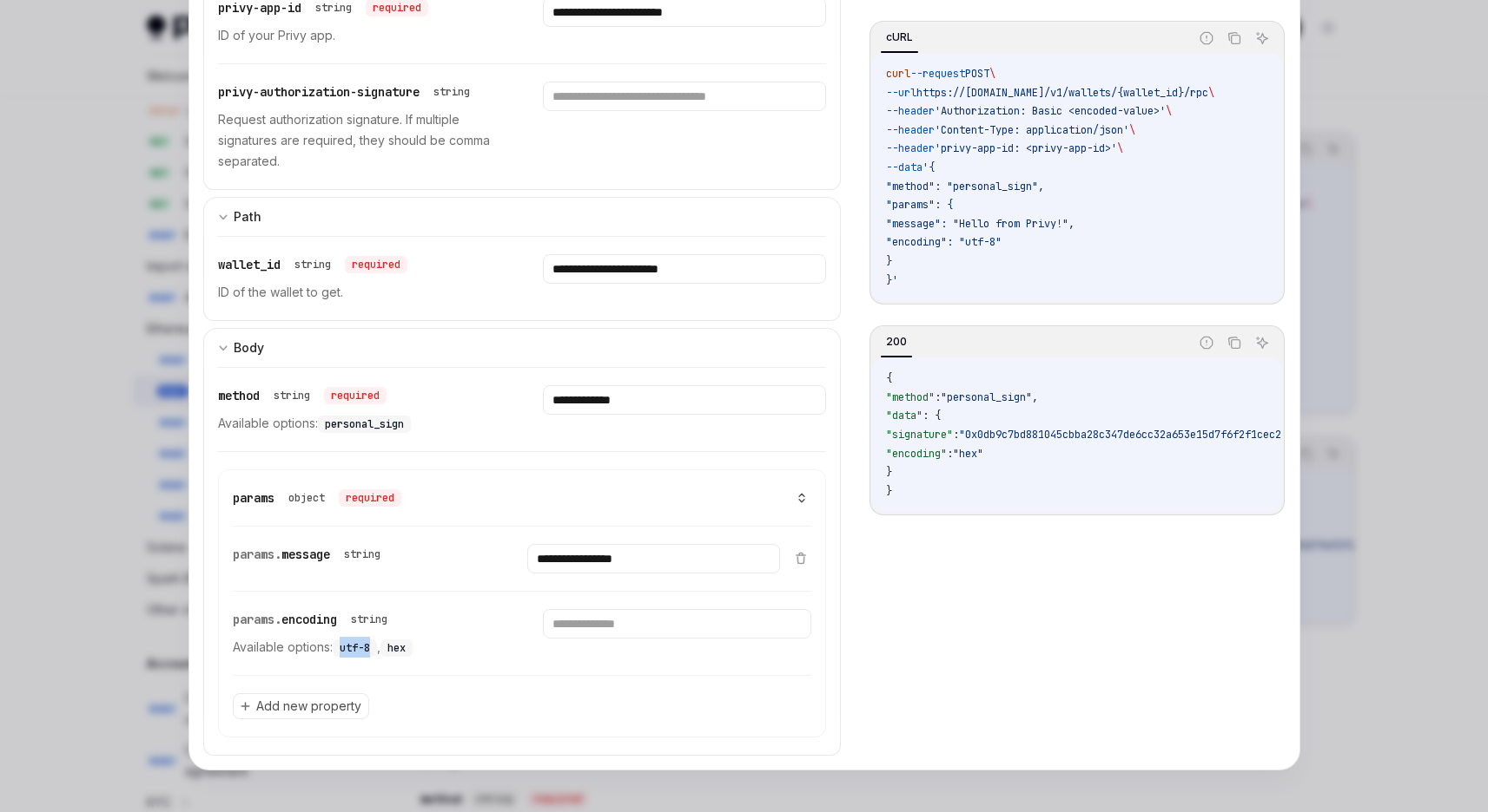
click at [367, 650] on span "utf-8" at bounding box center [355, 648] width 30 height 14
copy span "utf-8"
click at [570, 624] on input "text" at bounding box center [676, 624] width 268 height 29
paste input "*****"
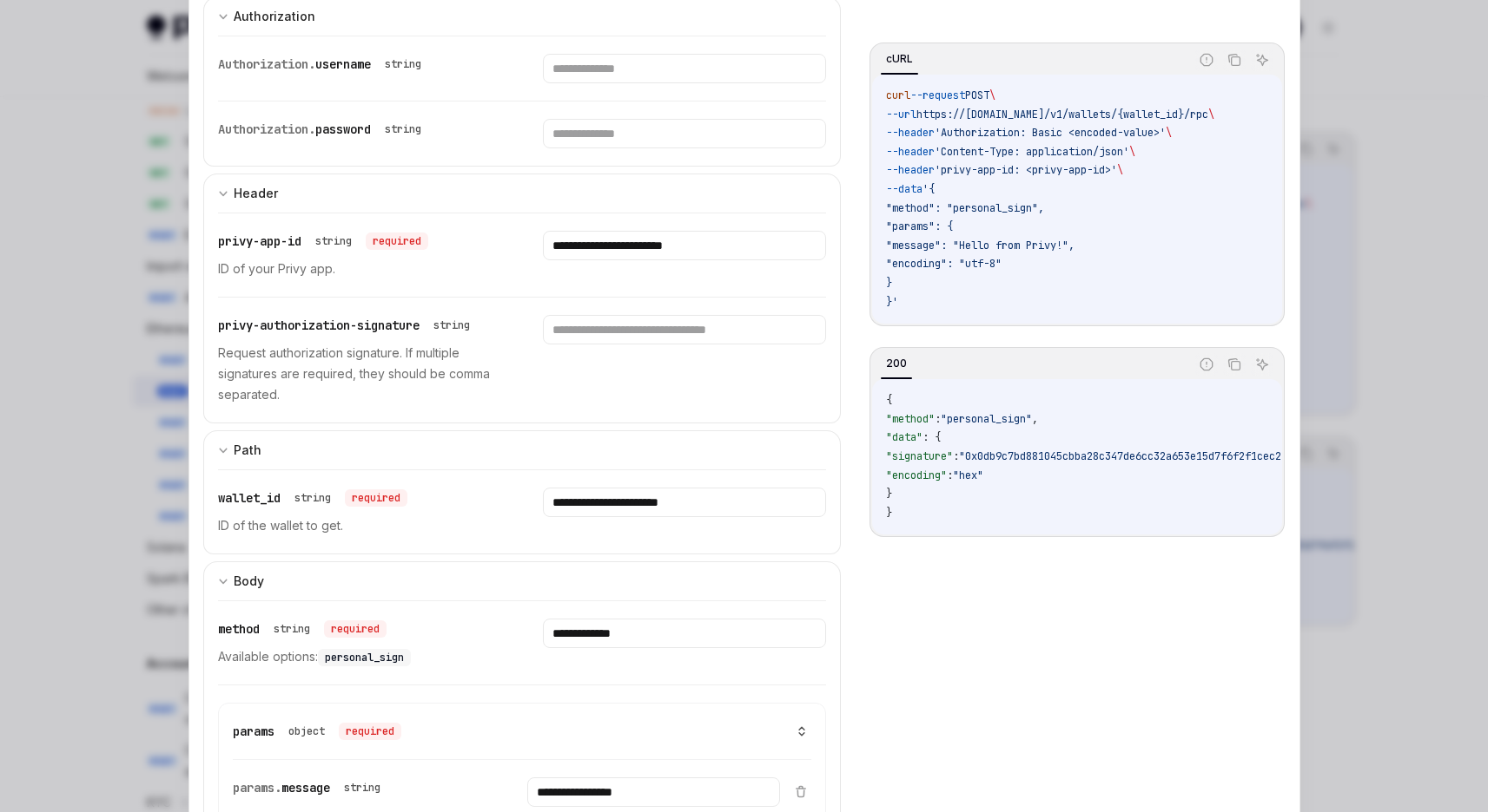
scroll to position [0, 0]
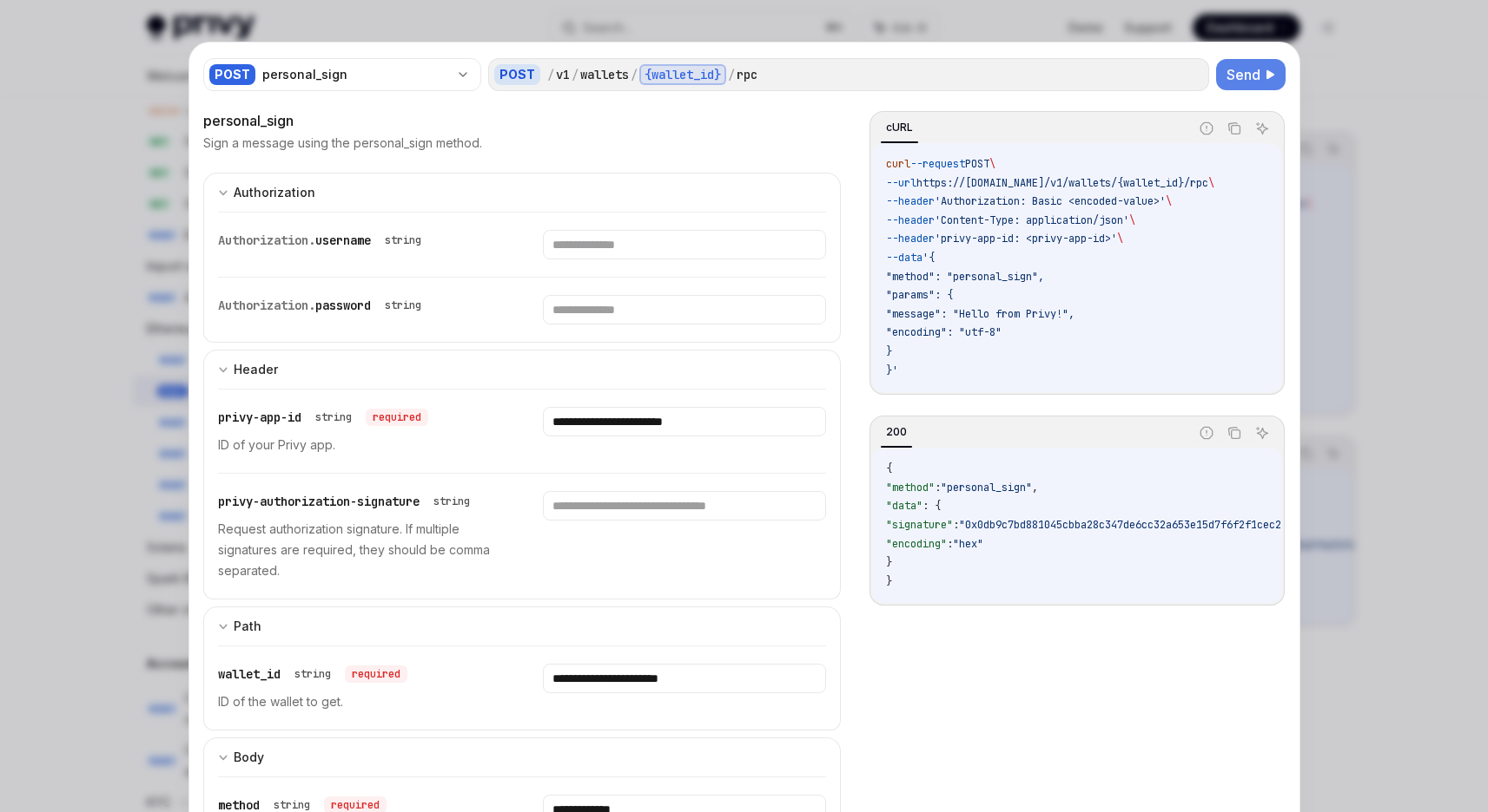
type input "*****"
click at [1244, 78] on span "Send" at bounding box center [1243, 74] width 34 height 21
